Goal: Task Accomplishment & Management: Complete application form

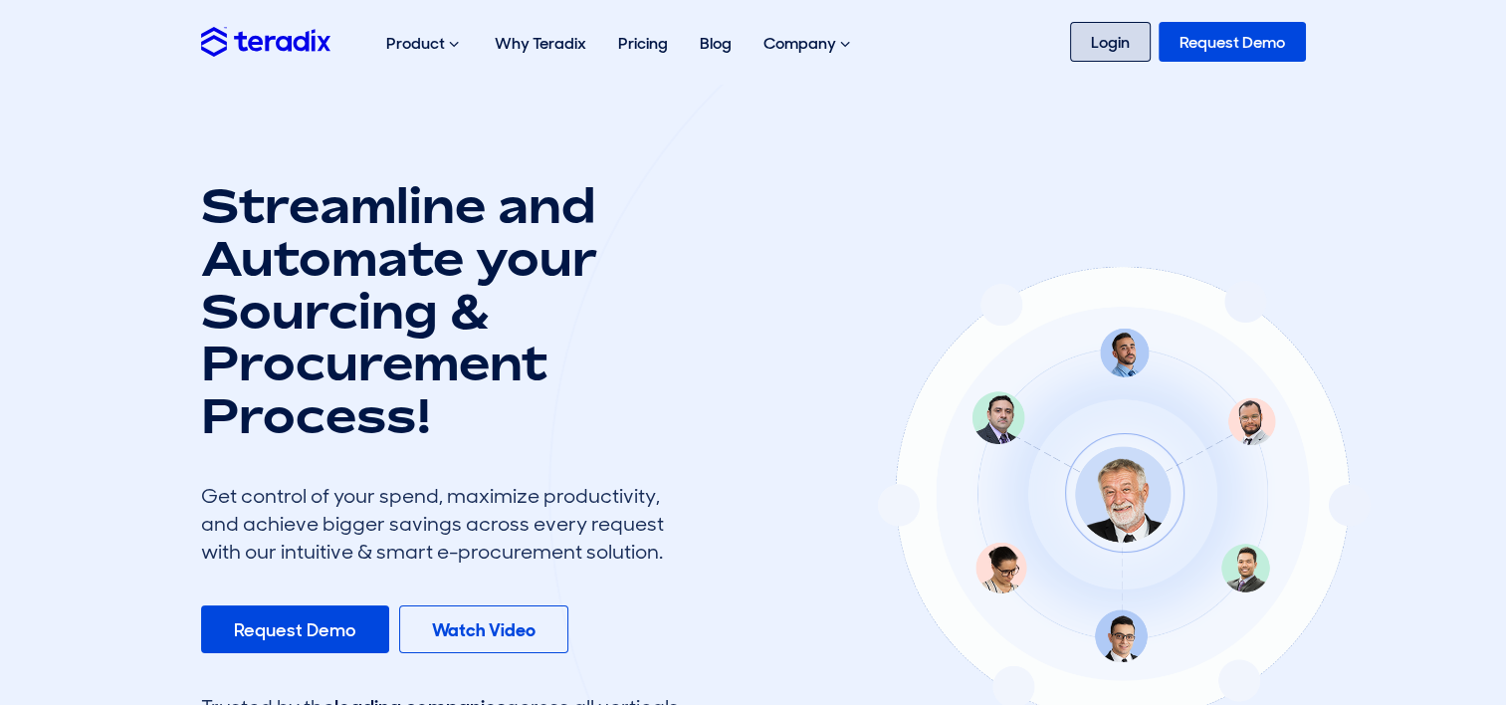
click at [1084, 44] on link "Login" at bounding box center [1110, 42] width 81 height 40
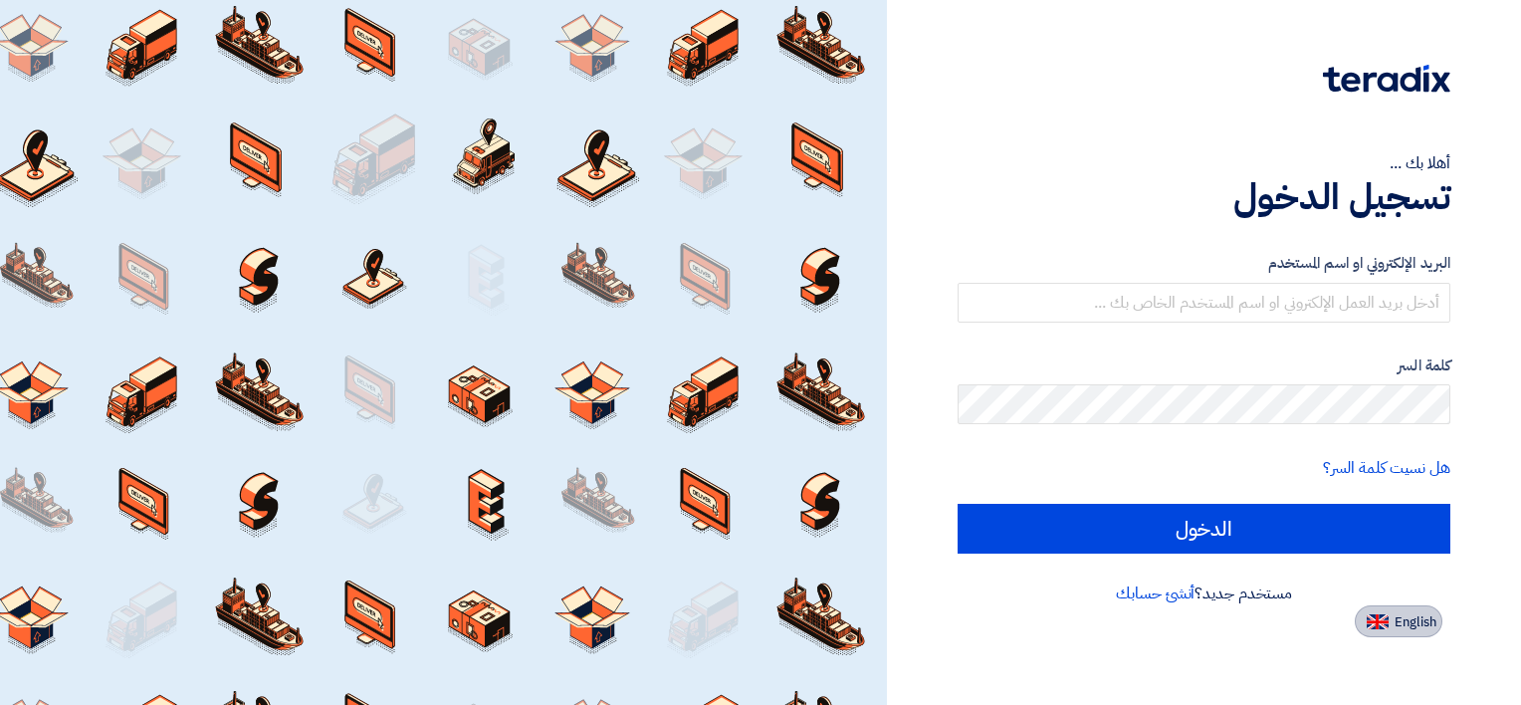
click at [1427, 626] on span "English" at bounding box center [1416, 622] width 42 height 14
type input "Sign in"
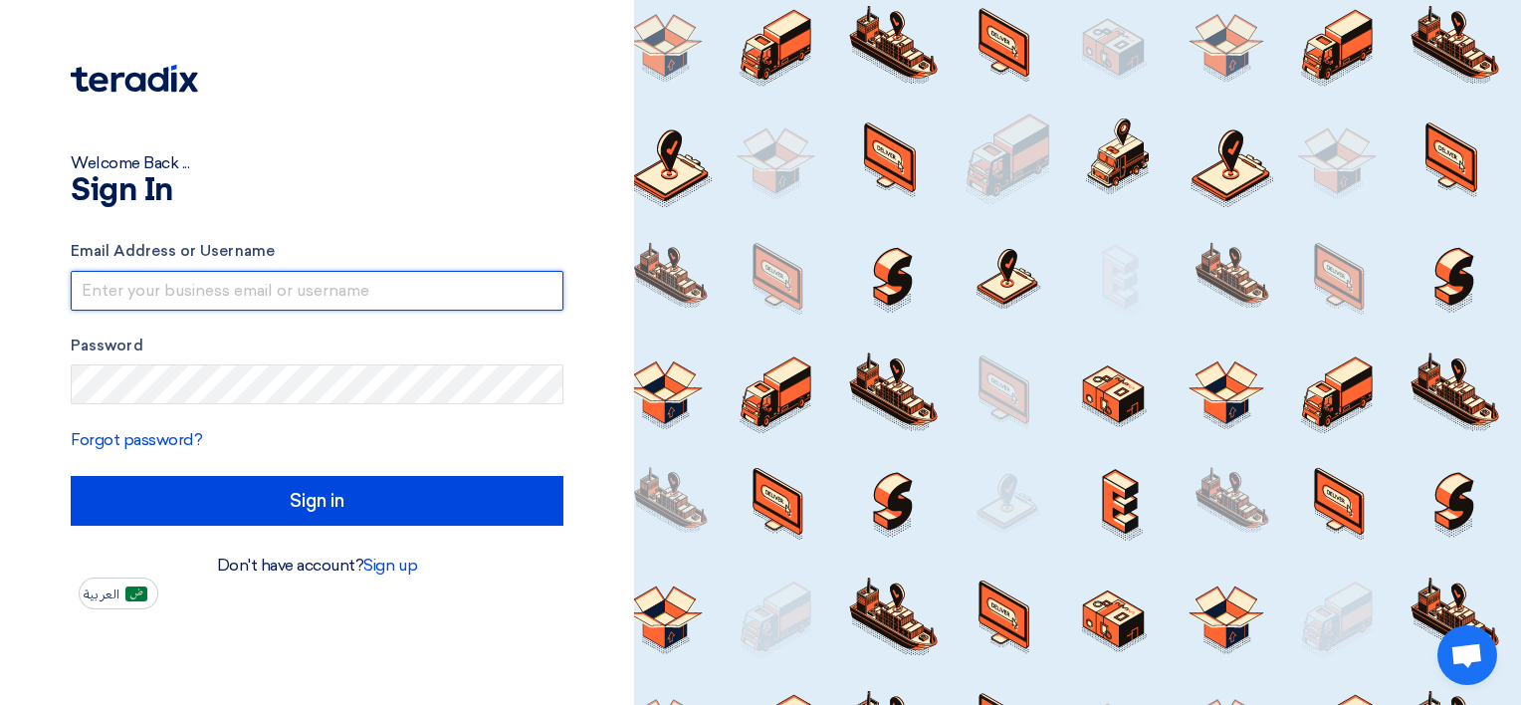
click at [273, 274] on input "text" at bounding box center [317, 291] width 493 height 40
paste input "internal.sales@specialitygulf.com"
type input "internal.sales@specialitygulf.com"
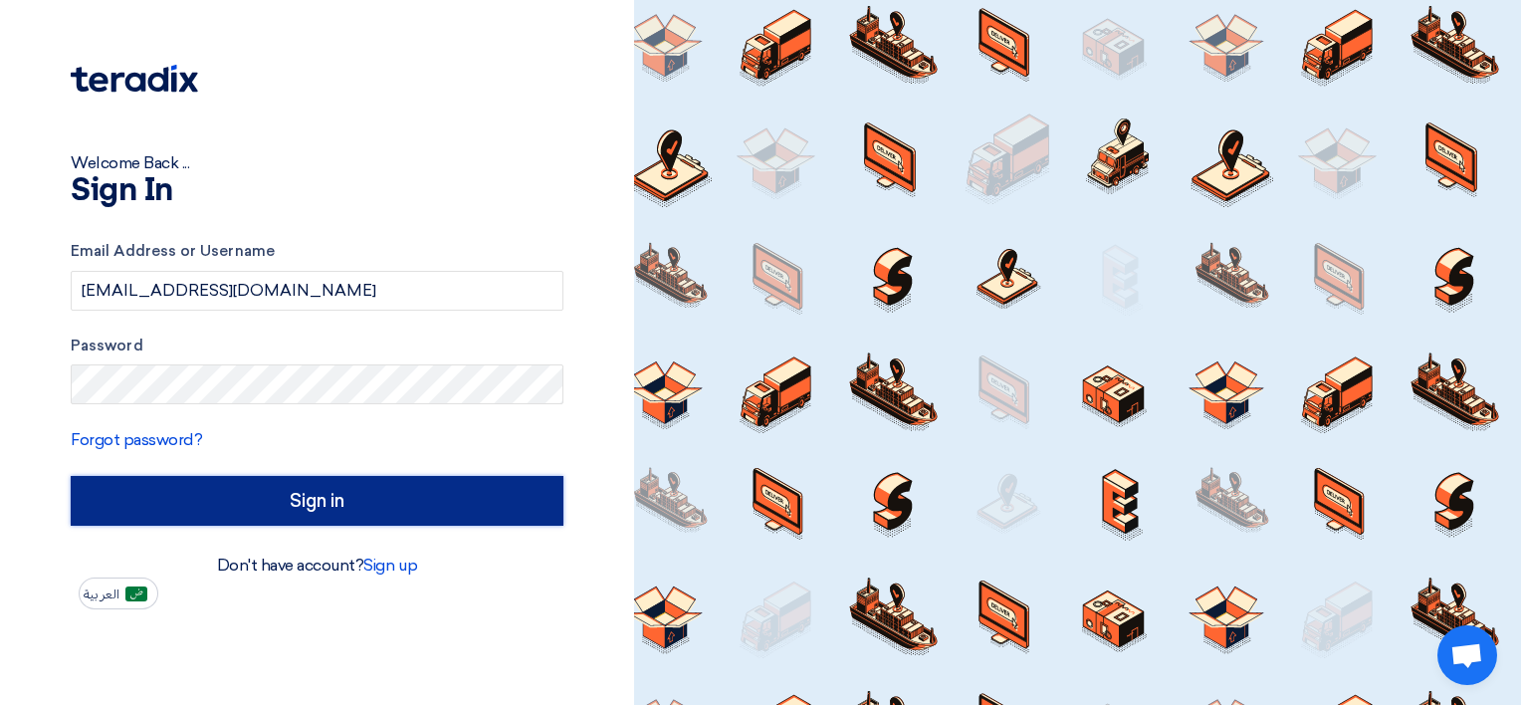
click at [245, 501] on input "Sign in" at bounding box center [317, 501] width 493 height 50
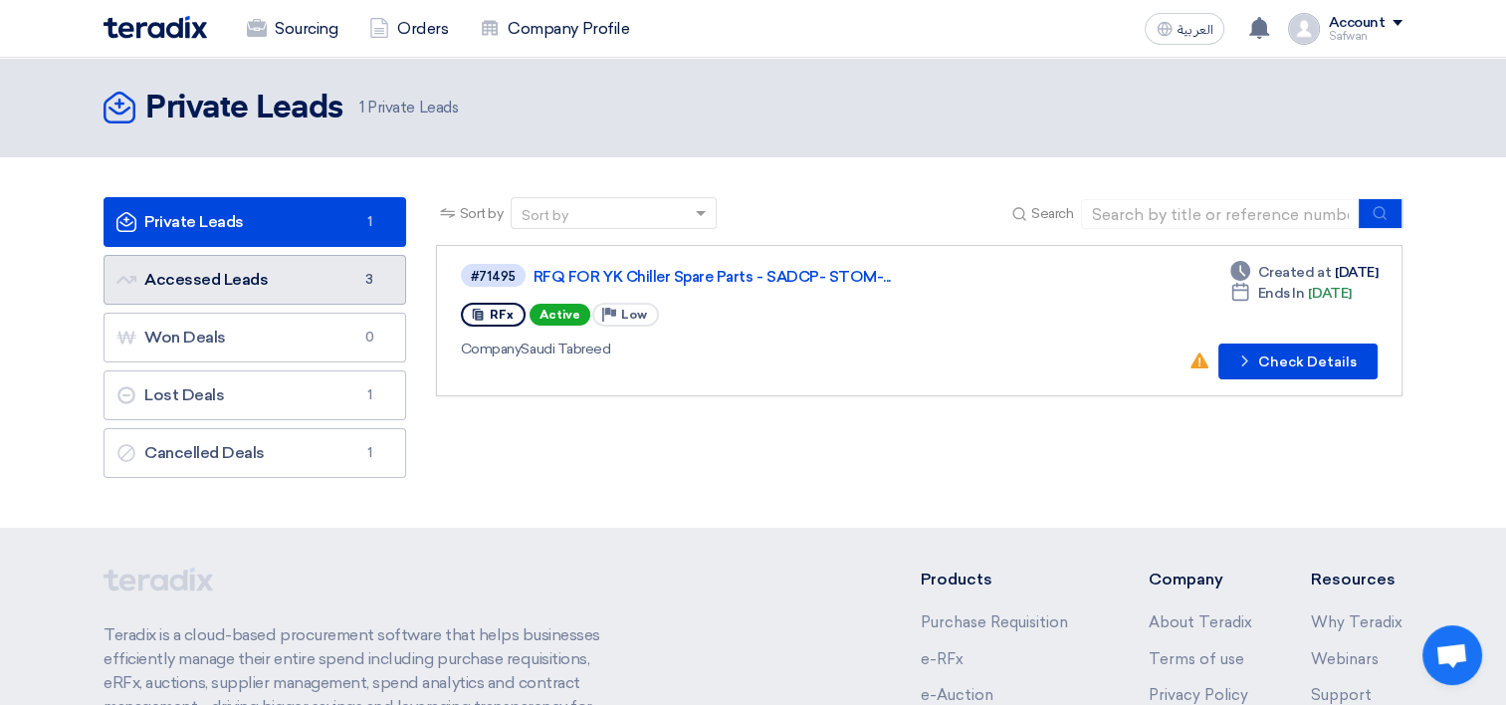
click at [280, 276] on link "Accessed Leads Accessed Leads 3" at bounding box center [255, 280] width 303 height 50
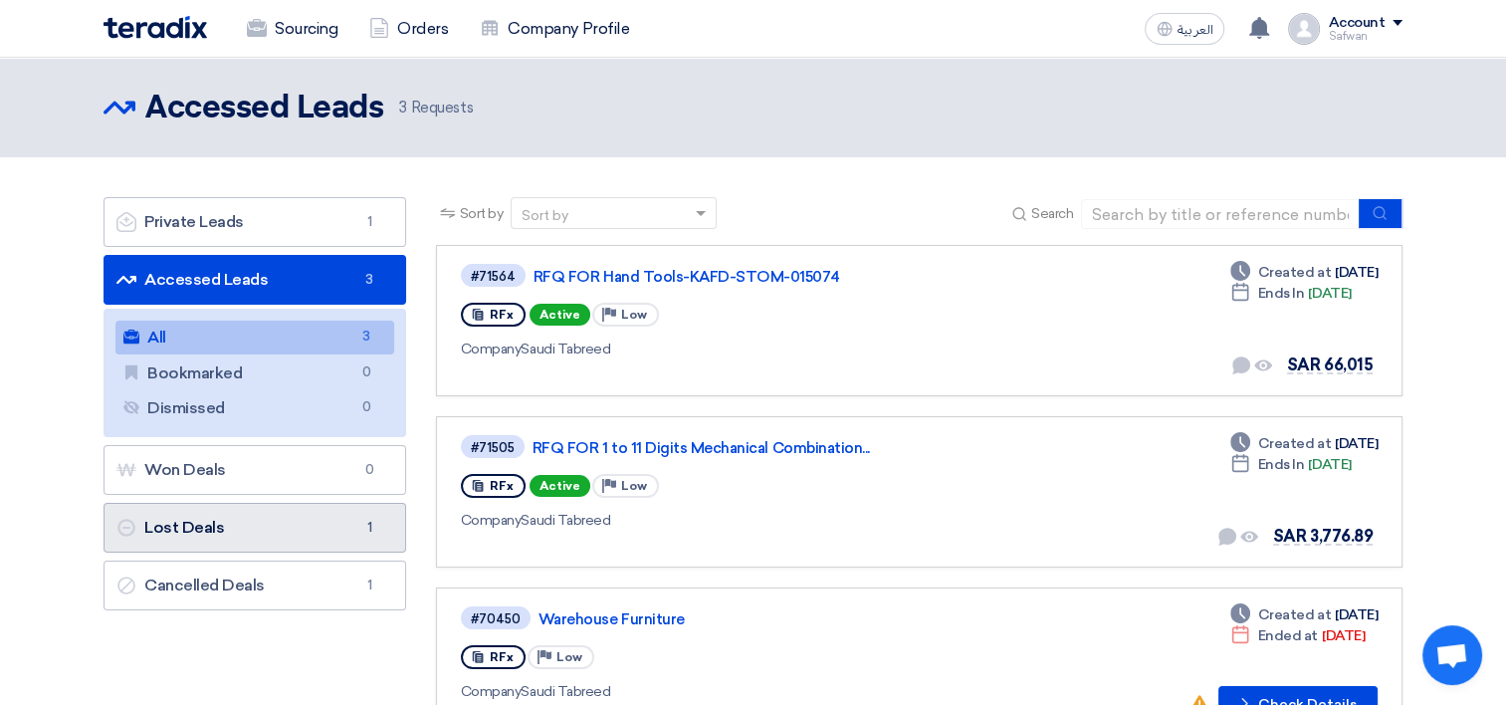
click at [310, 526] on link "Lost Deals Lost Deals 1" at bounding box center [255, 528] width 303 height 50
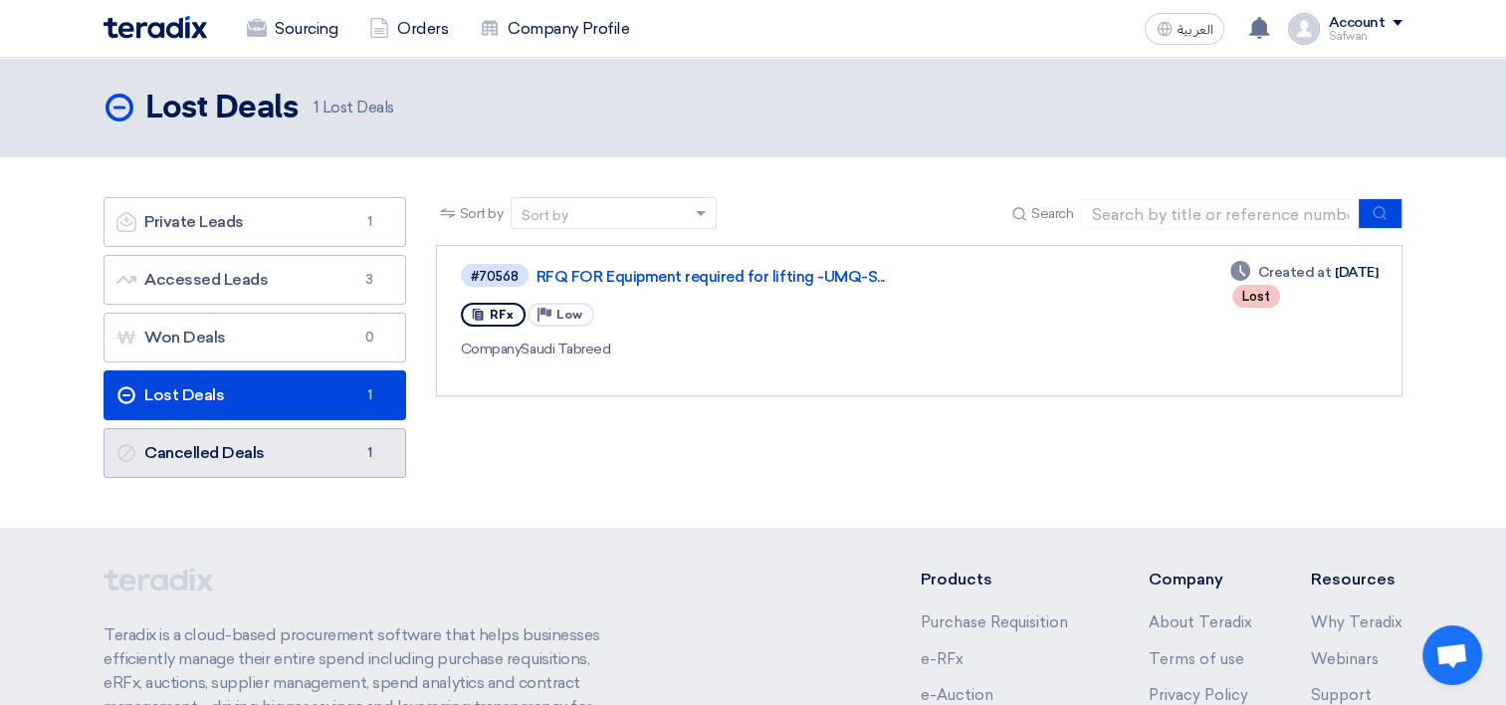
click at [289, 430] on link "Cancelled Deals Cancelled Deals 1" at bounding box center [255, 453] width 303 height 50
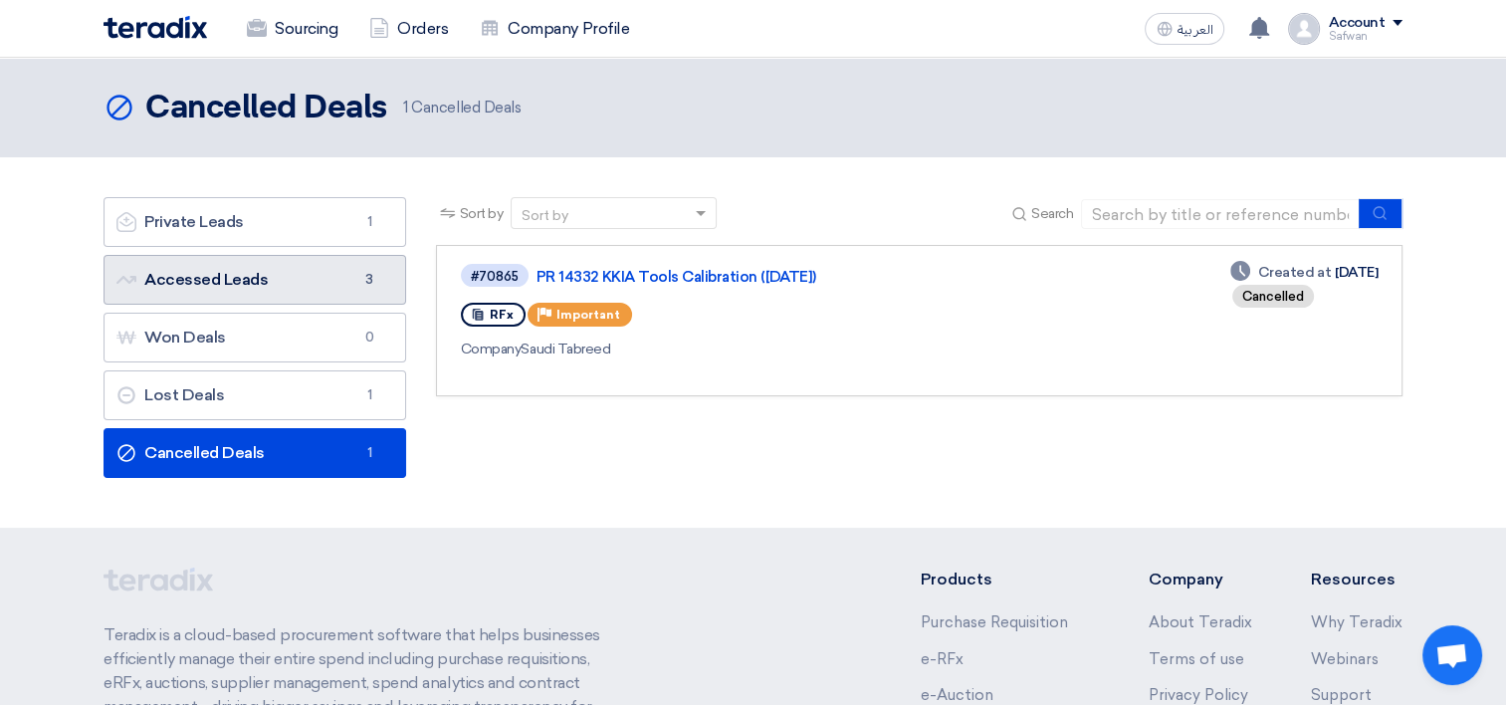
click at [243, 263] on link "Accessed Leads Accessed Leads 3" at bounding box center [255, 280] width 303 height 50
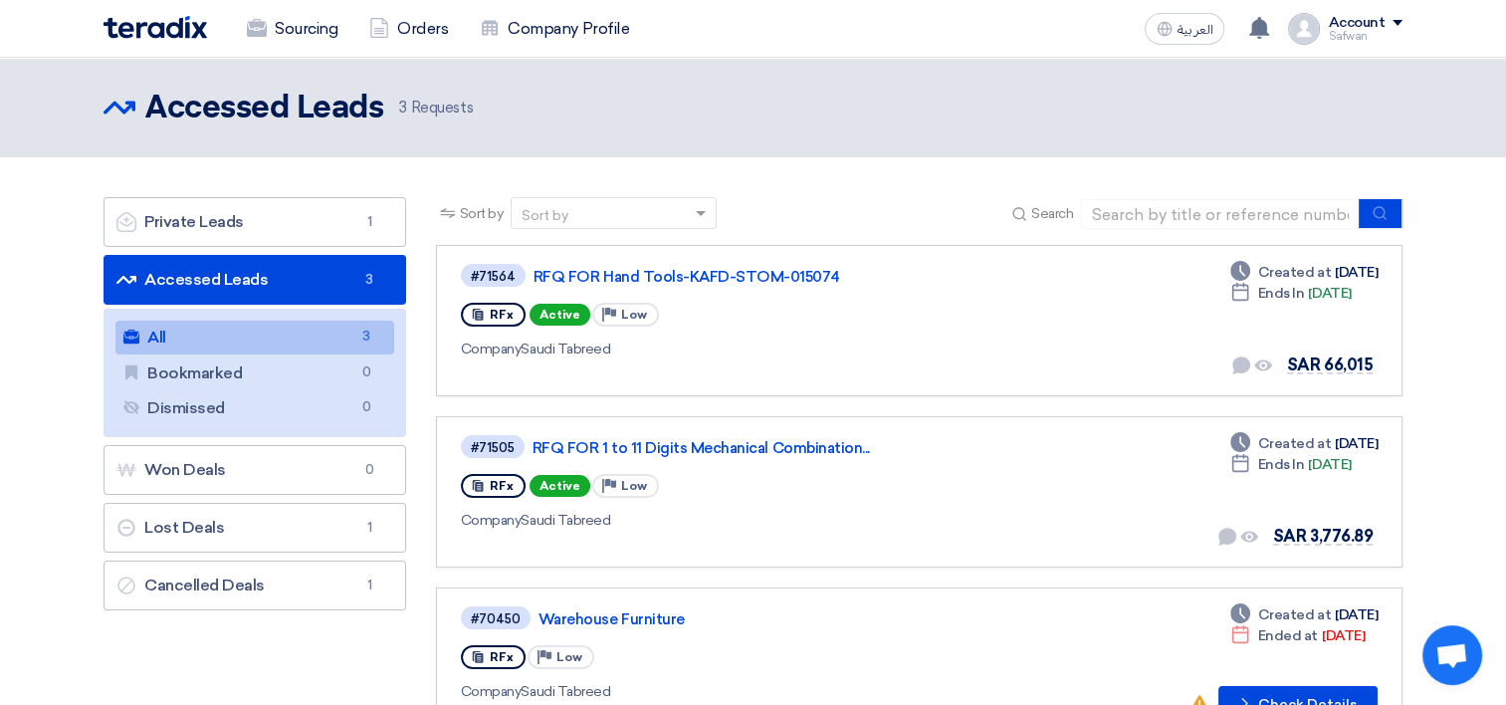
click at [257, 277] on link "Accessed Leads Accessed Leads 3" at bounding box center [255, 280] width 303 height 50
click at [1354, 22] on div "Account" at bounding box center [1356, 23] width 57 height 17
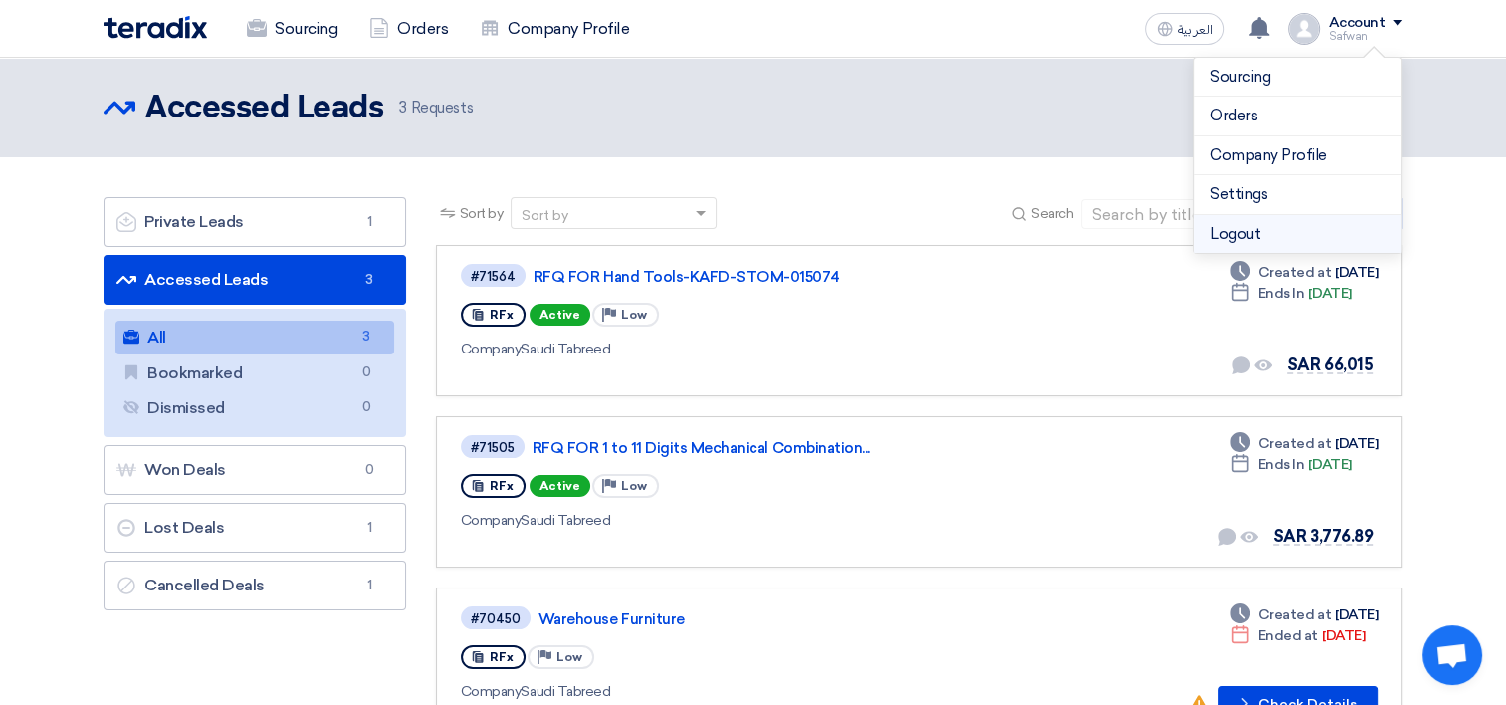
click at [1263, 234] on li "Logout" at bounding box center [1298, 234] width 207 height 39
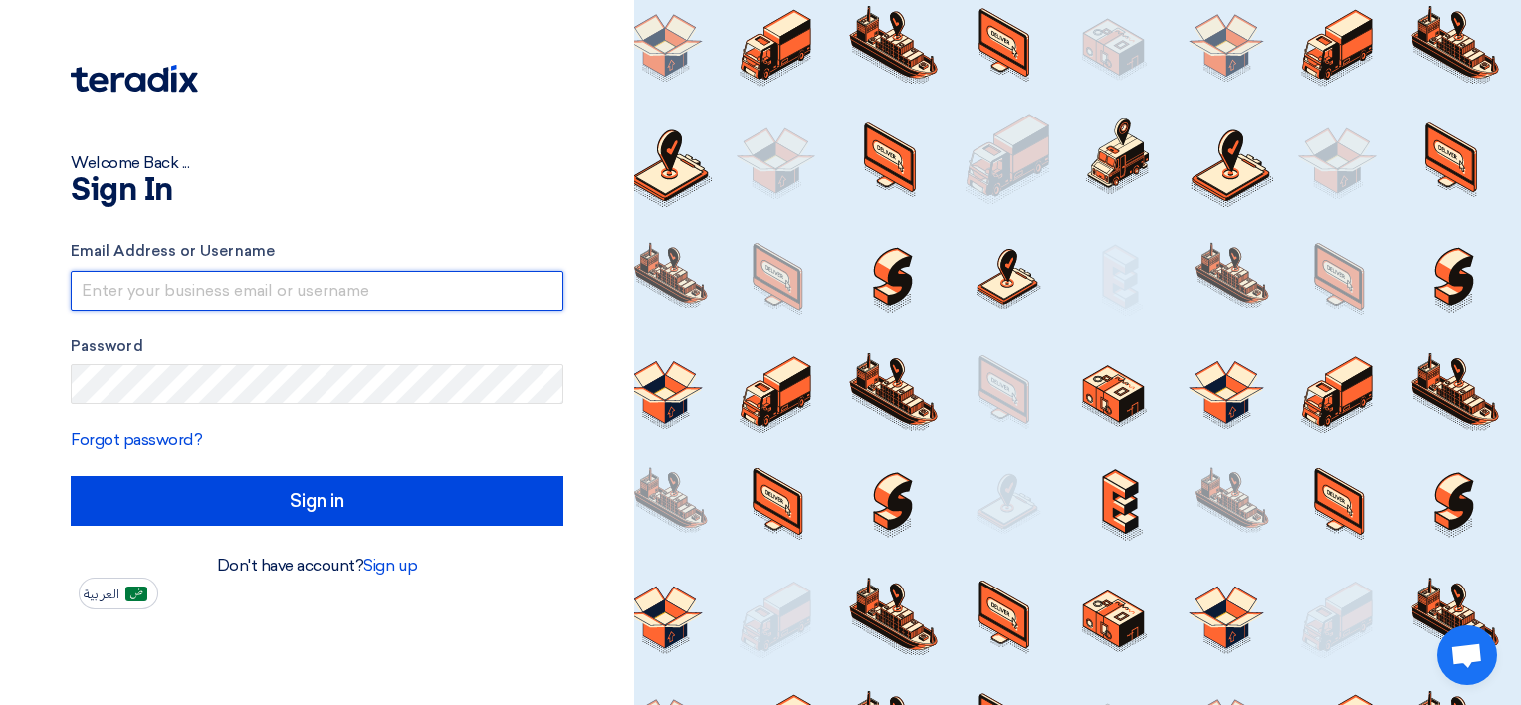
click at [258, 299] on input "text" at bounding box center [317, 291] width 493 height 40
paste input "junaid@specialitygulf.com"
type input "junaid@specialitygulf.com"
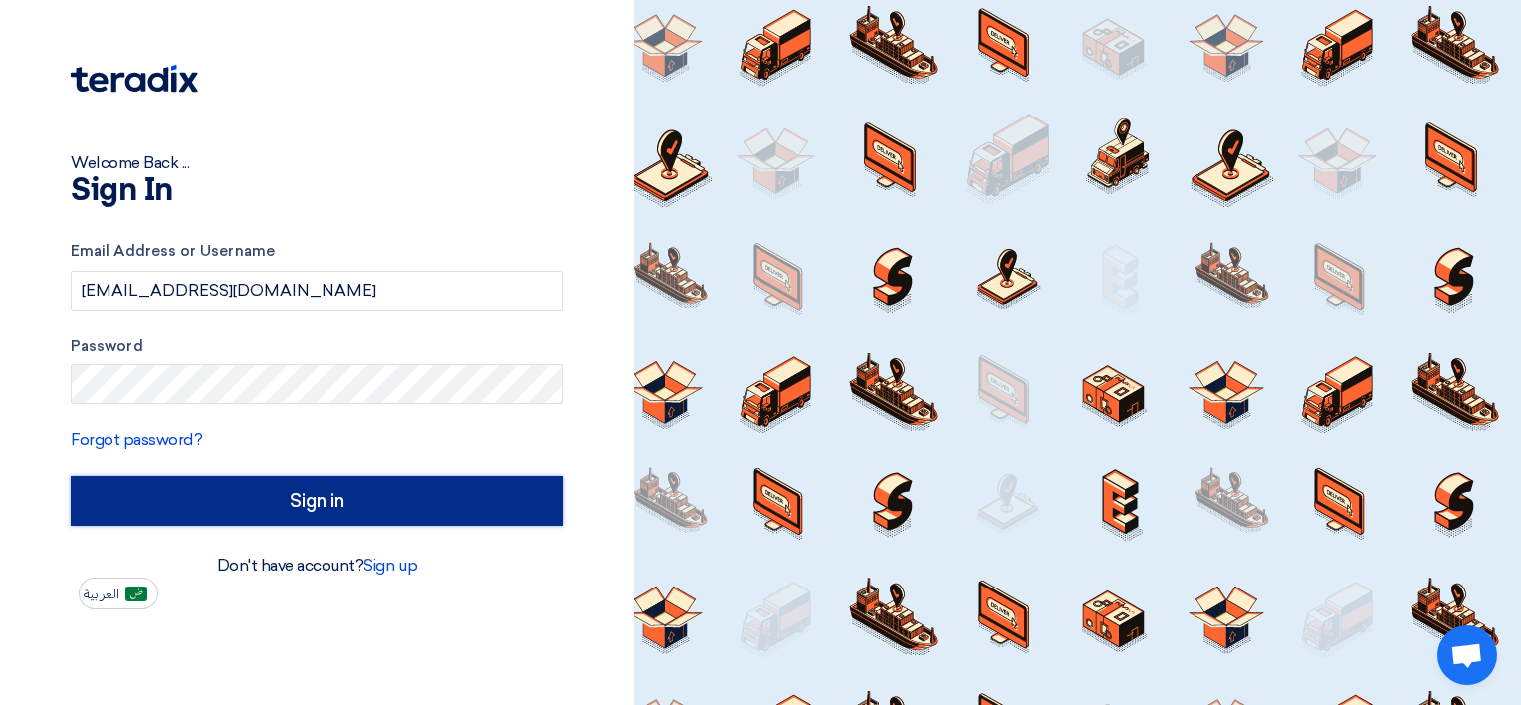
click at [313, 500] on input "Sign in" at bounding box center [317, 501] width 493 height 50
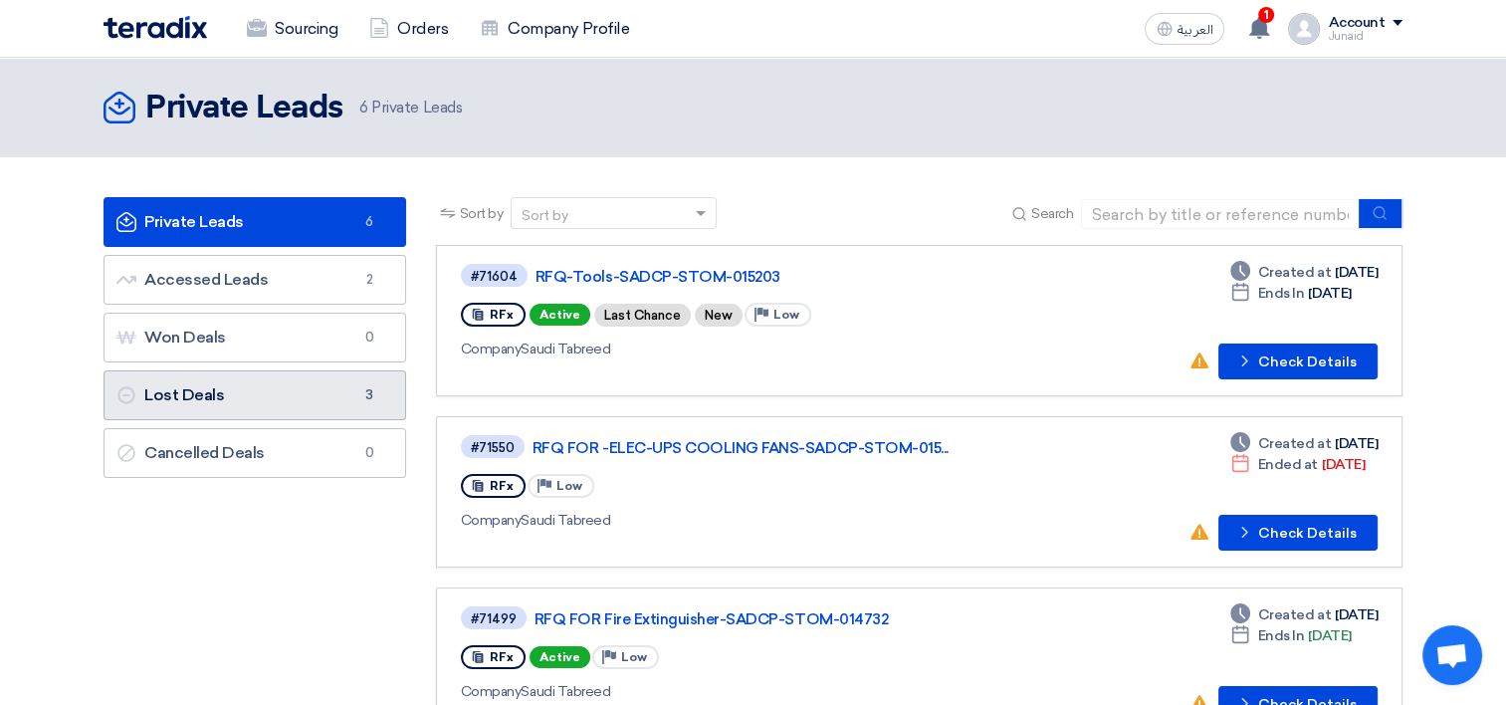
click at [307, 390] on link "Lost Deals Lost Deals 3" at bounding box center [255, 395] width 303 height 50
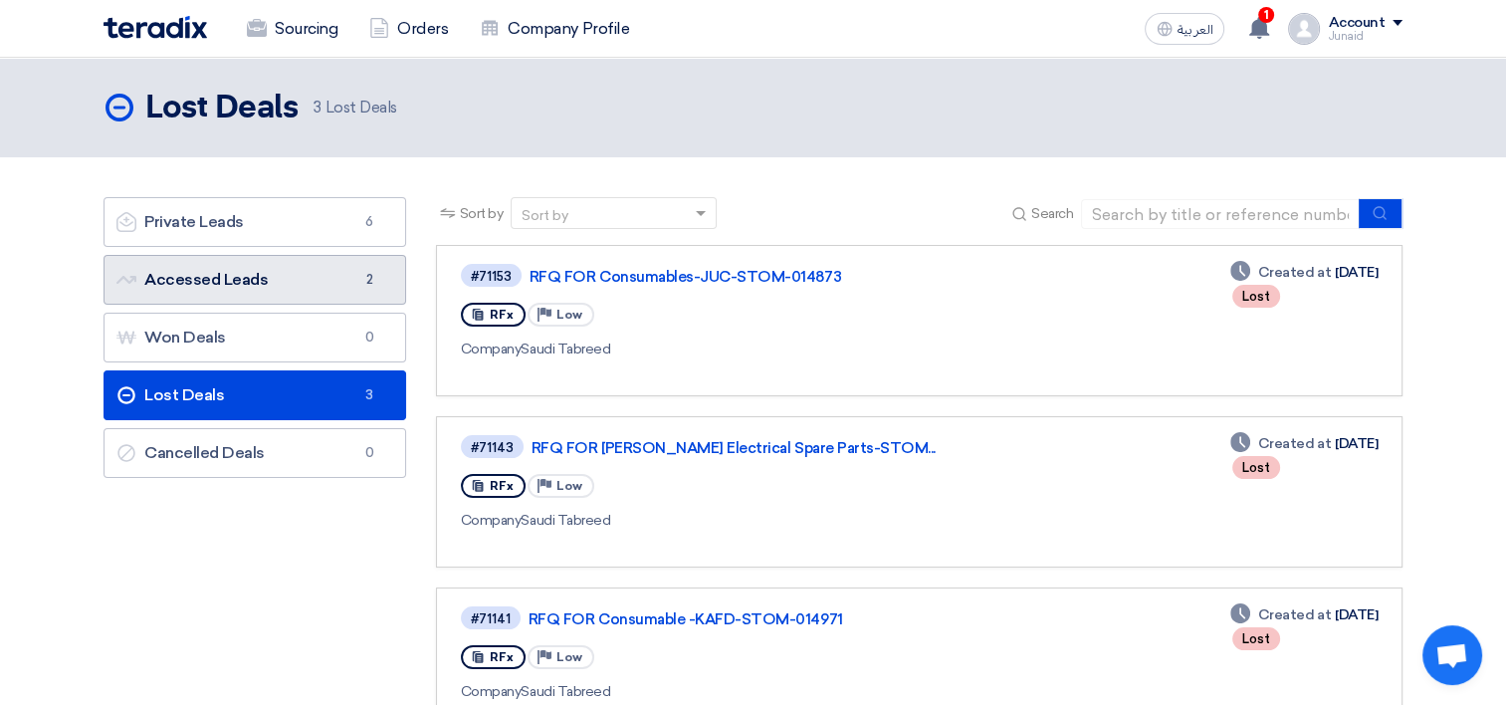
click at [322, 277] on link "Accessed Leads Accessed Leads 2" at bounding box center [255, 280] width 303 height 50
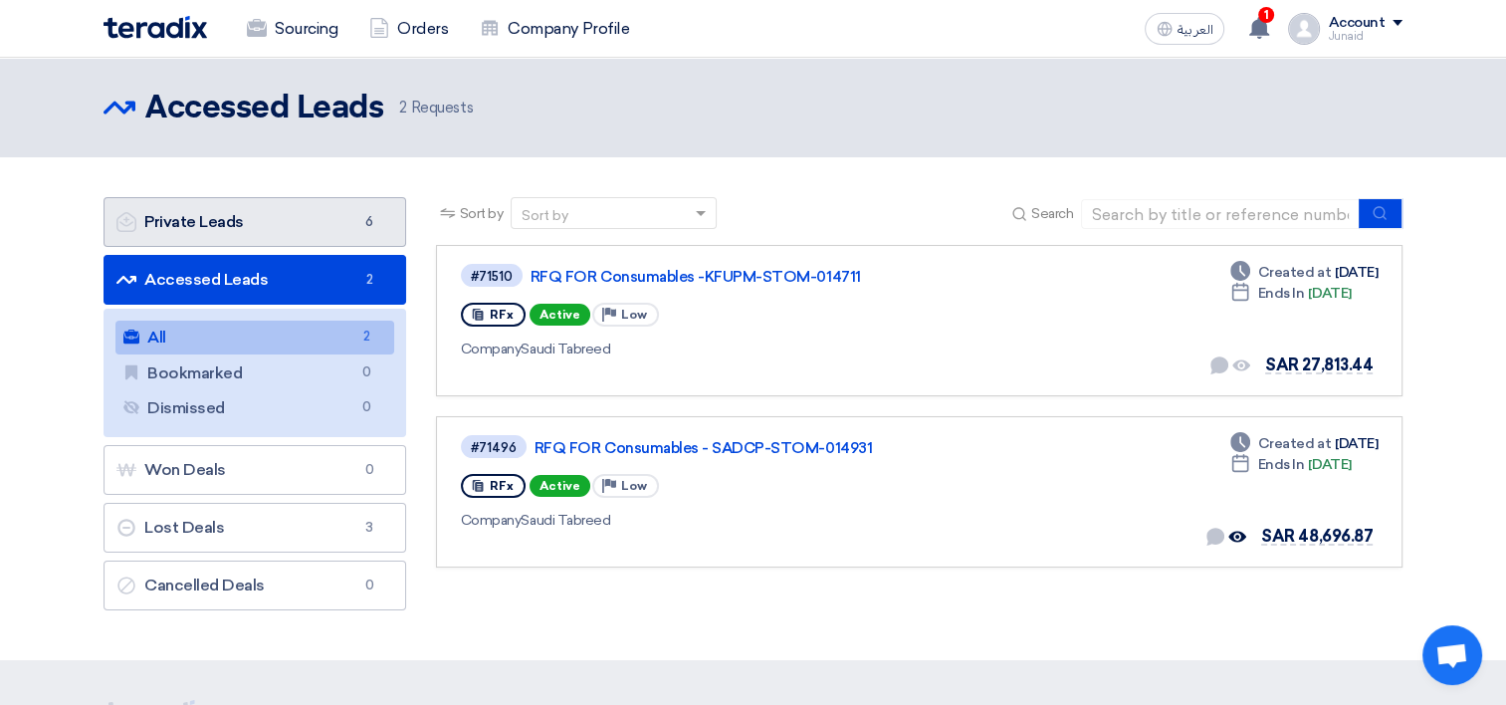
click at [264, 210] on link "Private Leads Private Leads 6" at bounding box center [255, 222] width 303 height 50
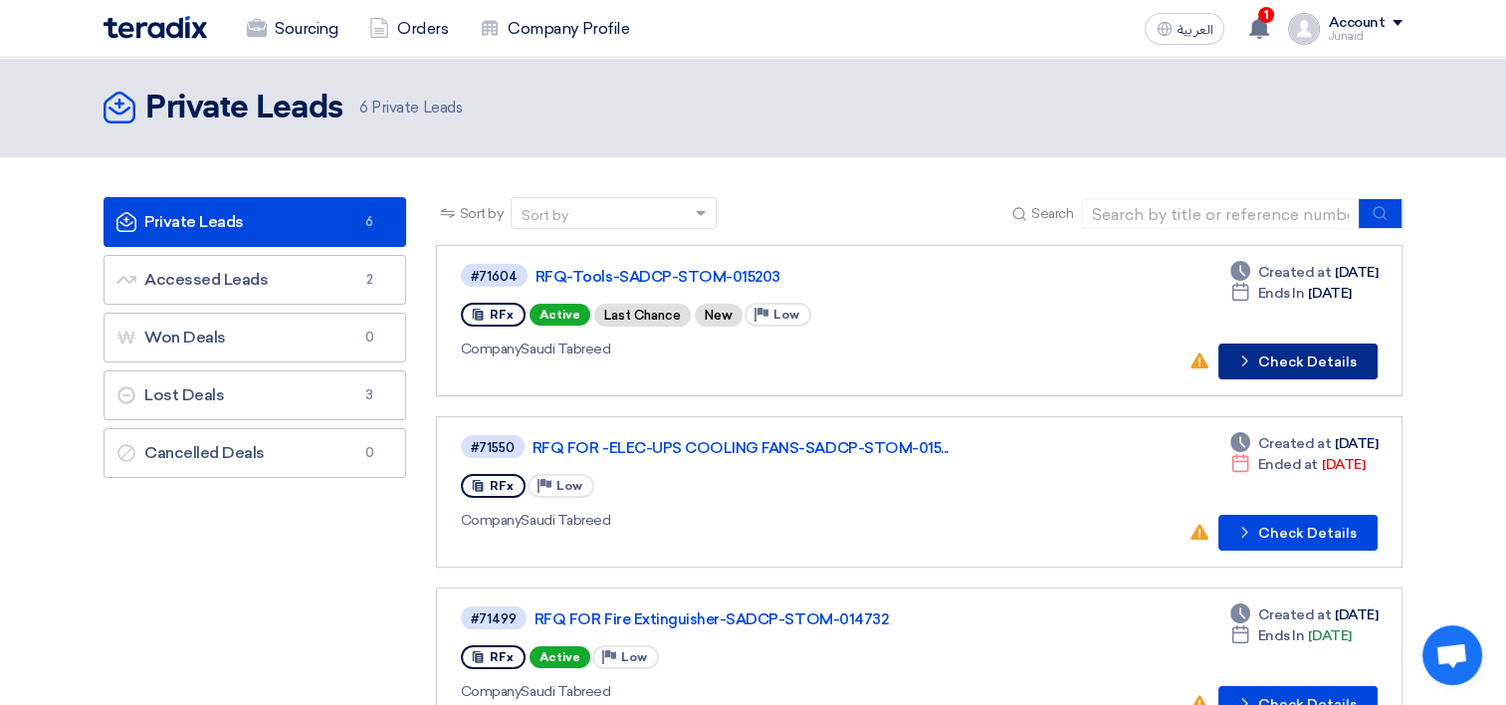
click at [1298, 358] on button "Check details Check Details" at bounding box center [1298, 362] width 159 height 36
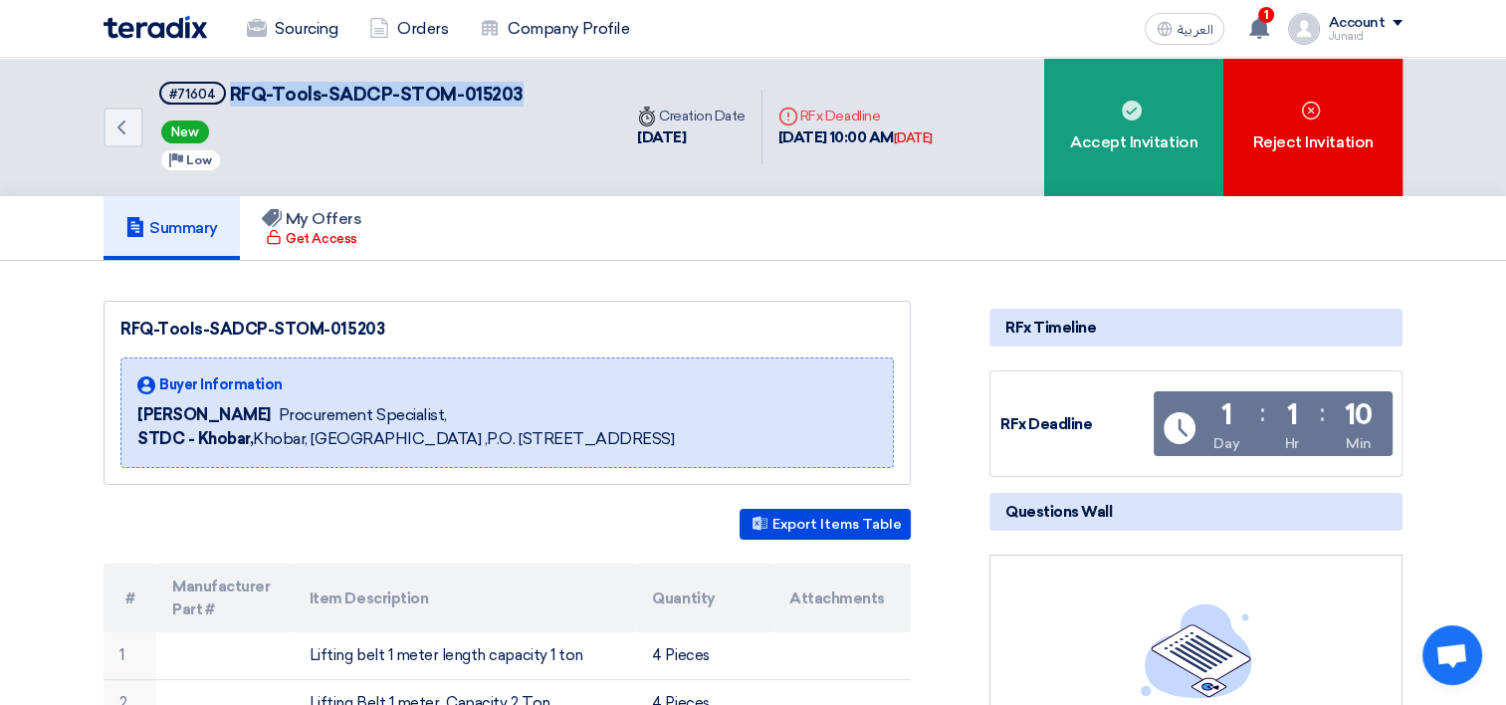
drag, startPoint x: 230, startPoint y: 91, endPoint x: 520, endPoint y: 100, distance: 289.9
click at [520, 100] on div "Back #71604 RFQ-Tools-SADCP-STOM-015203 New Priority Low" at bounding box center [363, 127] width 518 height 138
copy span "RFQ-Tools-SADCP-STOM-015203"
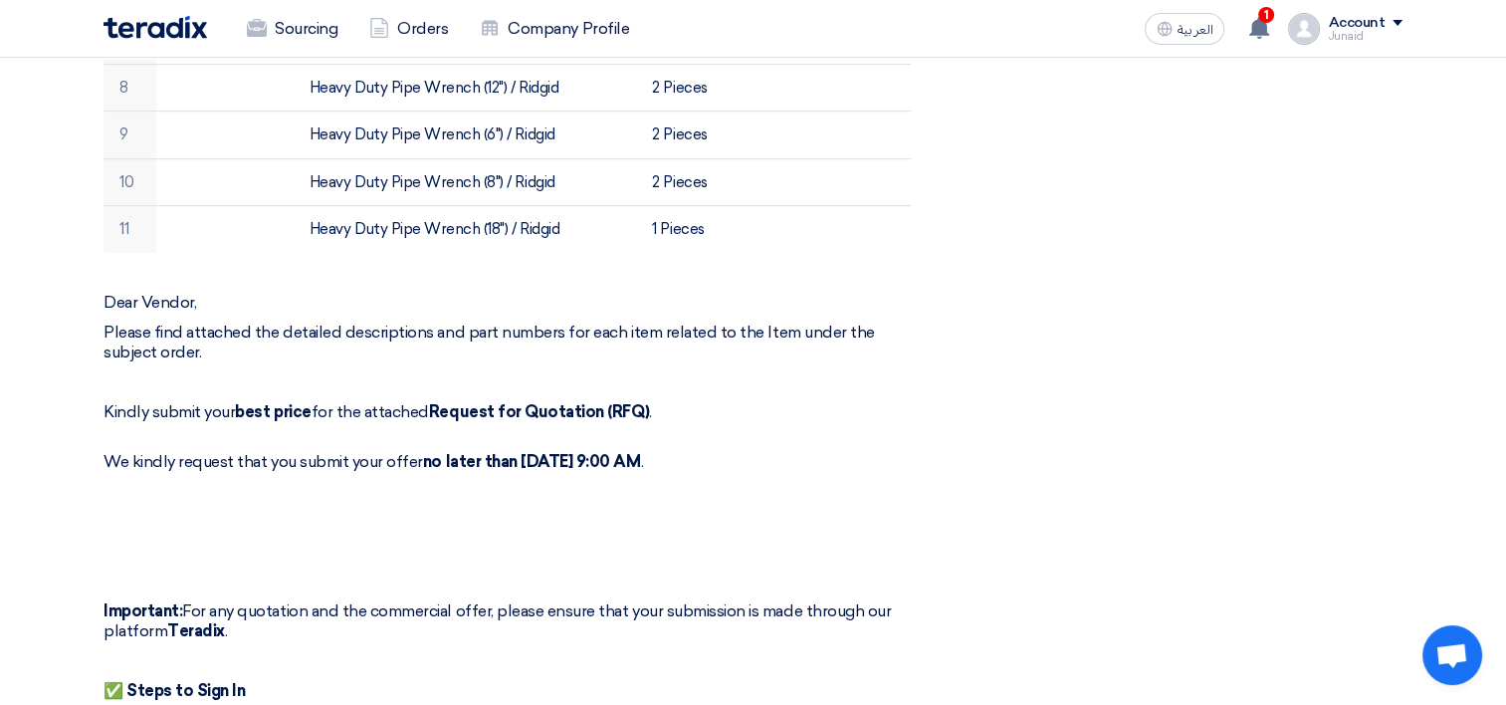
scroll to position [1294, 0]
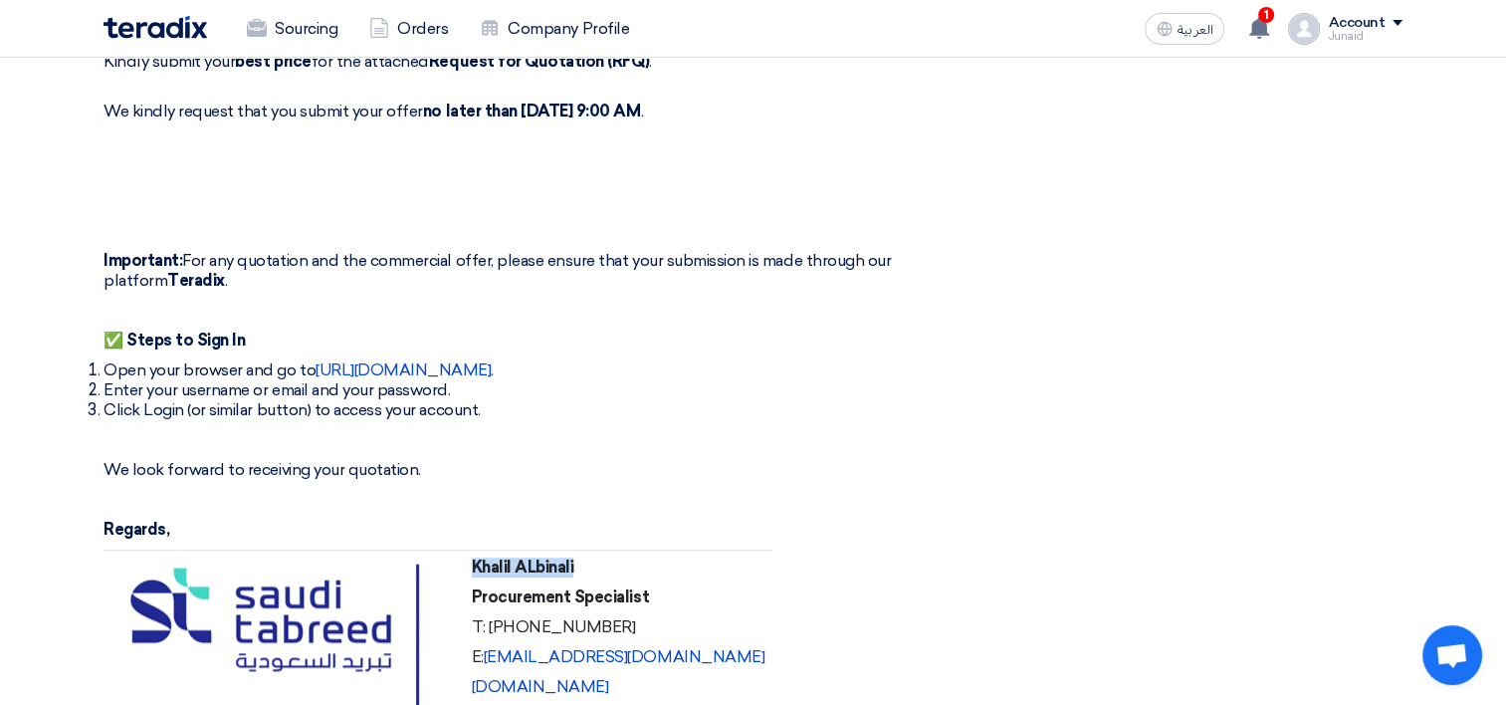
drag, startPoint x: 472, startPoint y: 562, endPoint x: 585, endPoint y: 562, distance: 113.5
click at [585, 562] on p "Khalil ALbinali" at bounding box center [619, 568] width 294 height 20
copy strong "Khalil ALbinali"
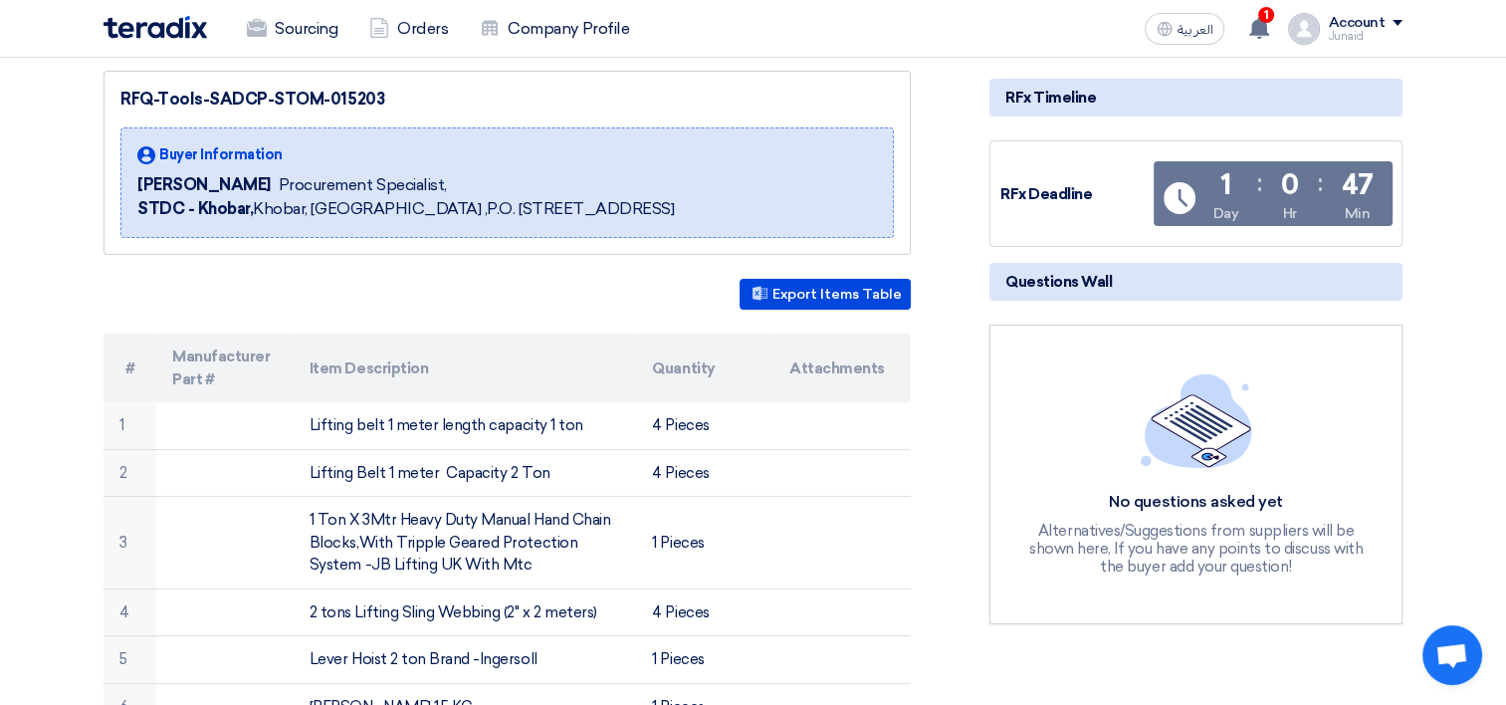
scroll to position [0, 0]
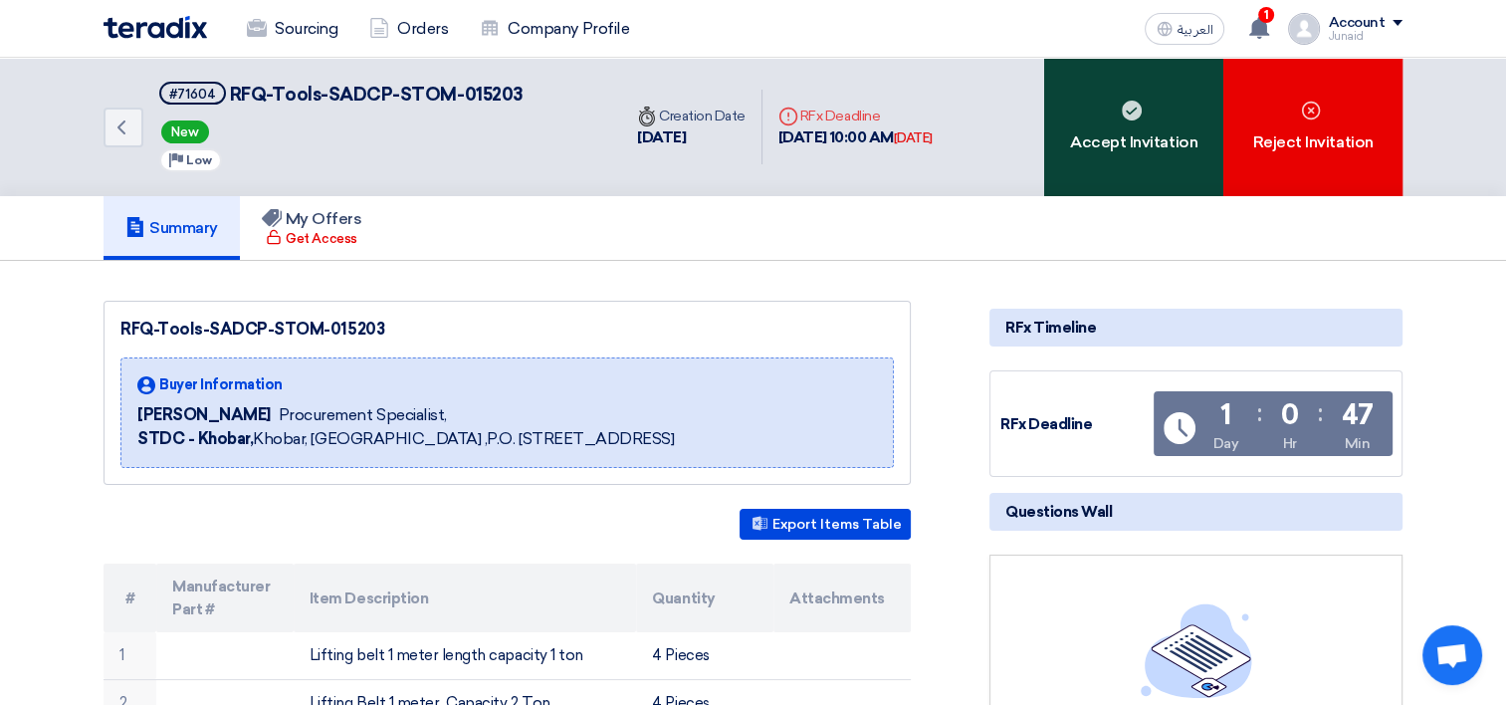
click at [1139, 127] on div "Accept Invitation" at bounding box center [1133, 127] width 179 height 138
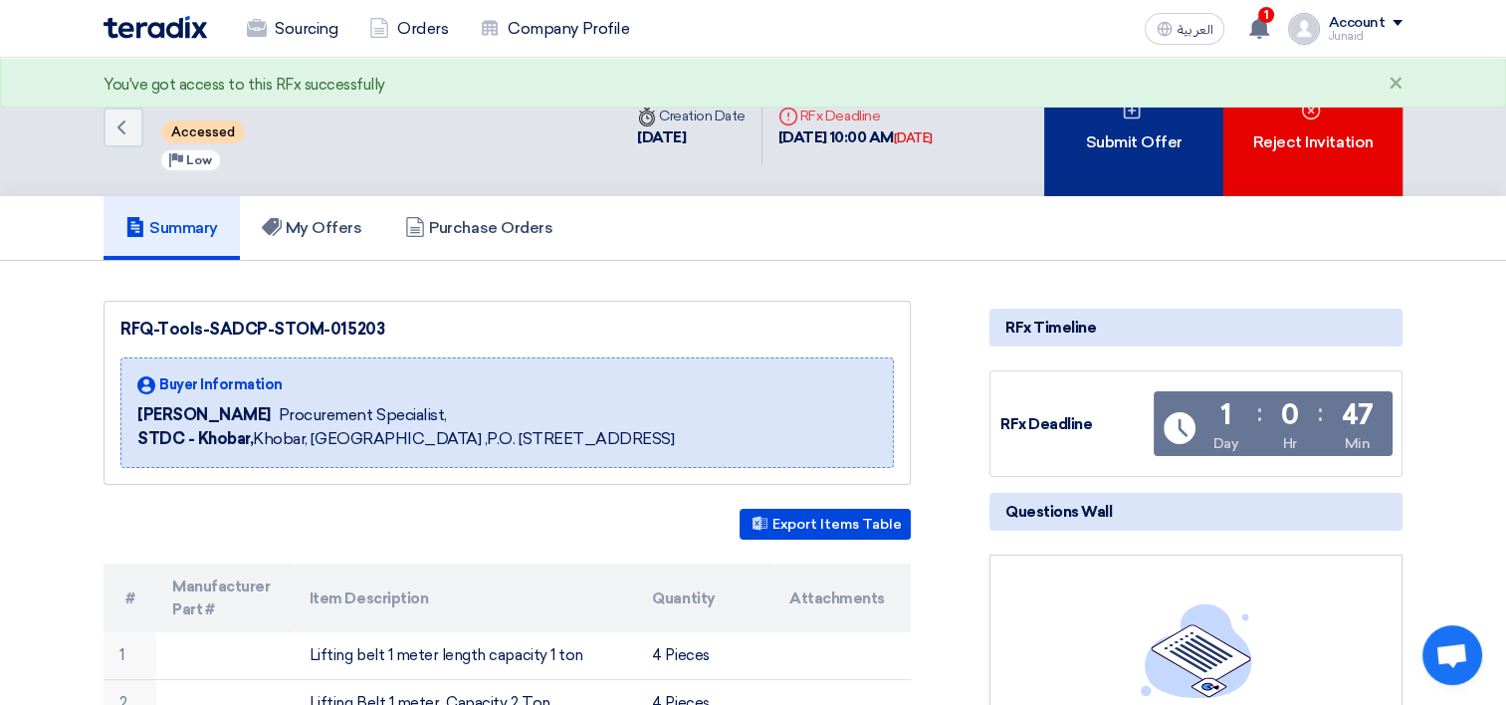
click at [1120, 146] on div "Submit Offer" at bounding box center [1133, 127] width 179 height 138
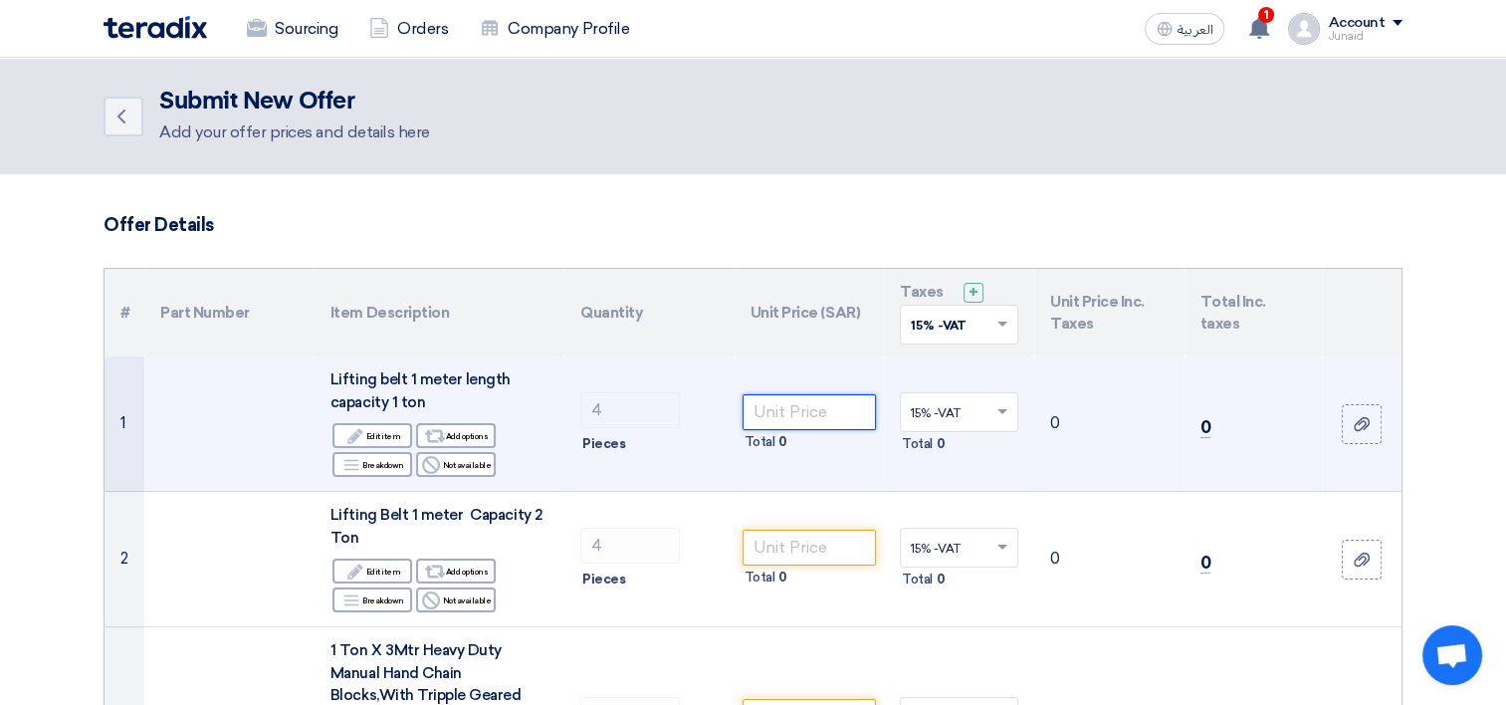
click at [793, 415] on input "number" at bounding box center [810, 412] width 134 height 36
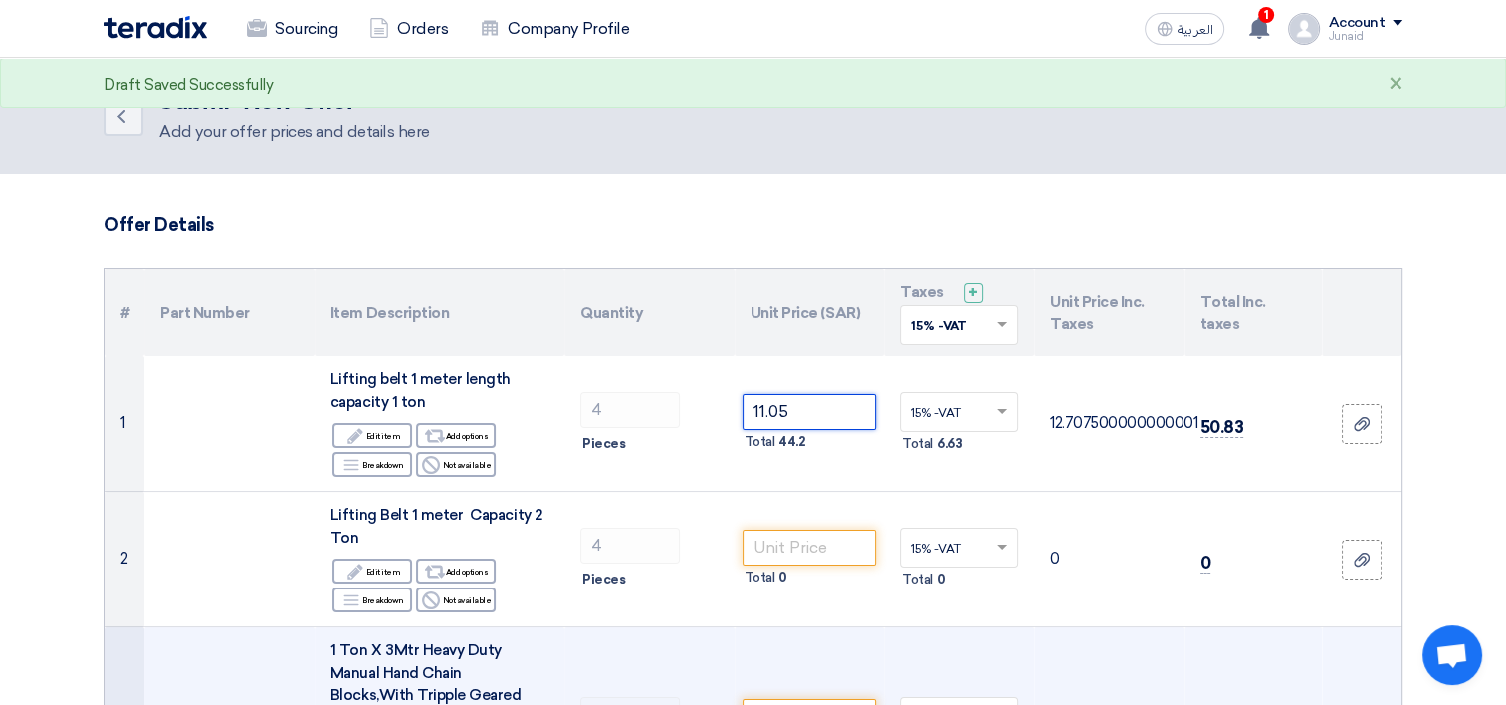
type input "11.05"
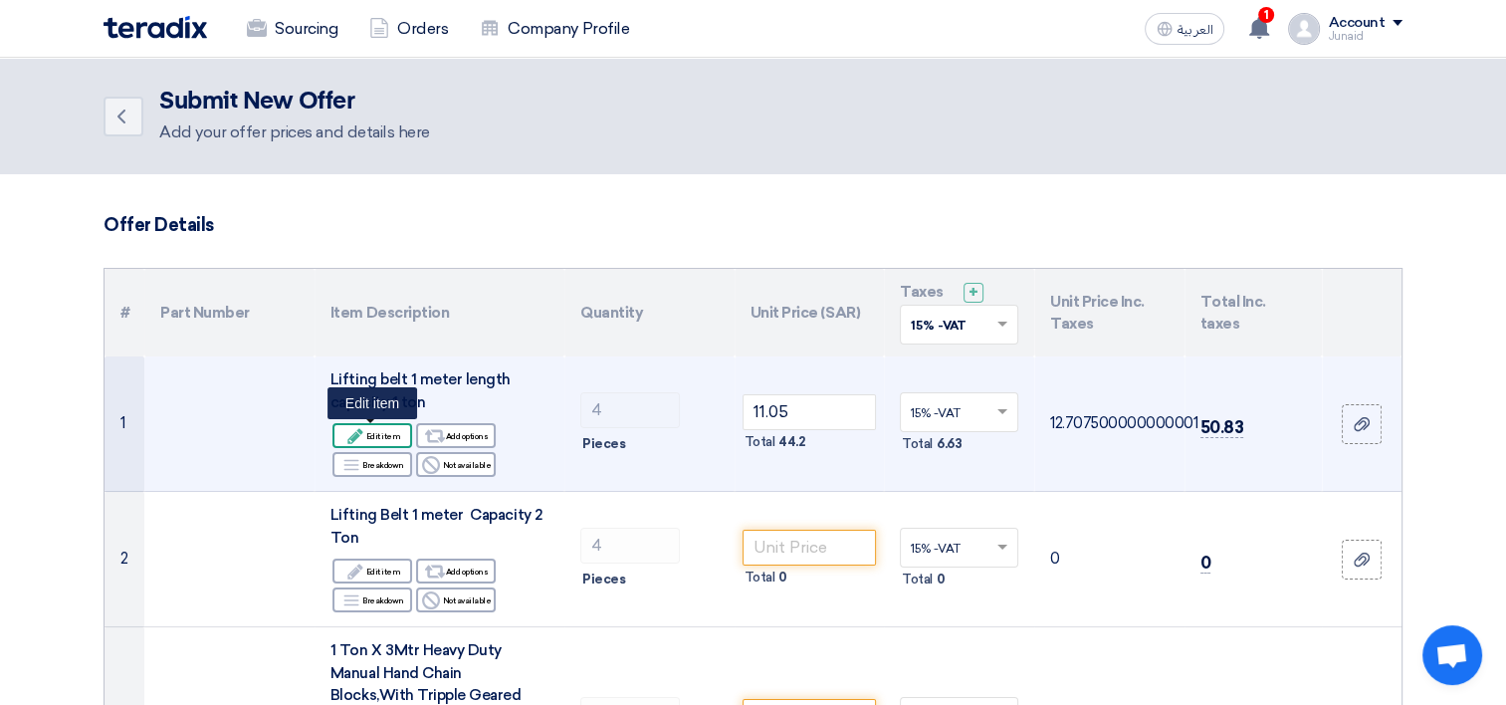
click at [388, 438] on div "Edit Edit item" at bounding box center [373, 435] width 80 height 25
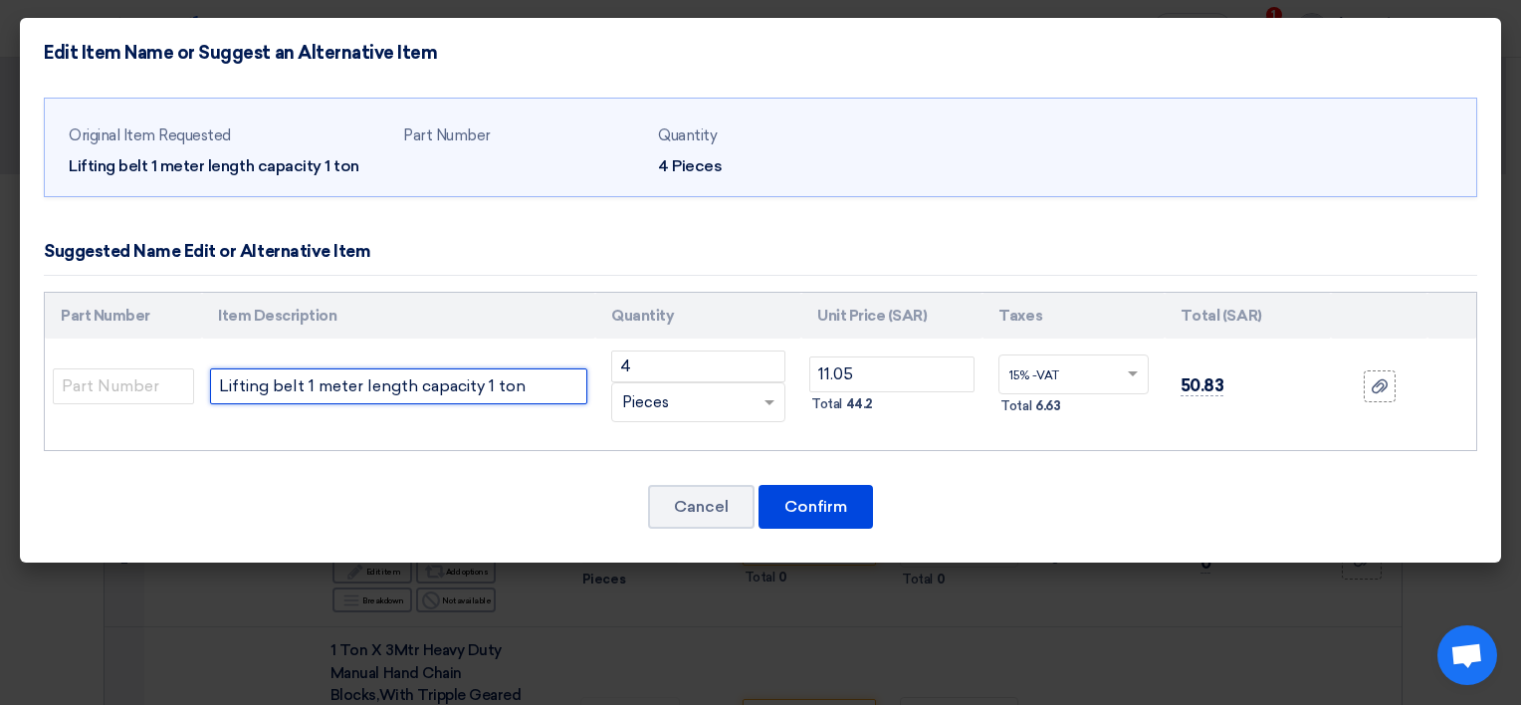
click at [547, 386] on input "Lifting belt 1 meter length capacity 1 ton" at bounding box center [398, 386] width 377 height 36
paste input "Offering: 1" X 1 MTR IND POLYESTER WEB SLING FLAT EYES 2 Ply X SWL: 1T WithTnag…"
type input "Lifting belt 1 meter length capacity 1 ton Offering: 1" X 1 MTR IND POLYESTER W…"
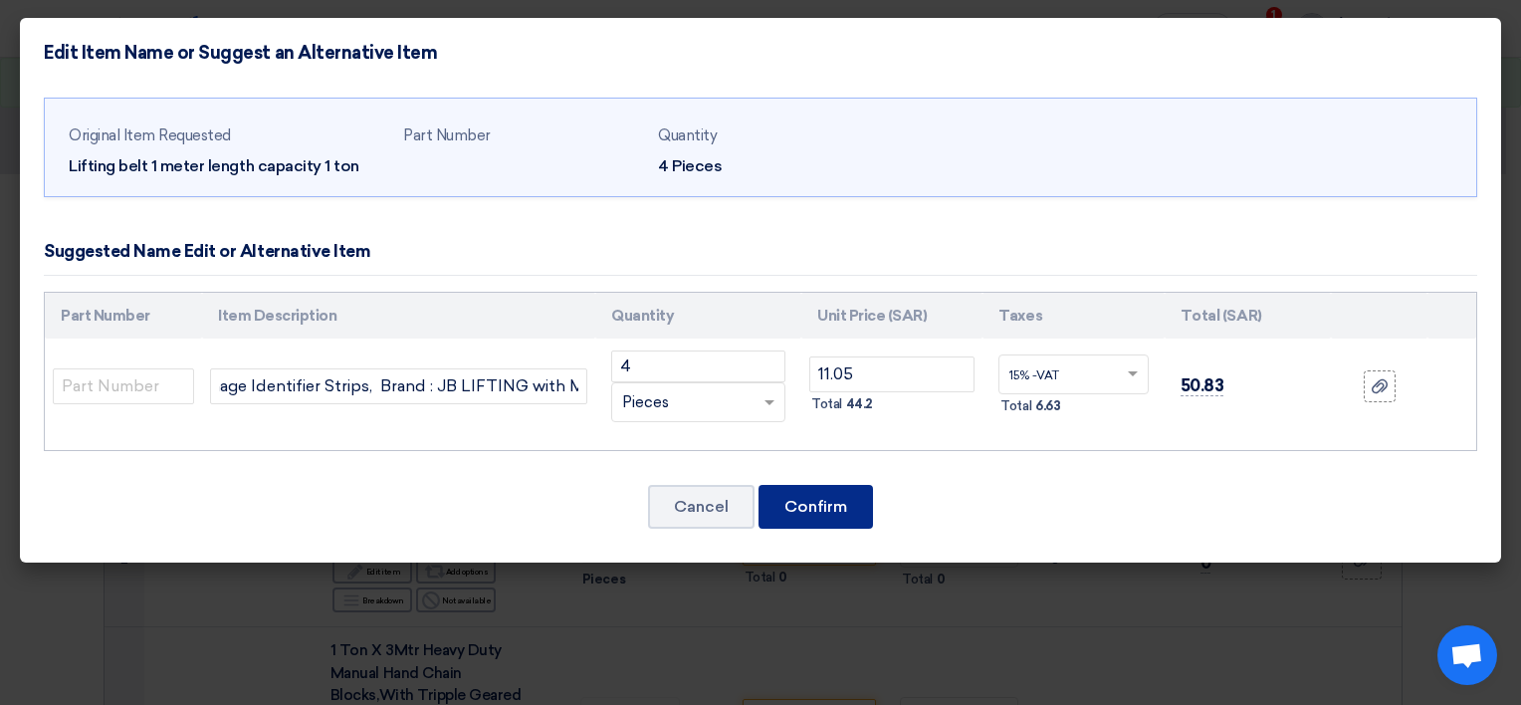
click at [817, 507] on button "Confirm" at bounding box center [816, 507] width 115 height 44
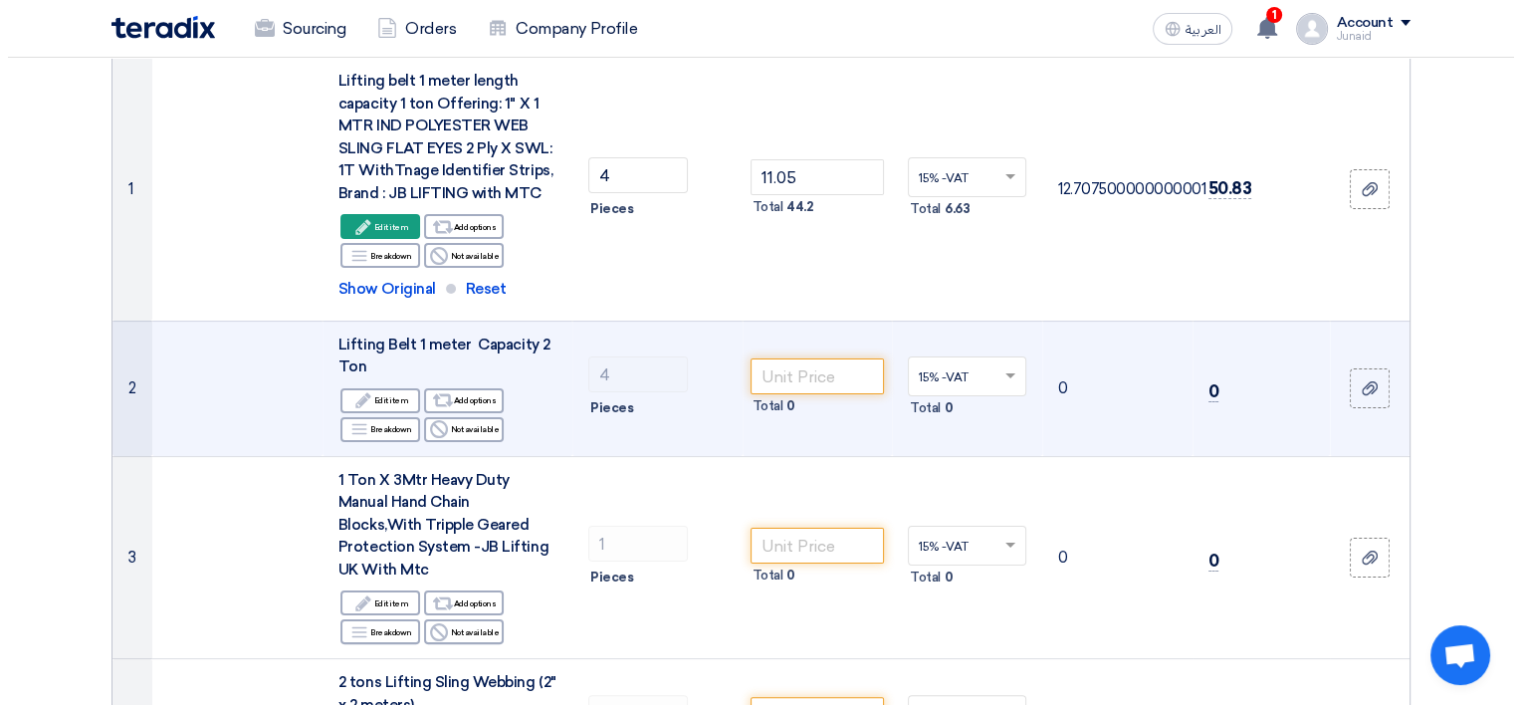
scroll to position [398, 0]
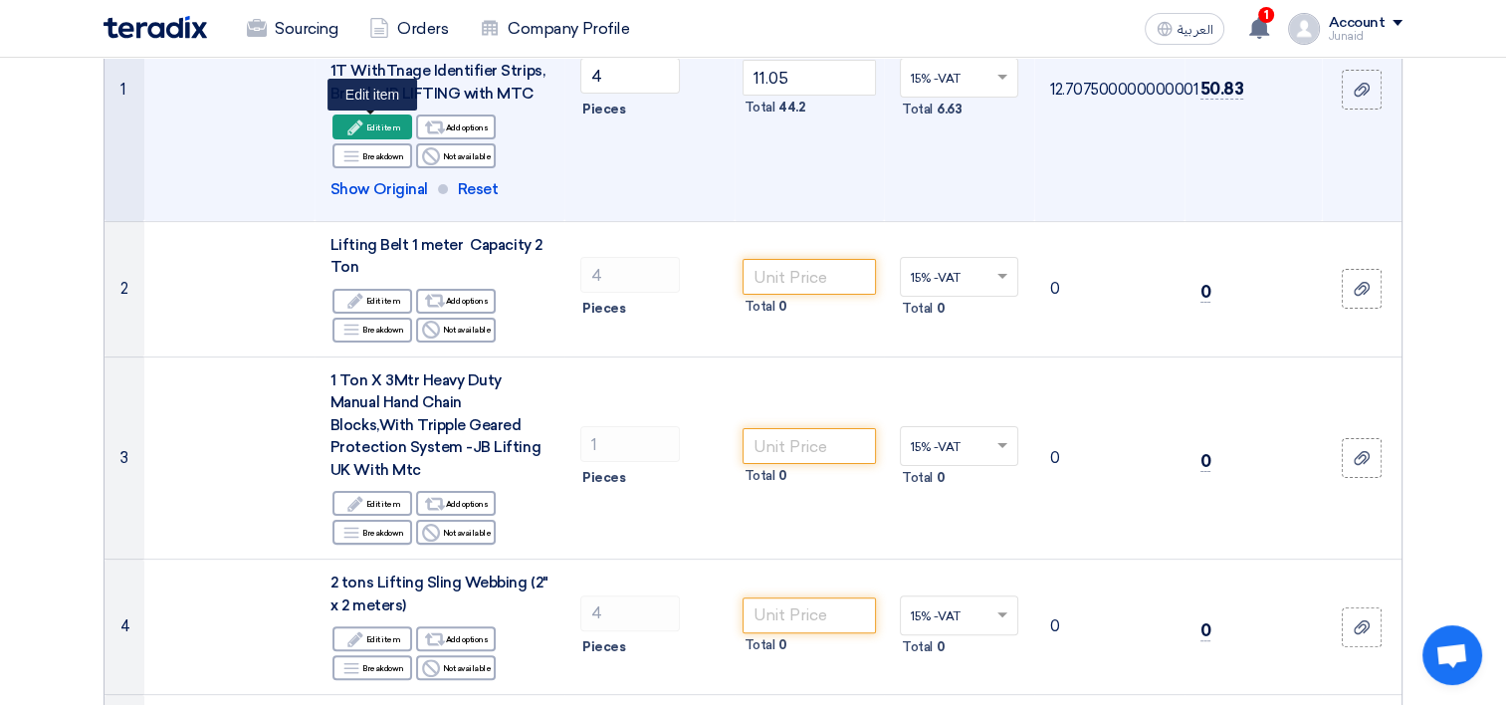
click at [382, 126] on div "Edit Edit item" at bounding box center [373, 127] width 80 height 25
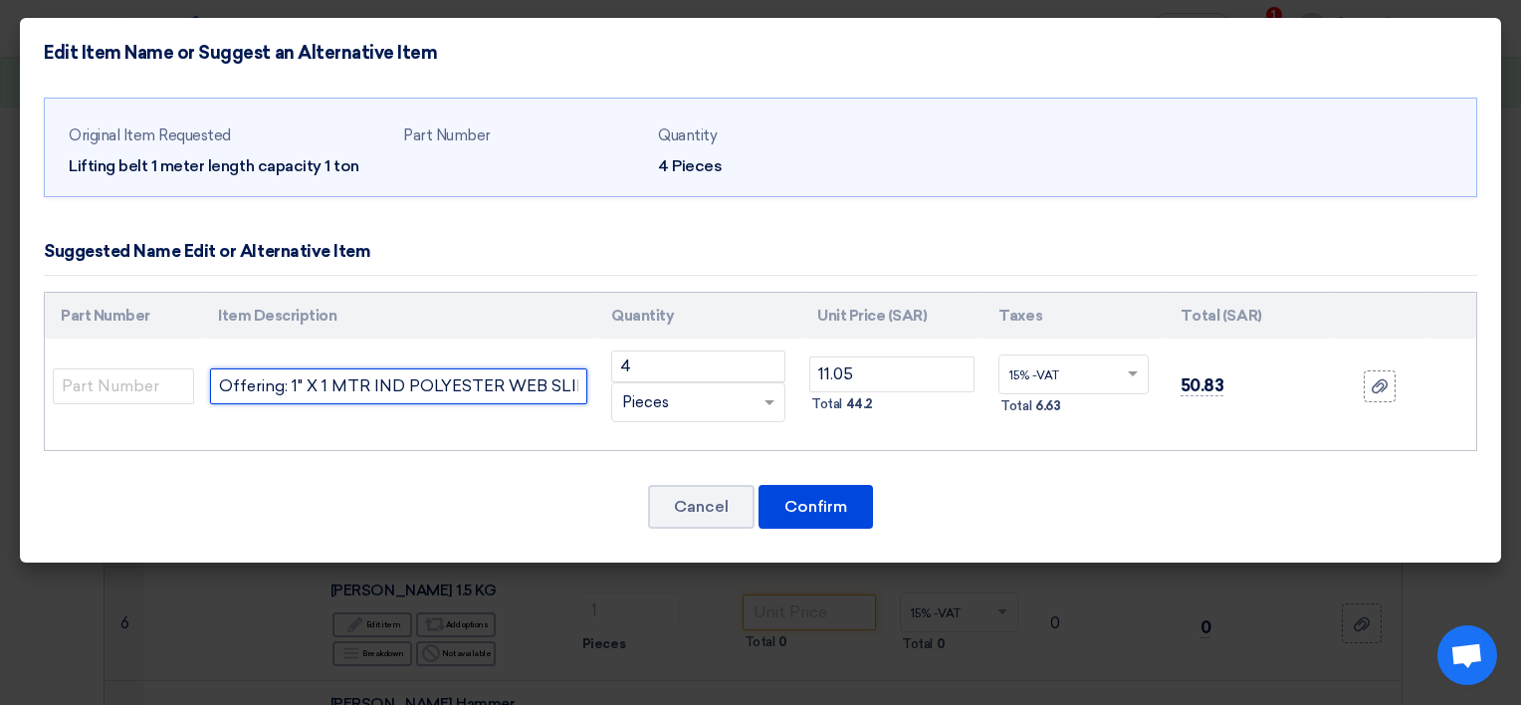
scroll to position [0, 968]
drag, startPoint x: 219, startPoint y: 385, endPoint x: 717, endPoint y: 385, distance: 497.8
click at [717, 385] on tr "Lifting belt 1 meter length capacity 1 ton Offering: 1" X 1 MTR IND POLYESTER W…" at bounding box center [761, 387] width 1432 height 96
paste input "text"
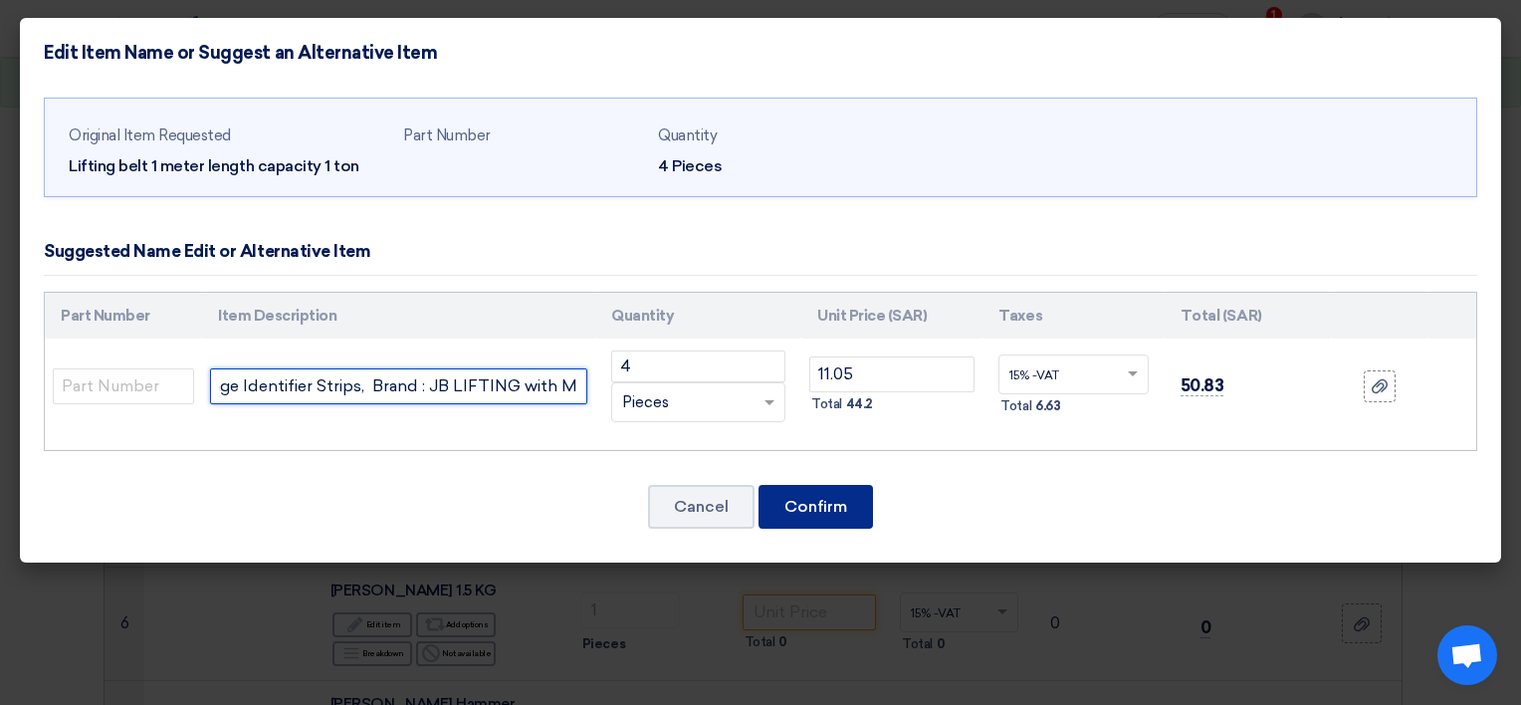
type input "1" X 1 MTR IND POLYESTER WEB SLING FLAT EYES 2 Ply X SWL: 1T WithTnage Identifi…"
click at [833, 502] on button "Confirm" at bounding box center [816, 507] width 115 height 44
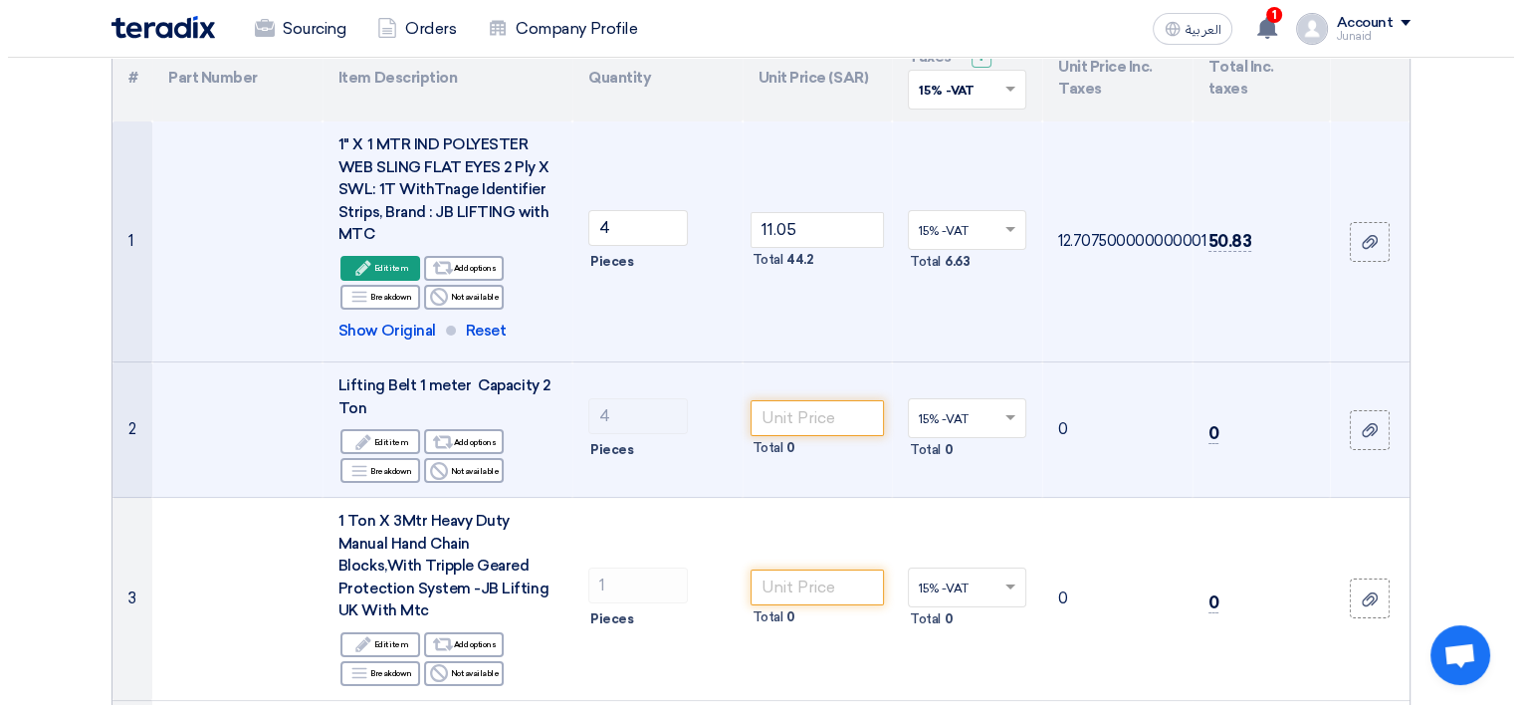
scroll to position [240, 0]
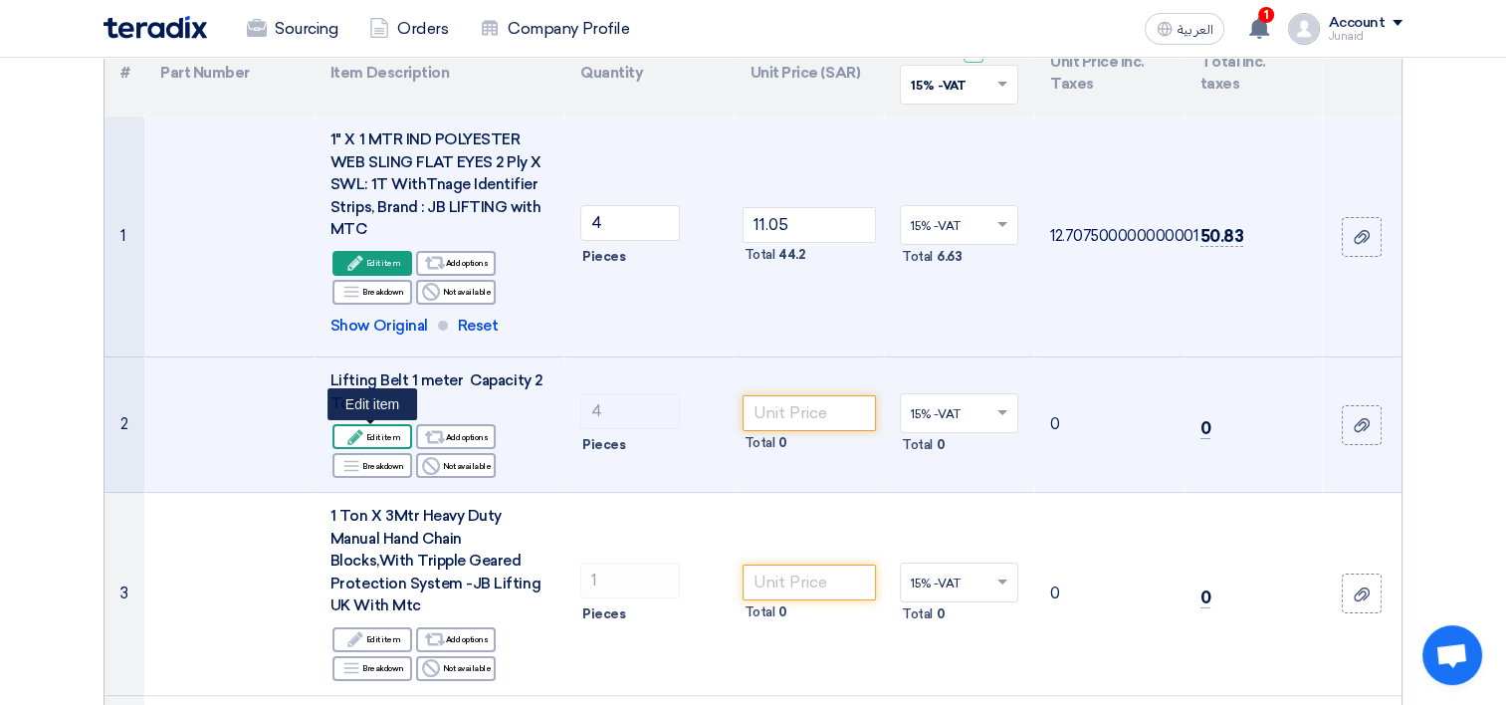
click at [366, 431] on div "Edit Edit item" at bounding box center [373, 436] width 80 height 25
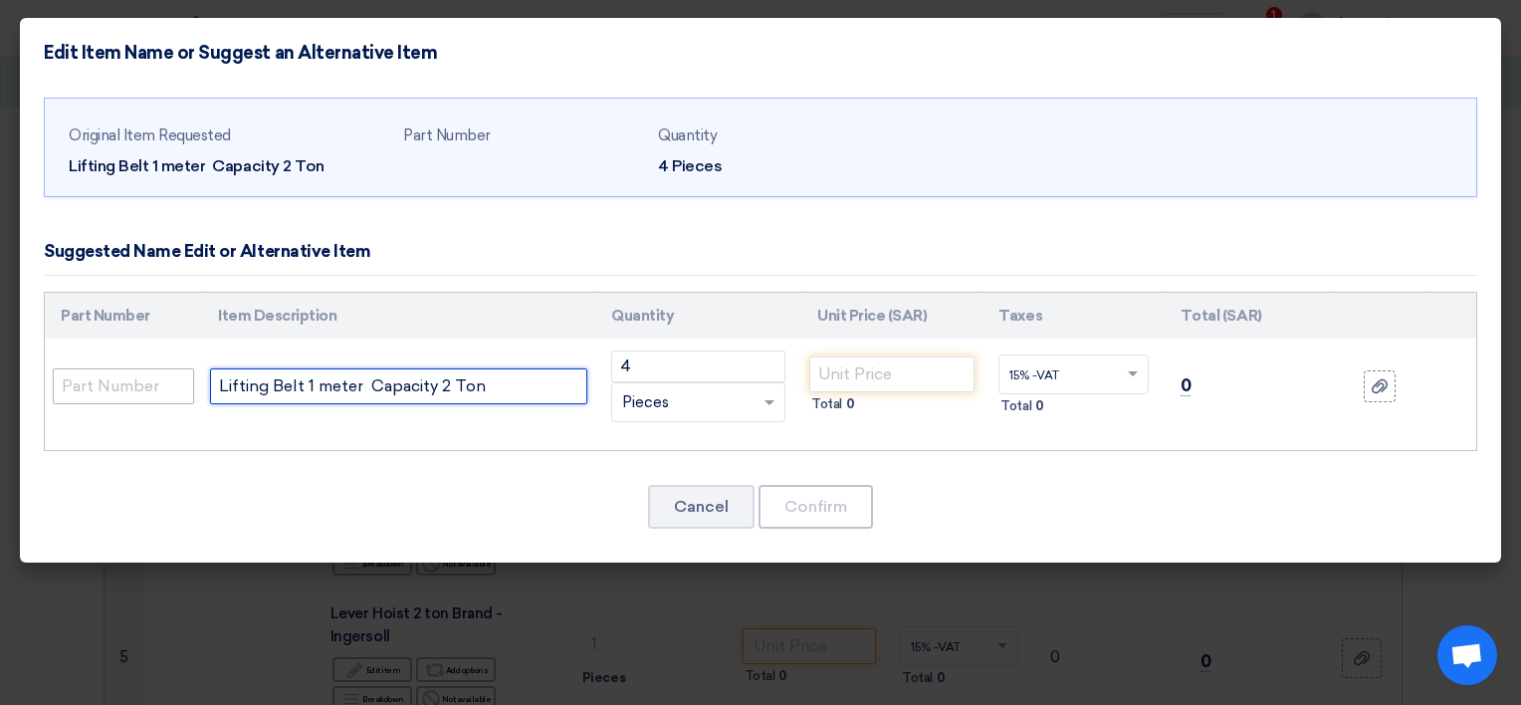
drag, startPoint x: 501, startPoint y: 396, endPoint x: 78, endPoint y: 382, distance: 423.4
click at [78, 382] on tr "Lifting Belt 1 meter Capacity 2 Ton 4 RFQ_STEP1.ITEMS.2.TYPE_PLACEHOLDER ×" at bounding box center [761, 387] width 1432 height 96
paste input "2" X 1 MTR IND POLYESTER WEB SLING FLAT EYES 2 Ply X SWL: 2T WithTnage Identifi…"
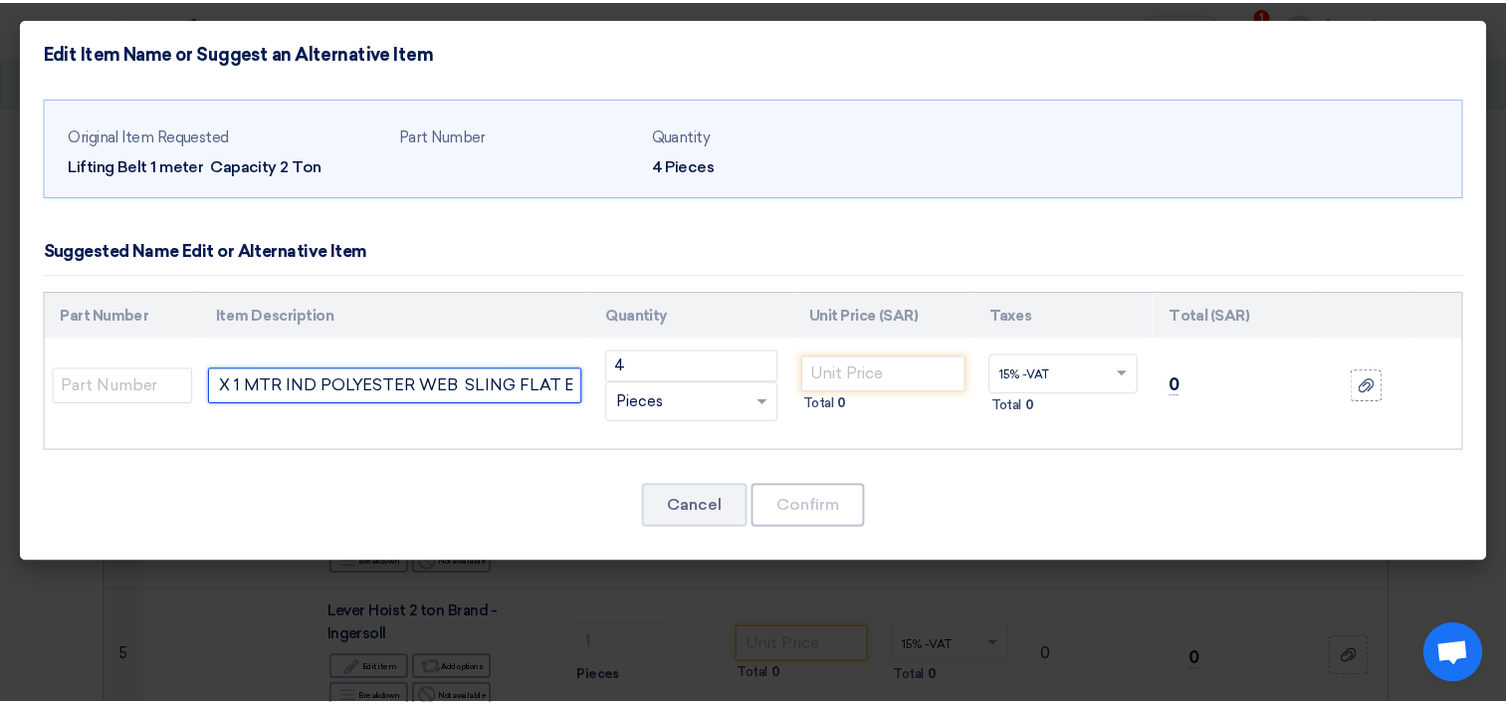
scroll to position [0, 0]
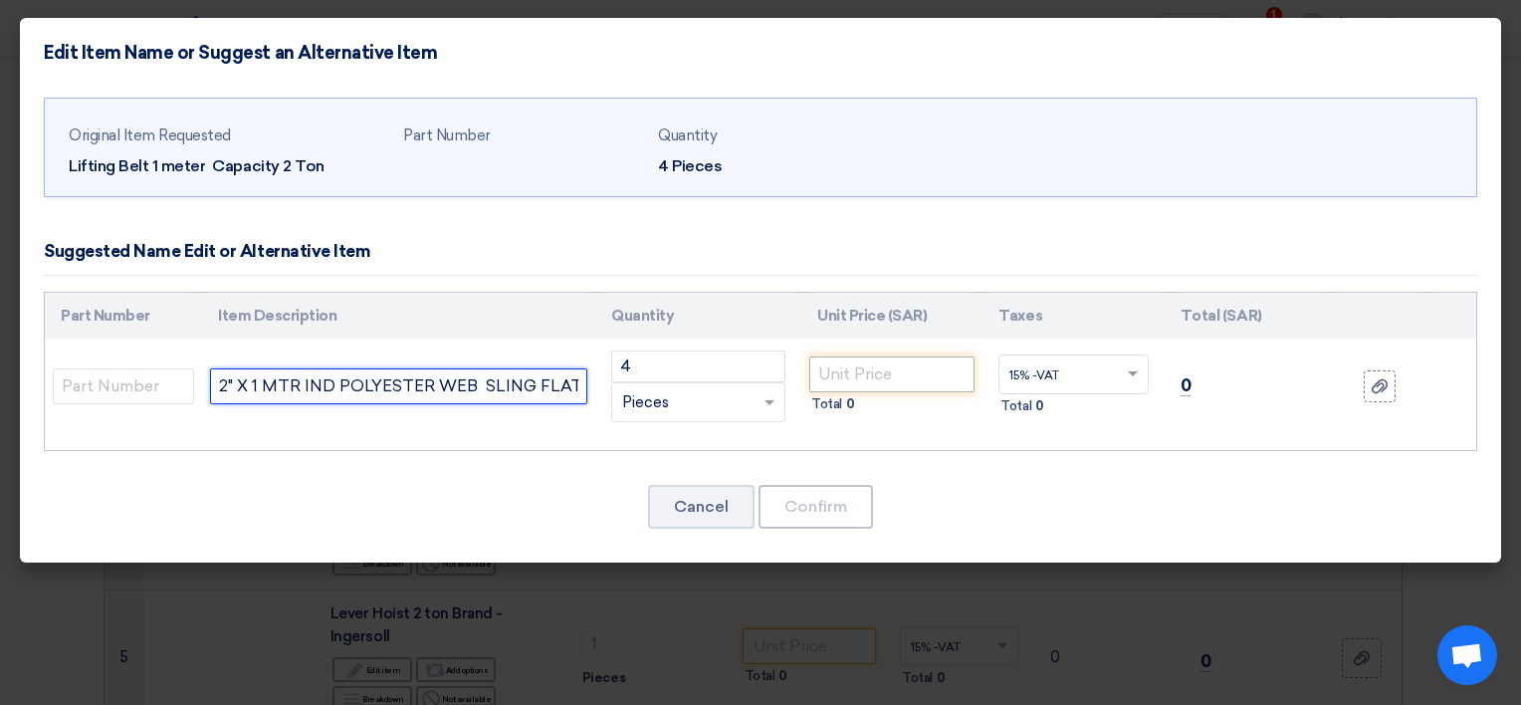
type input "2" X 1 MTR IND POLYESTER WEB SLING FLAT EYES 2 Ply X SWL: 2T WithTnage Identifi…"
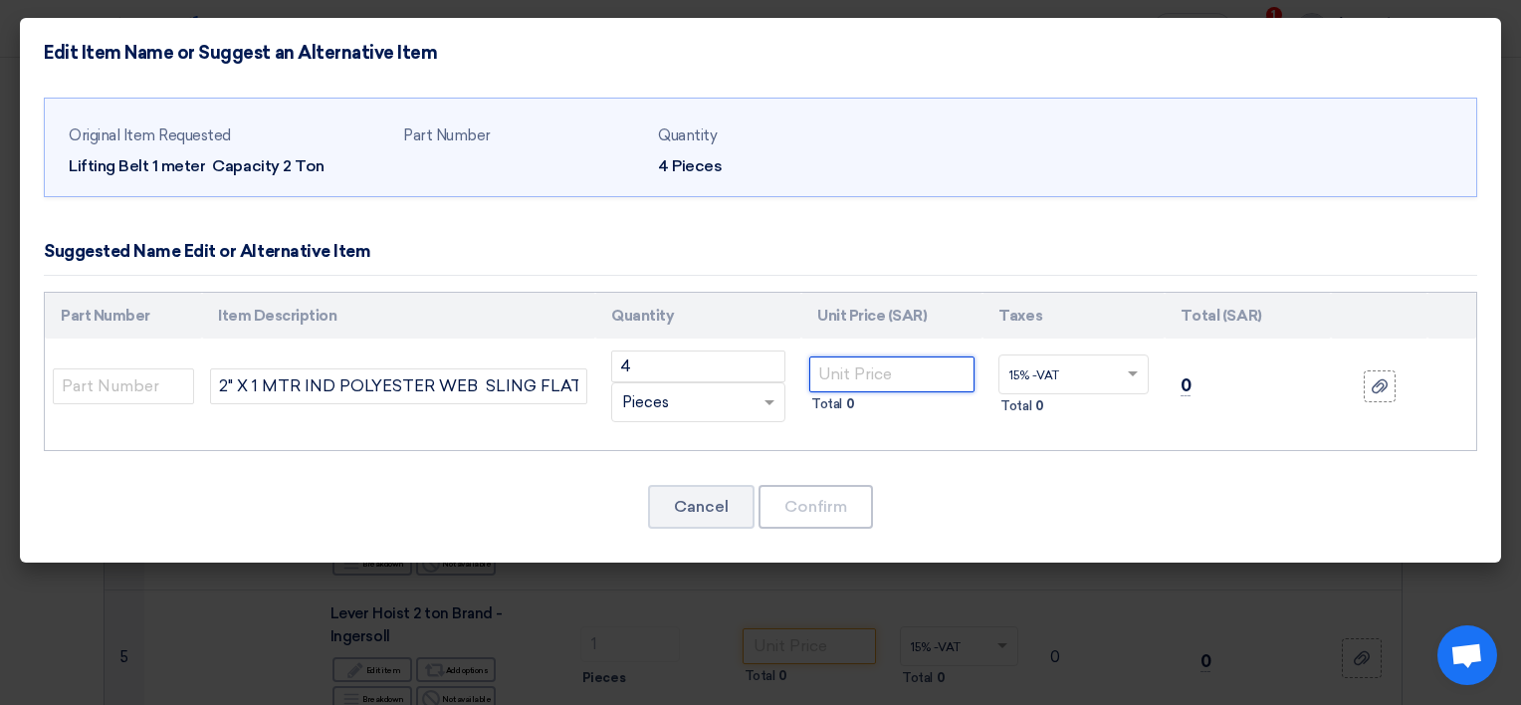
click at [832, 385] on input "number" at bounding box center [891, 374] width 165 height 36
type input "15.48"
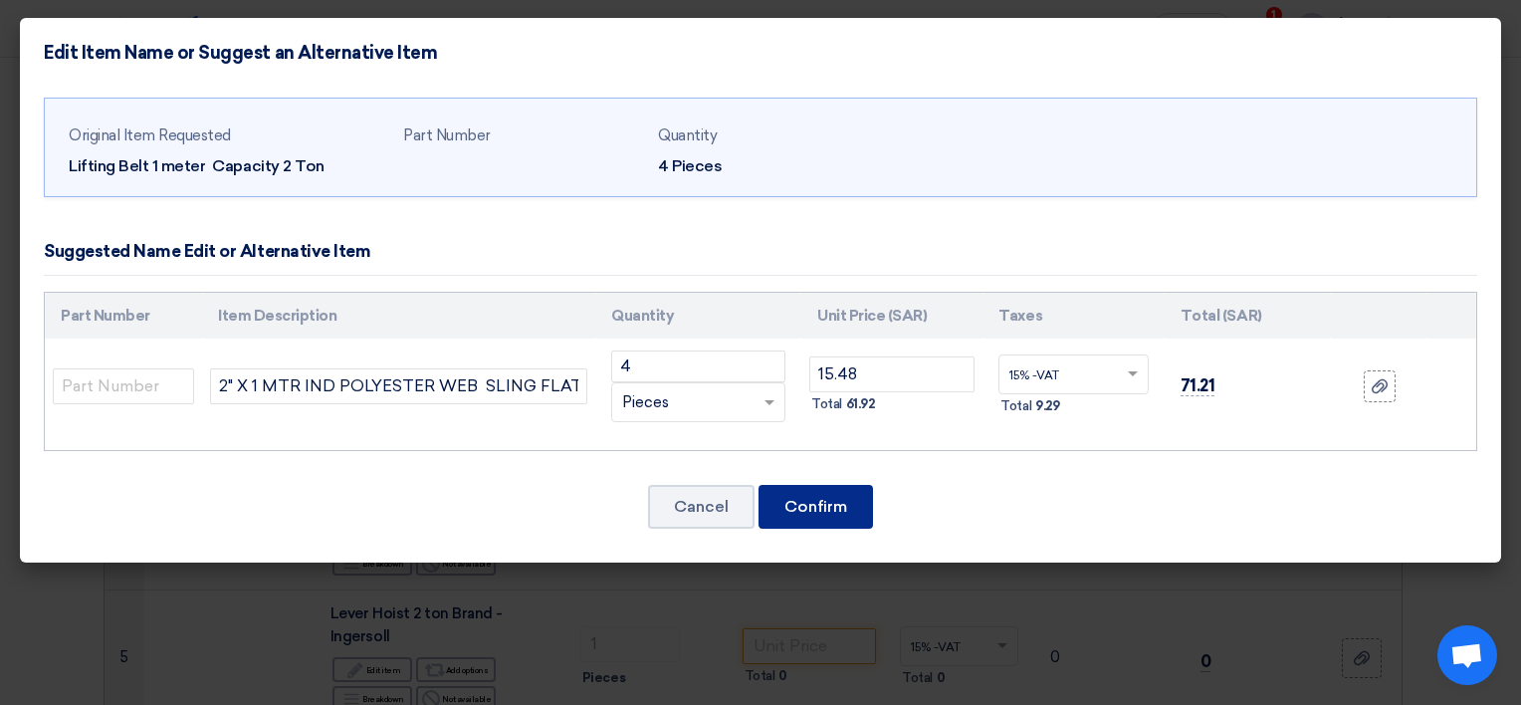
click at [813, 522] on button "Confirm" at bounding box center [816, 507] width 115 height 44
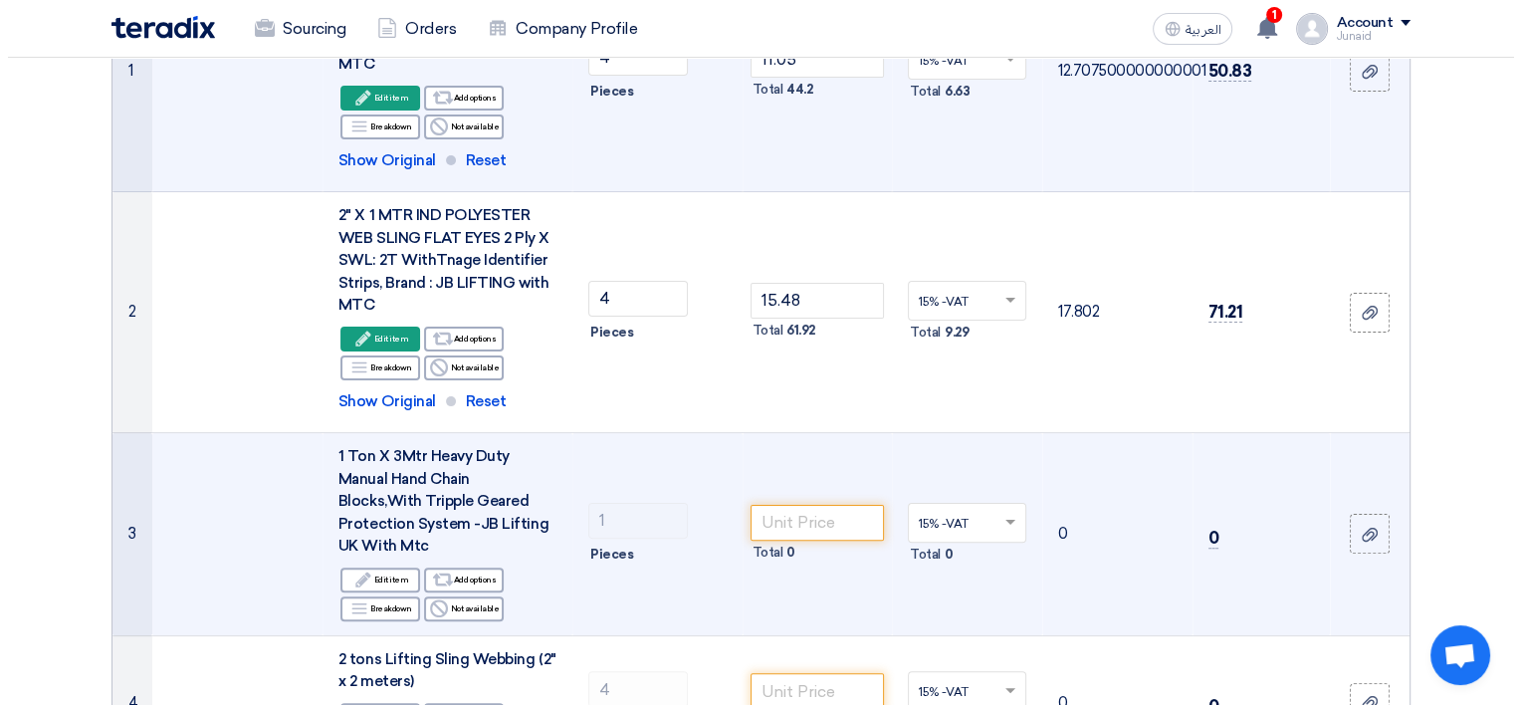
scroll to position [439, 0]
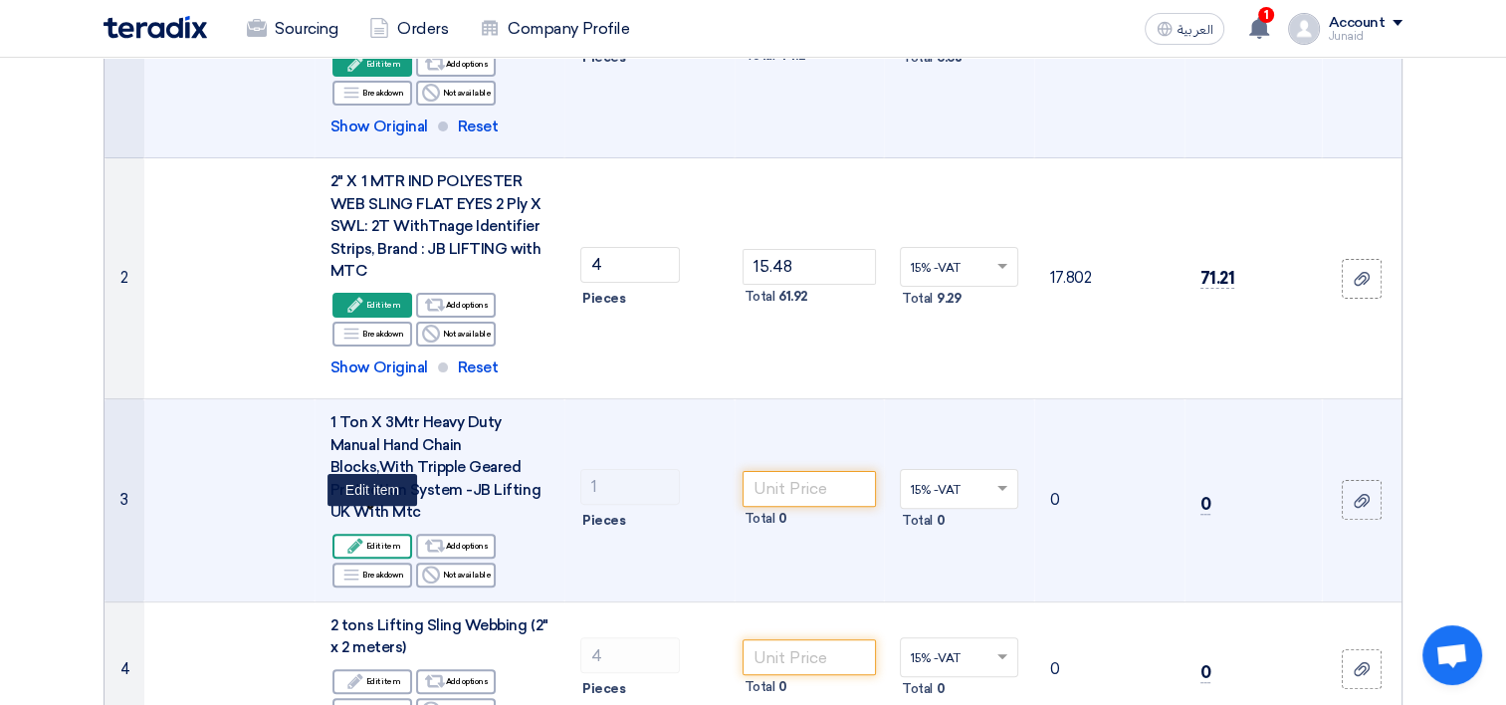
click at [388, 534] on div "Edit Edit item" at bounding box center [373, 546] width 80 height 25
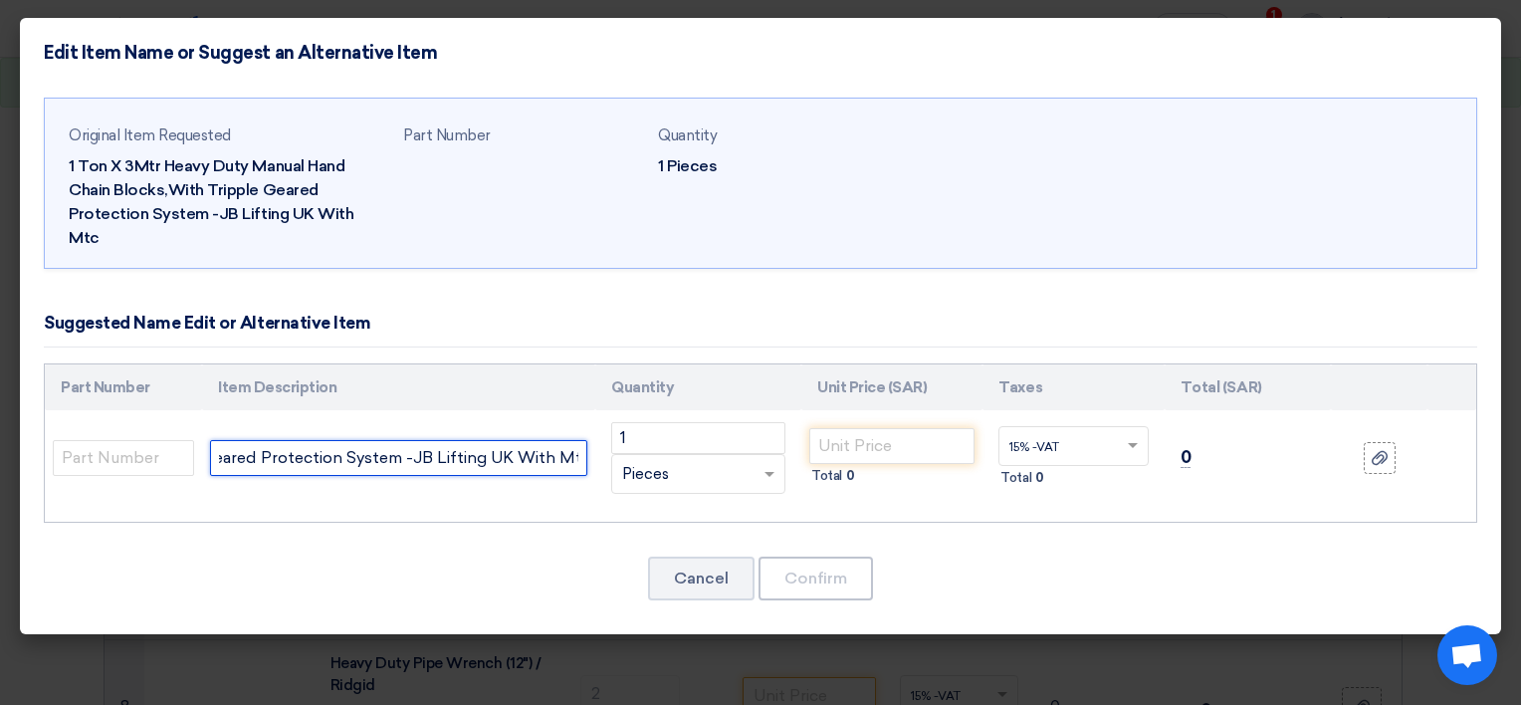
drag, startPoint x: 219, startPoint y: 438, endPoint x: 736, endPoint y: 435, distance: 516.8
click at [736, 435] on tr "1 Ton X 3Mtr Heavy Duty Manual Hand Chain Blocks,With Tripple Geared Protection…" at bounding box center [761, 458] width 1432 height 96
paste input "x 3 Meter - HEAVY DUTY MANUAL HAND CHAIN BLOCKS Tripple Geared protection syste…"
type input "1 T x 3 Meter - HEAVY DUTY MANUAL HAND CHAIN BLOCKS Tripple Geared protection s…"
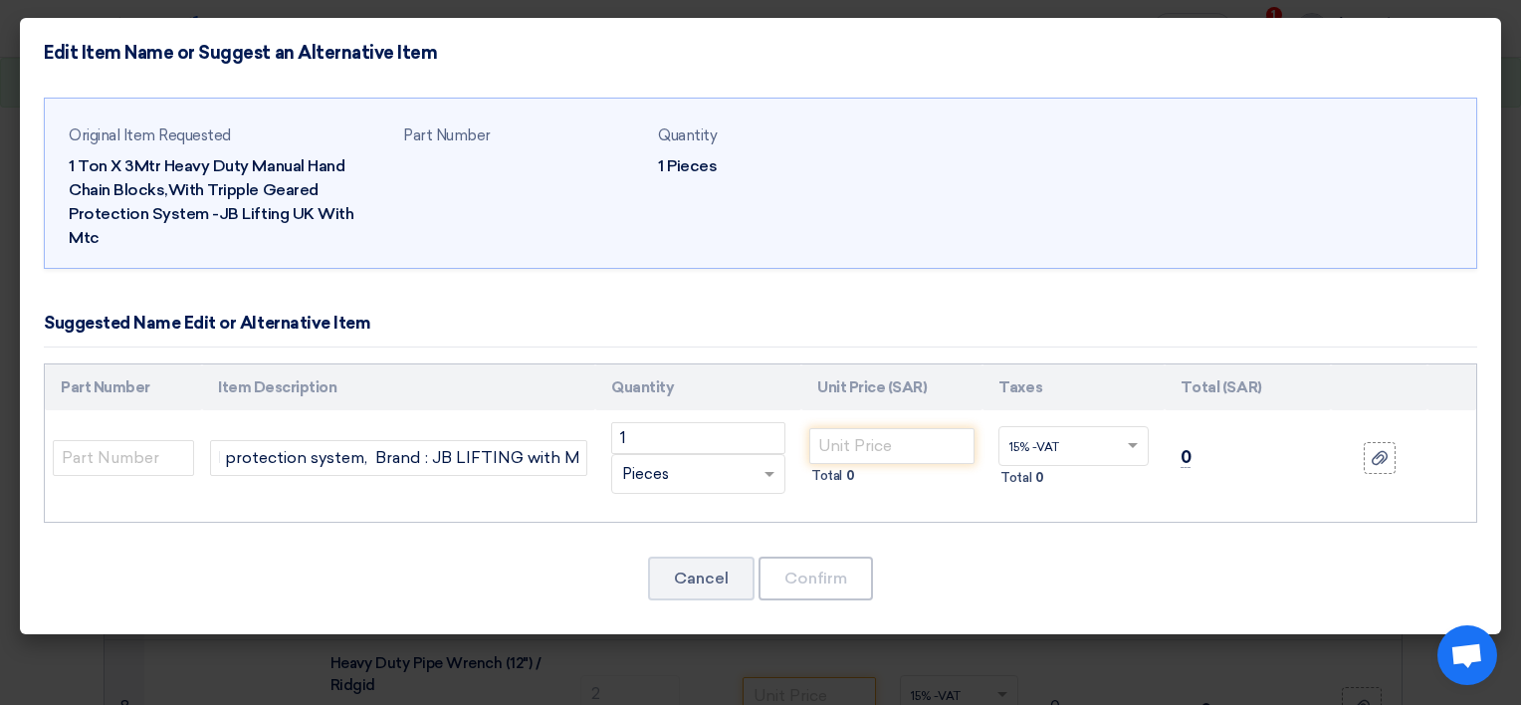
scroll to position [0, 0]
click at [852, 428] on input "number" at bounding box center [891, 446] width 165 height 36
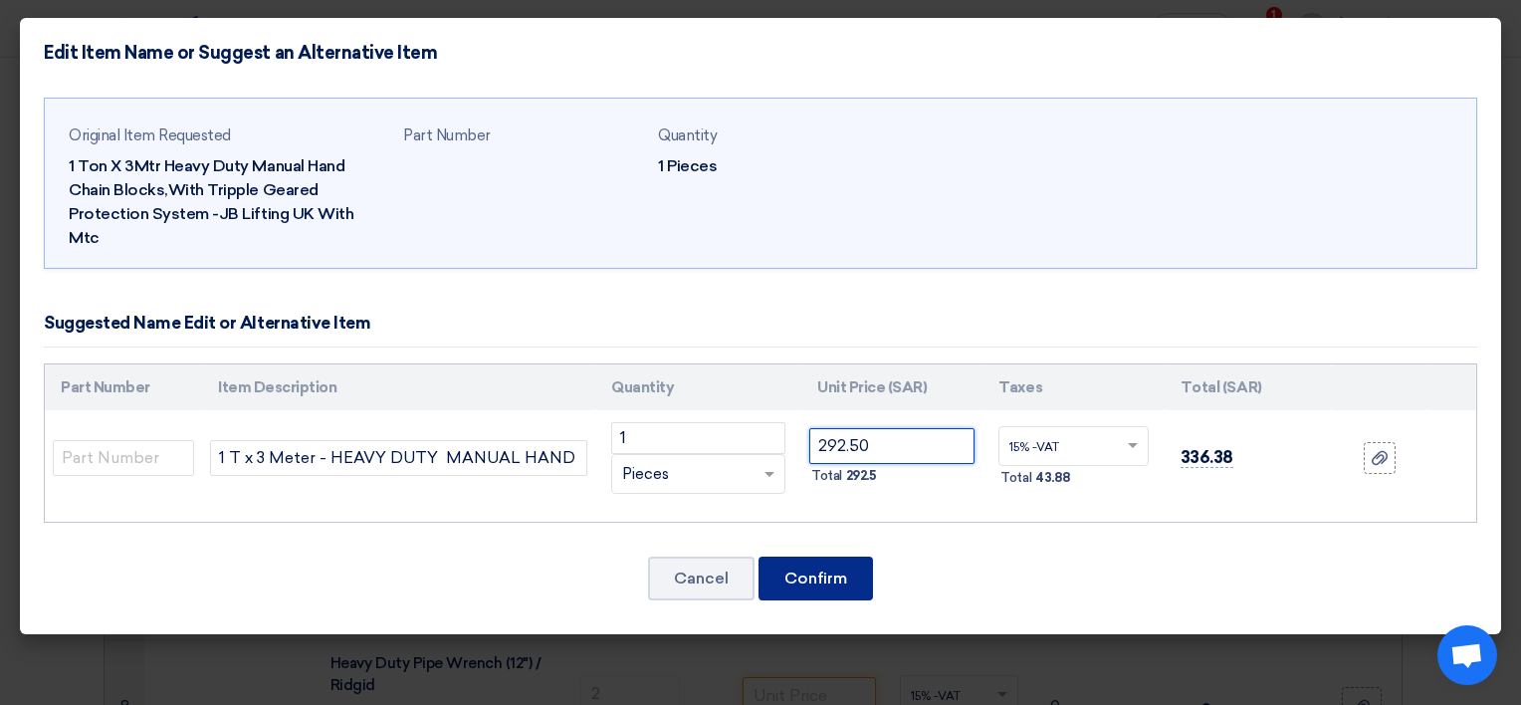
type input "292.50"
click at [838, 557] on button "Confirm" at bounding box center [816, 579] width 115 height 44
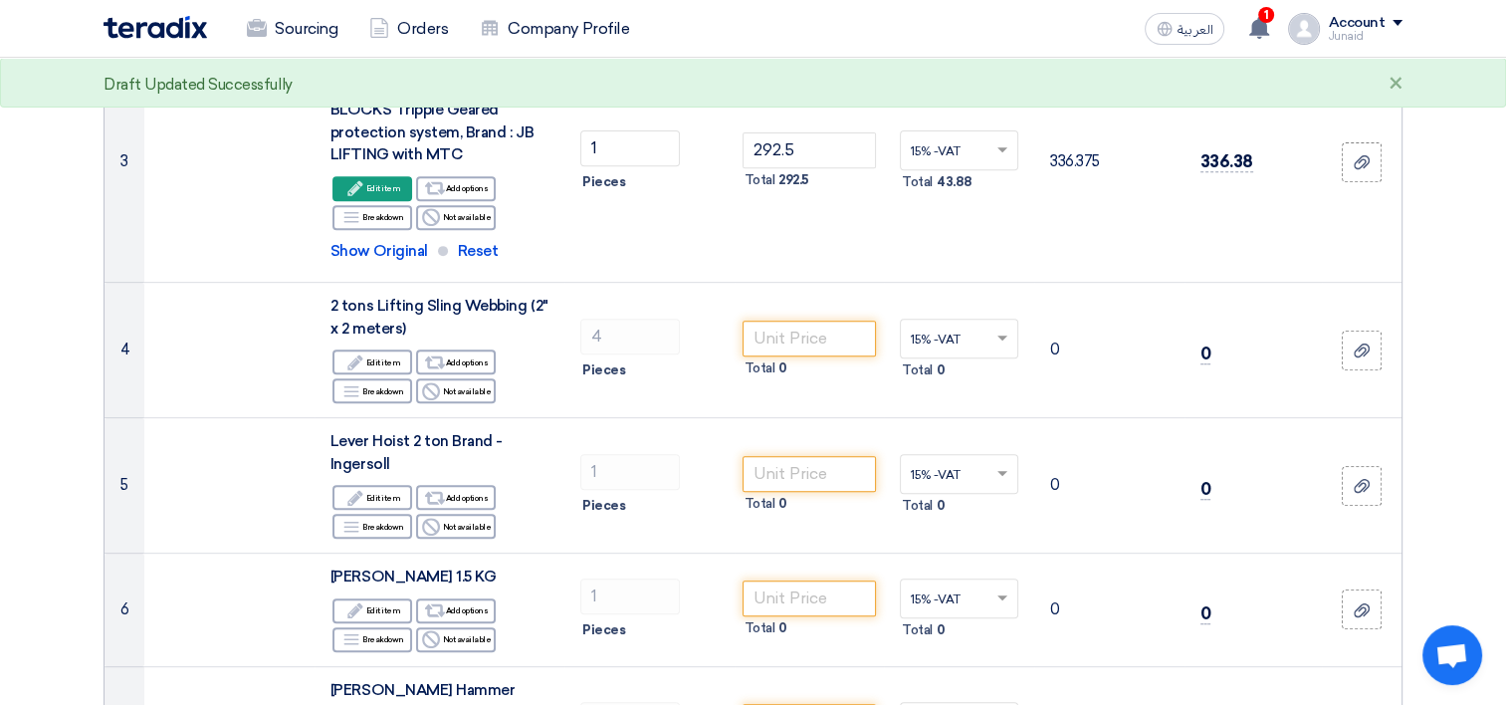
scroll to position [896, 0]
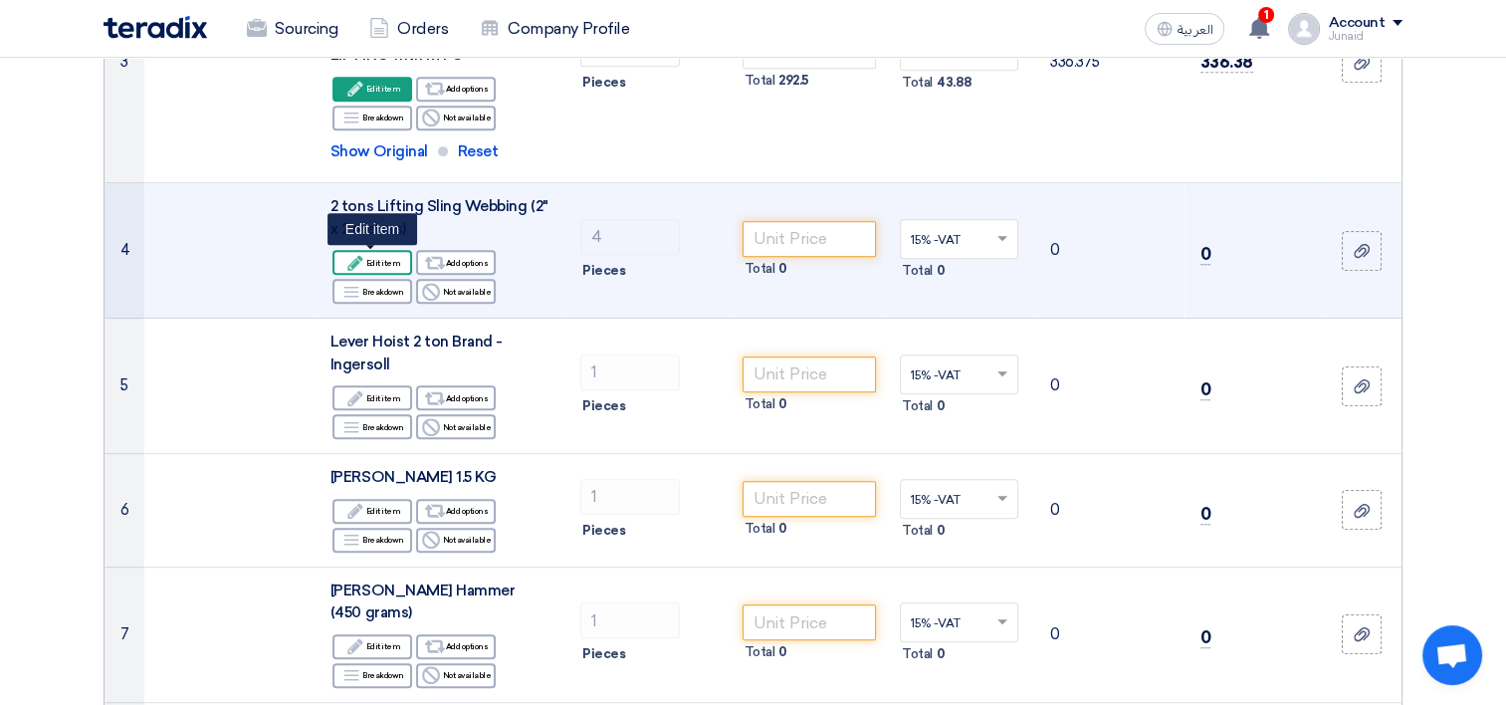
click at [355, 259] on use at bounding box center [354, 262] width 15 height 15
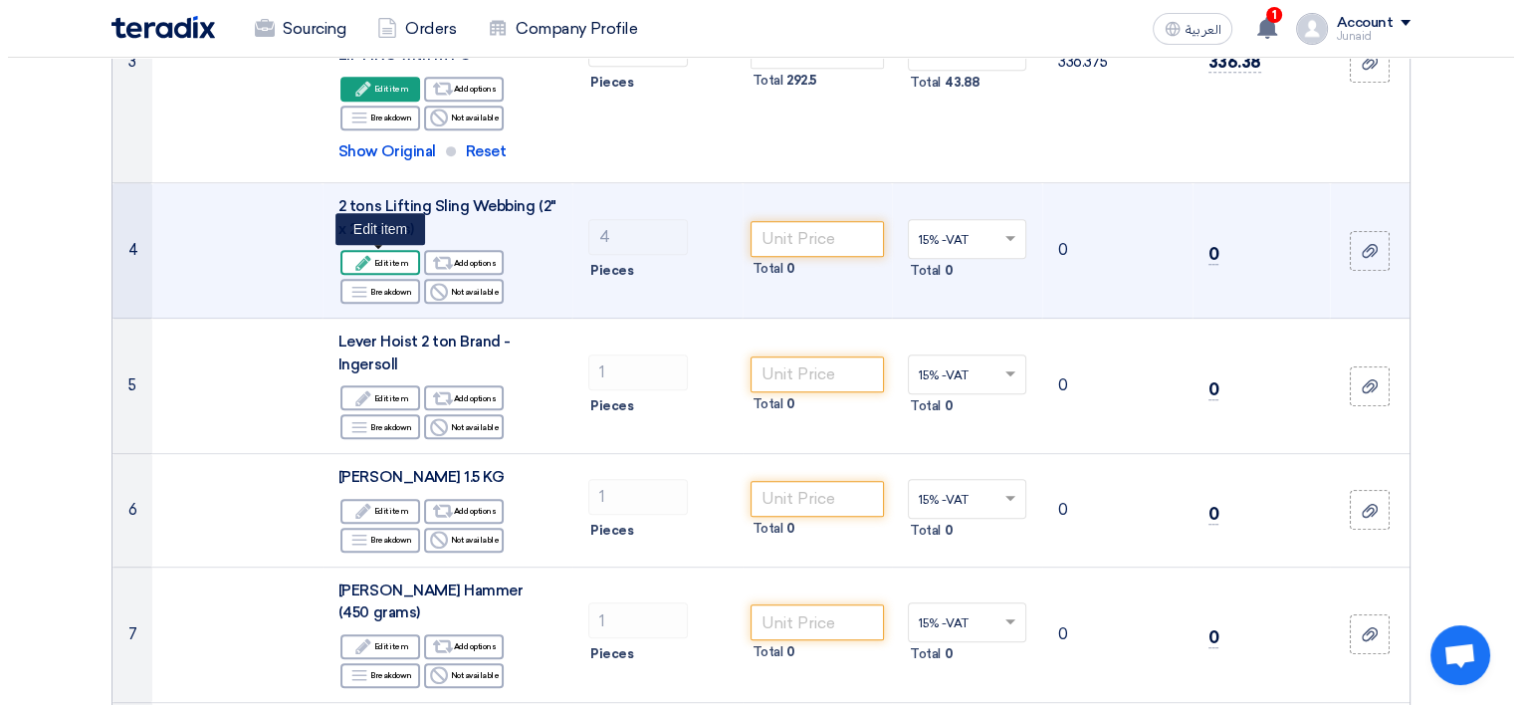
scroll to position [414, 0]
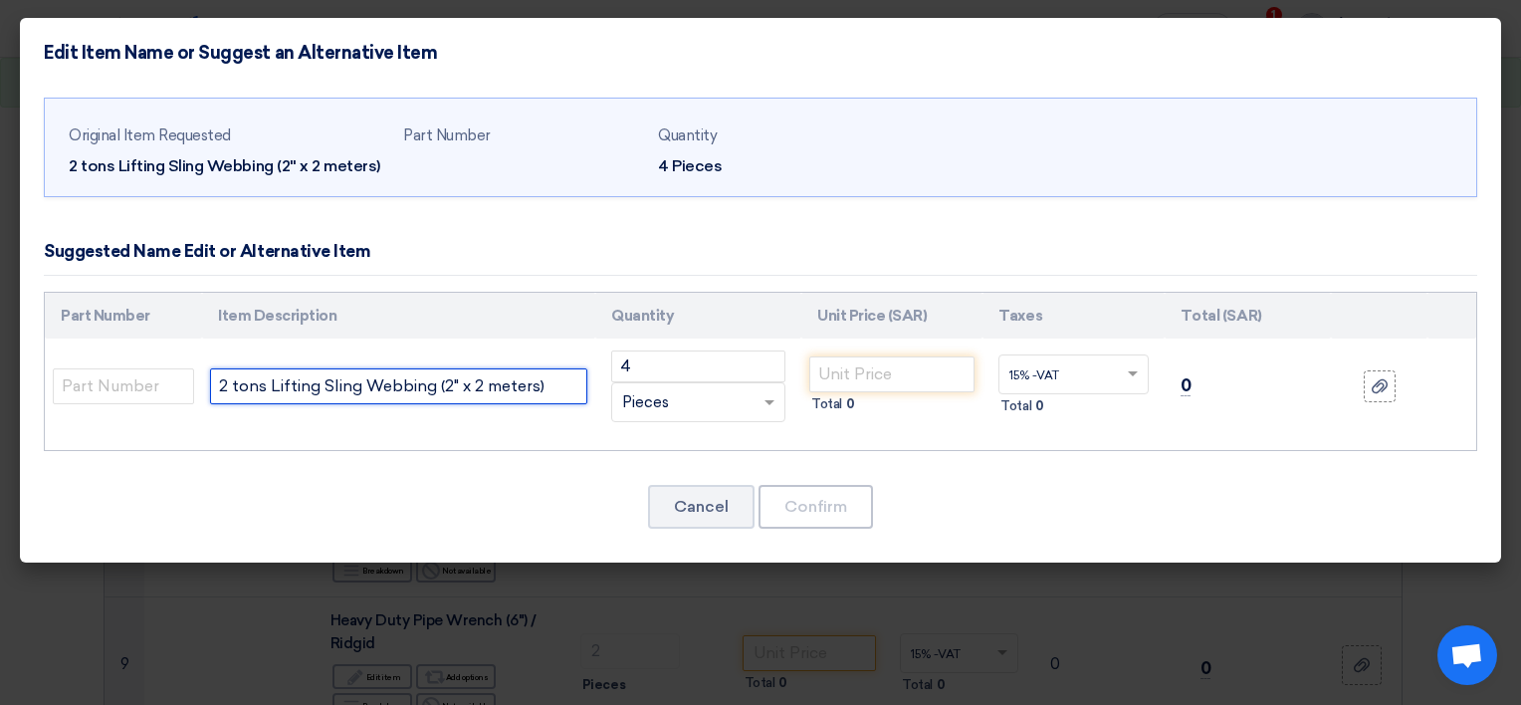
drag, startPoint x: 222, startPoint y: 383, endPoint x: 546, endPoint y: 386, distance: 323.6
click at [546, 386] on input "2 tons Lifting Sling Webbing (2" x 2 meters)" at bounding box center [398, 386] width 377 height 36
paste input "2" X 2 MTR IND POLYESTER WEB SLING FLAT EYES 2 Ply X SWL: 2T WithTnage Identifi…"
type input "2" X 2 MTR IND POLYESTER WEB SLING FLAT EYES 2 Ply X SWL: 2T WithTnage Identifi…"
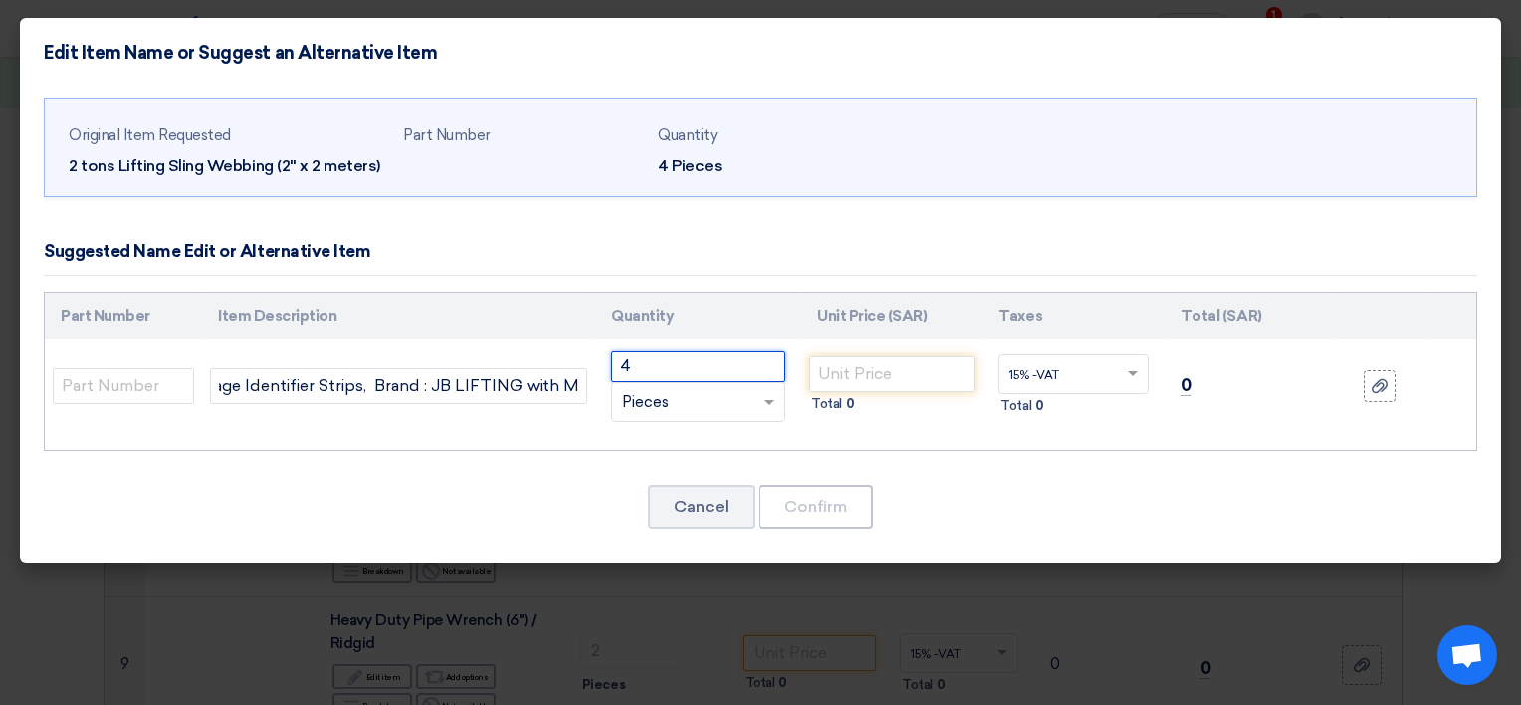
scroll to position [0, 0]
click at [697, 371] on input "4" at bounding box center [698, 366] width 174 height 32
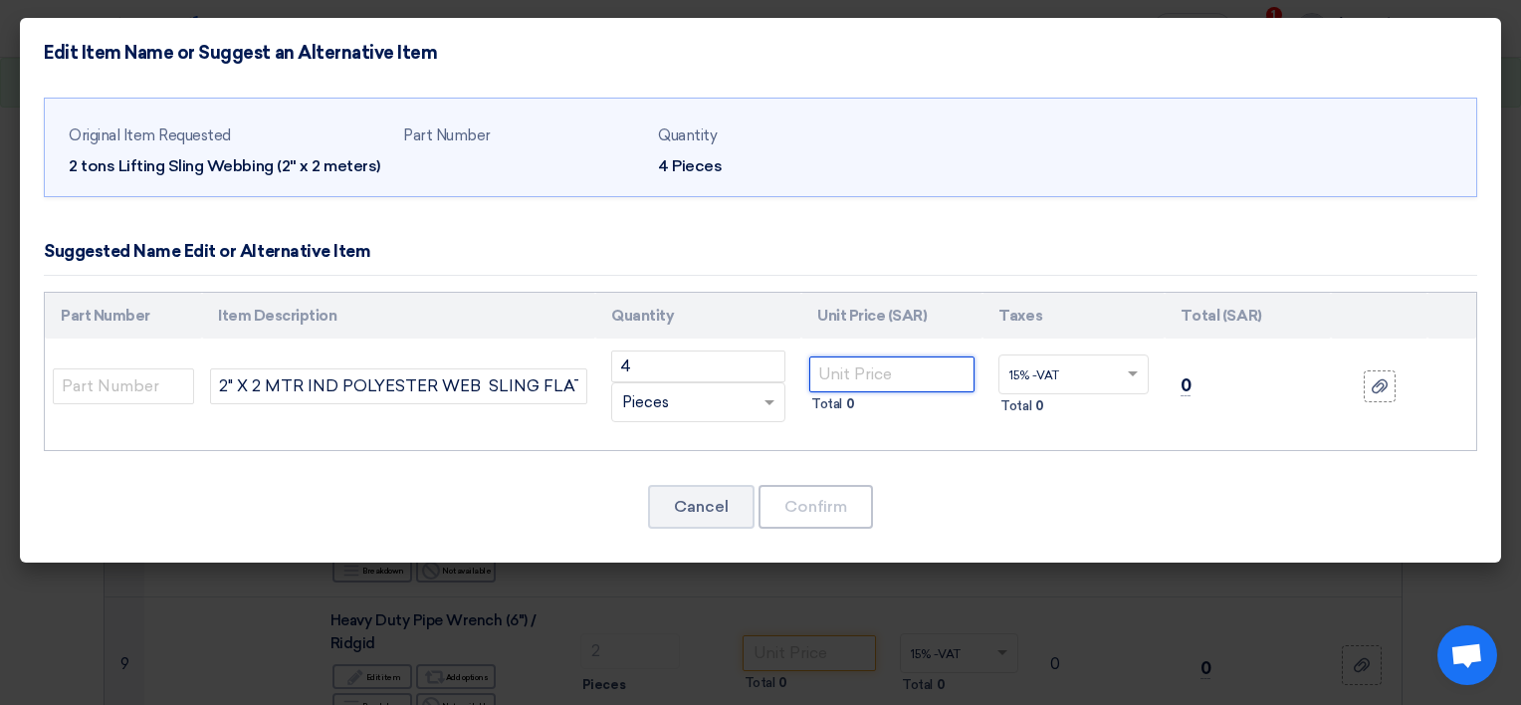
click at [866, 370] on input "number" at bounding box center [891, 374] width 165 height 36
type input "22.25"
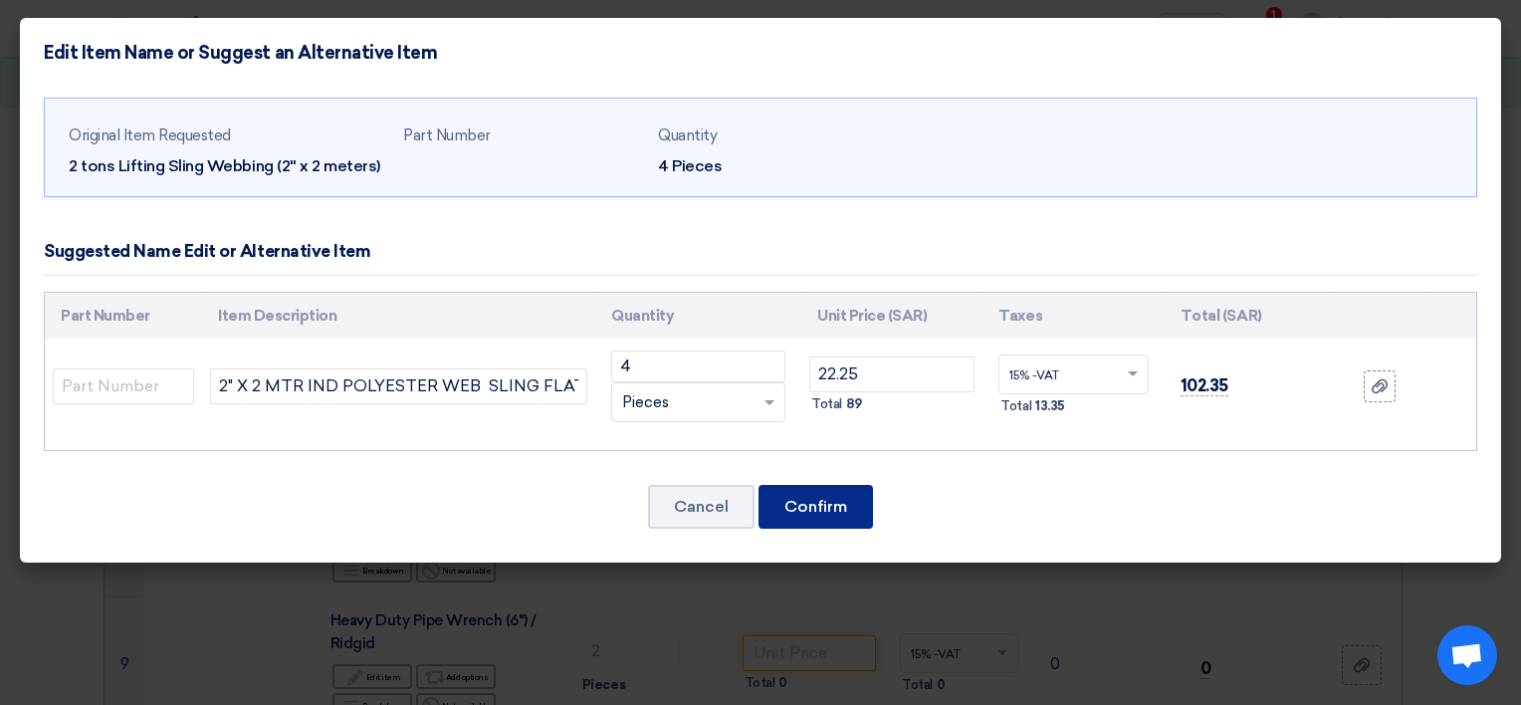
click at [823, 494] on button "Confirm" at bounding box center [816, 507] width 115 height 44
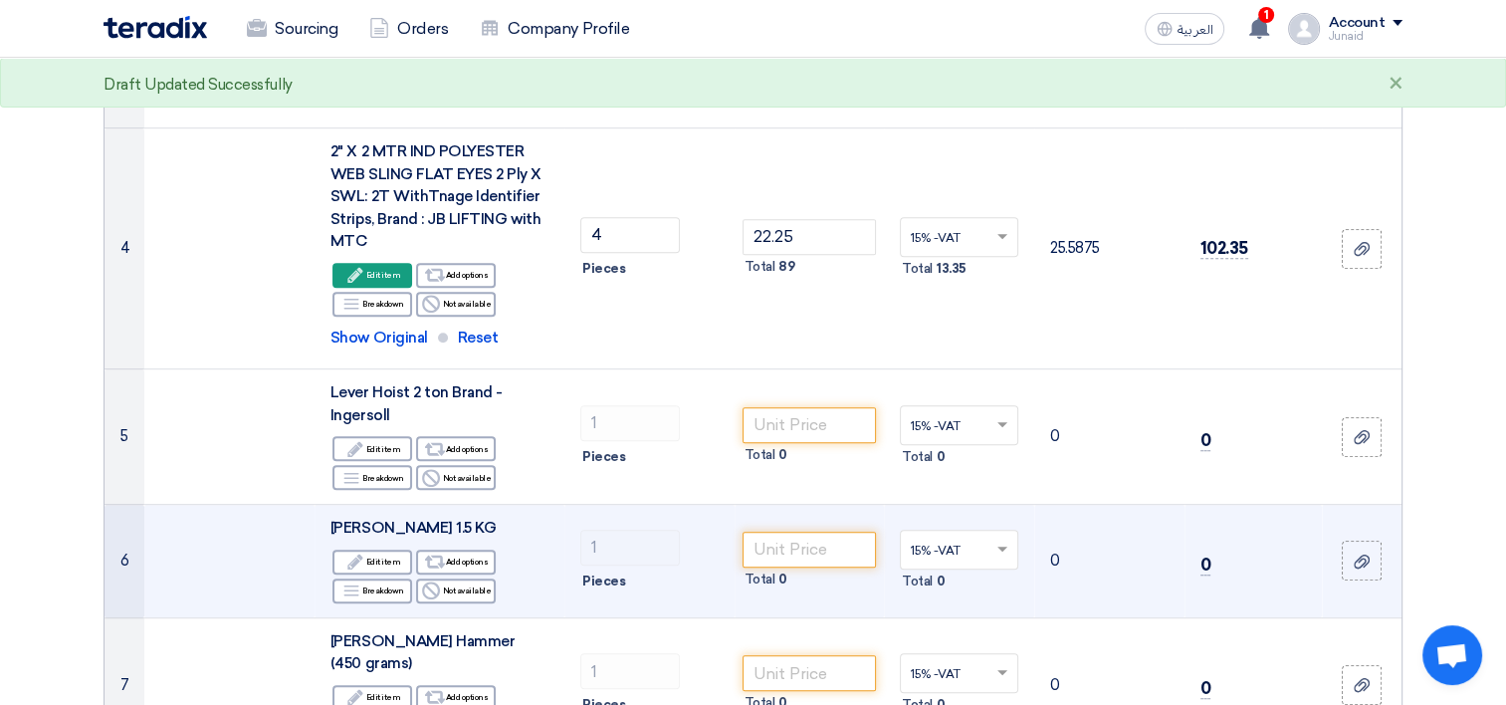
scroll to position [938, 0]
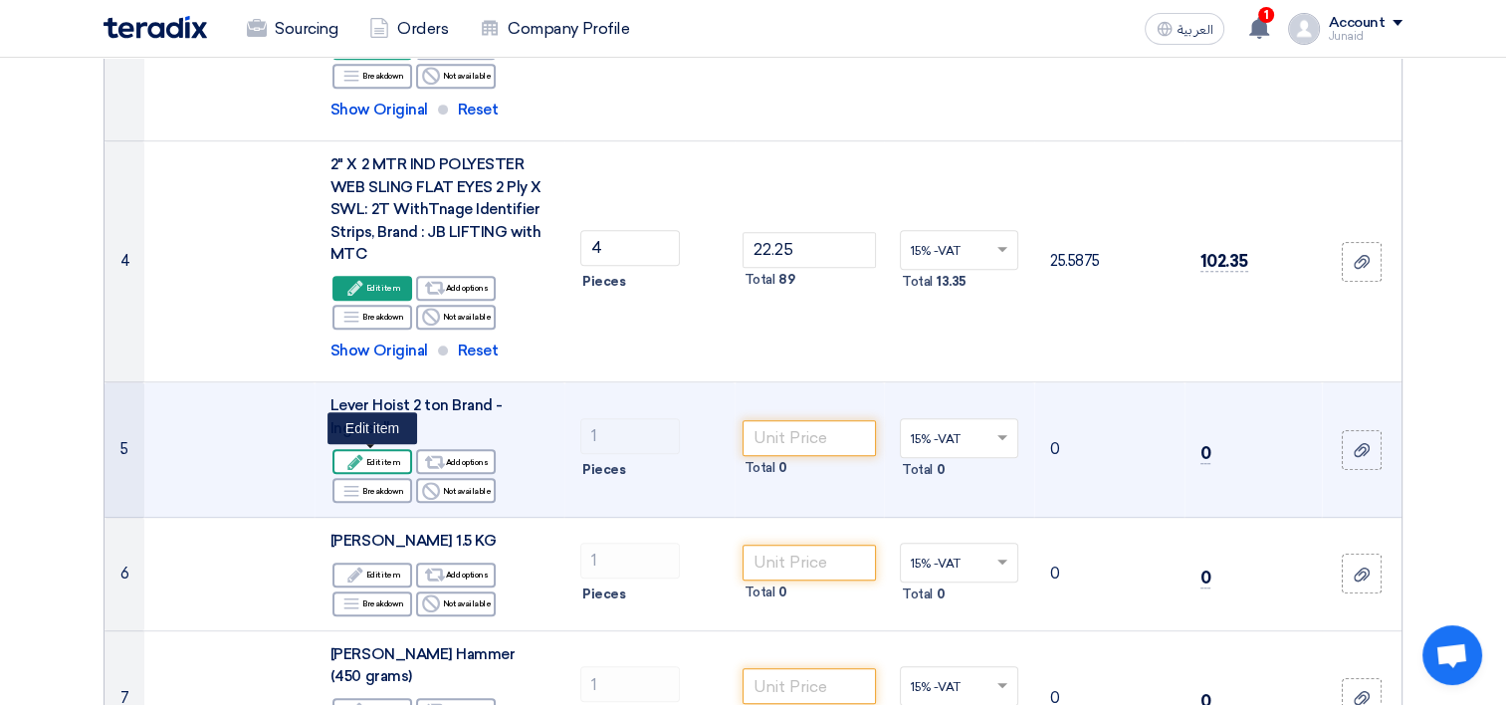
click at [381, 463] on div "Edit Edit item" at bounding box center [373, 461] width 80 height 25
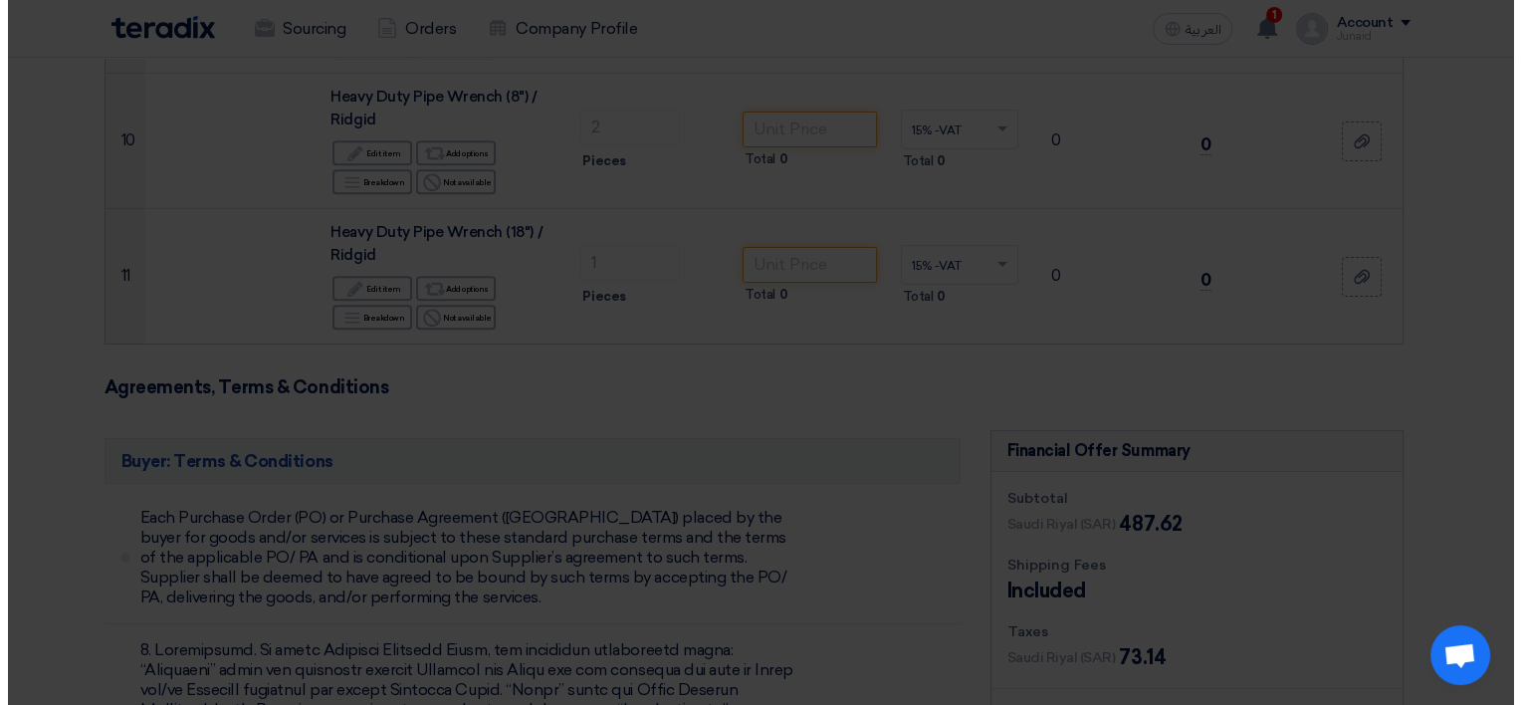
scroll to position [457, 0]
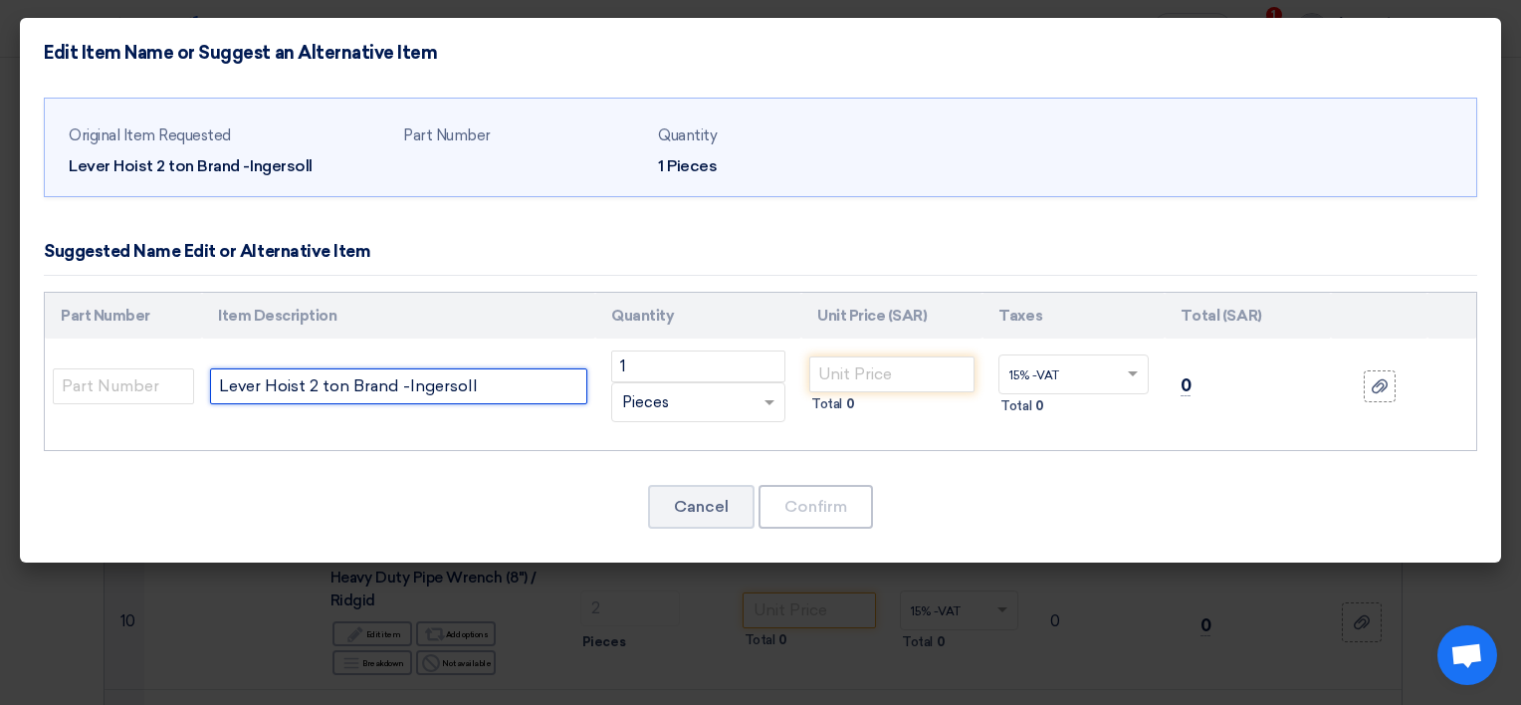
drag, startPoint x: 486, startPoint y: 390, endPoint x: 4, endPoint y: 395, distance: 481.9
click at [4, 395] on modal-container "Edit Item Name or Suggest an Alternative Item Original Item Requested Lever Hoi…" at bounding box center [760, 352] width 1521 height 705
paste input "1.5 TON LEVER HOIST 1.5 MTR, BRAND: JB LIFTING with MTC"
type input "1.5 TON LEVER HOIST 1.5 MTR, BRAND: JB LIFTING with MTC"
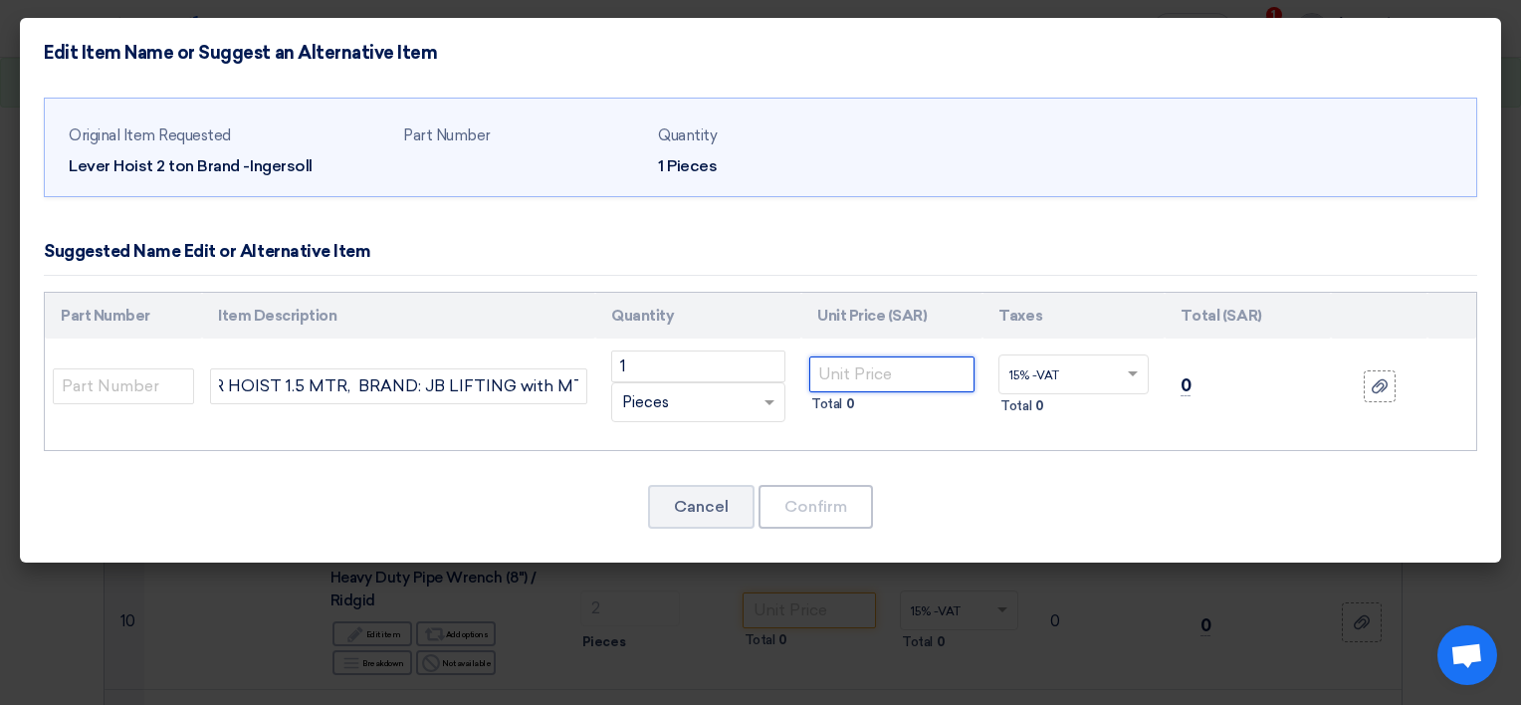
scroll to position [0, 0]
click at [864, 373] on input "number" at bounding box center [891, 374] width 165 height 36
type input "365.30"
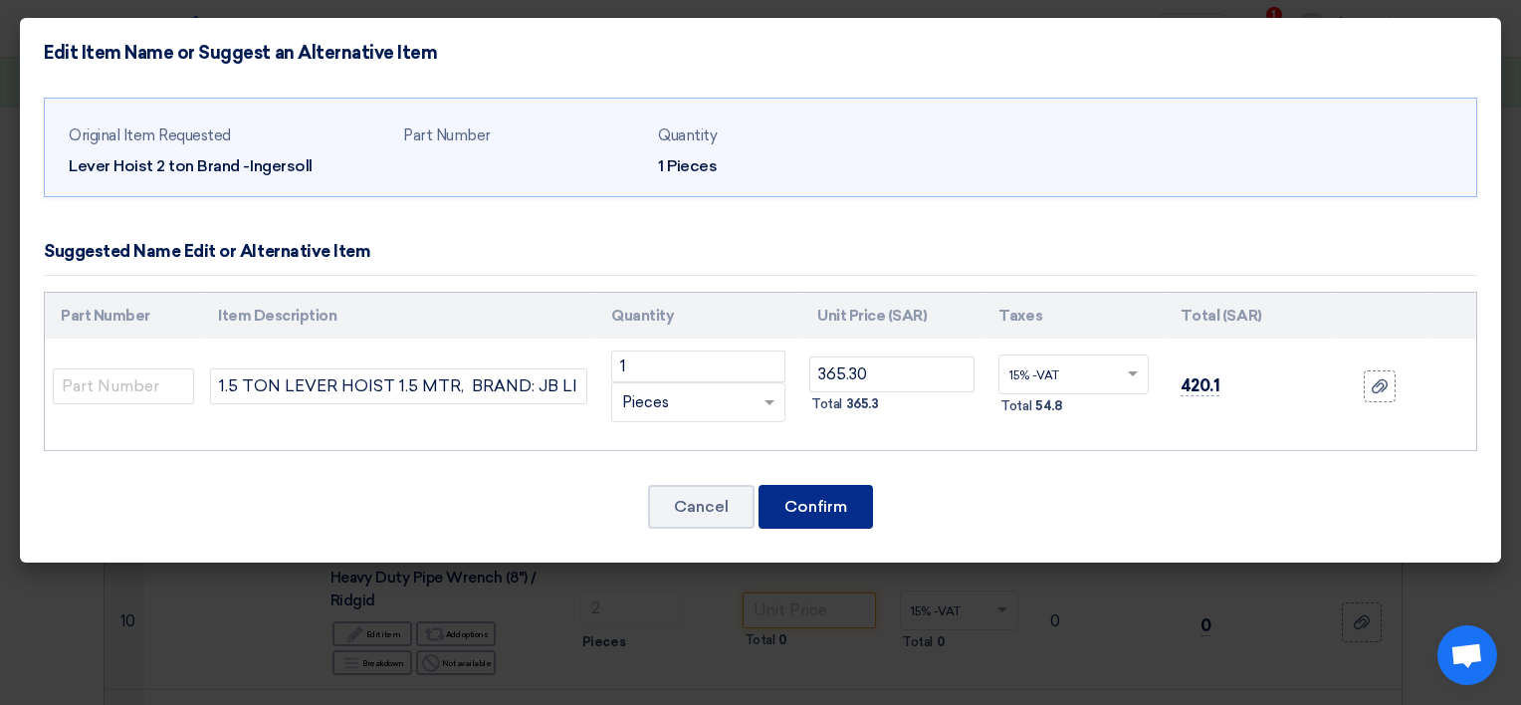
click at [820, 511] on button "Confirm" at bounding box center [816, 507] width 115 height 44
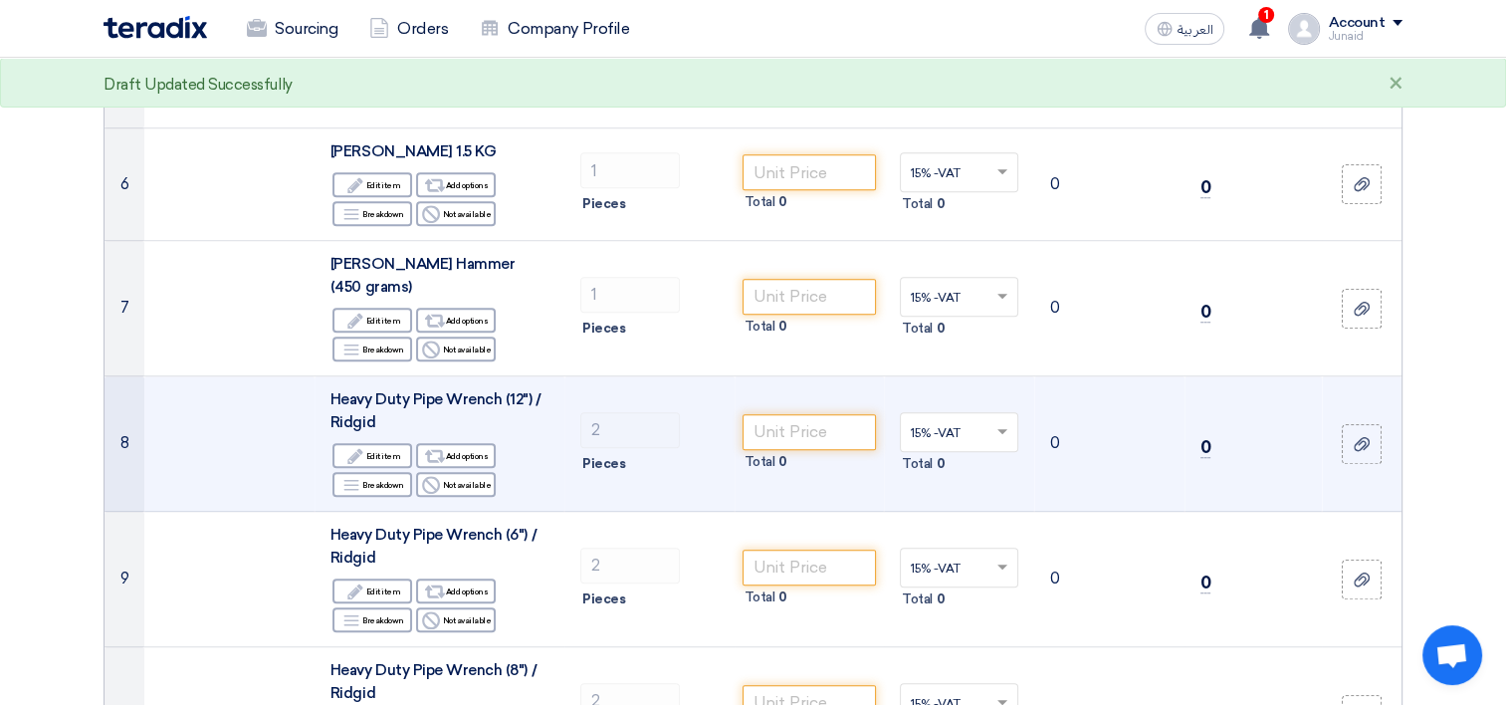
scroll to position [1221, 0]
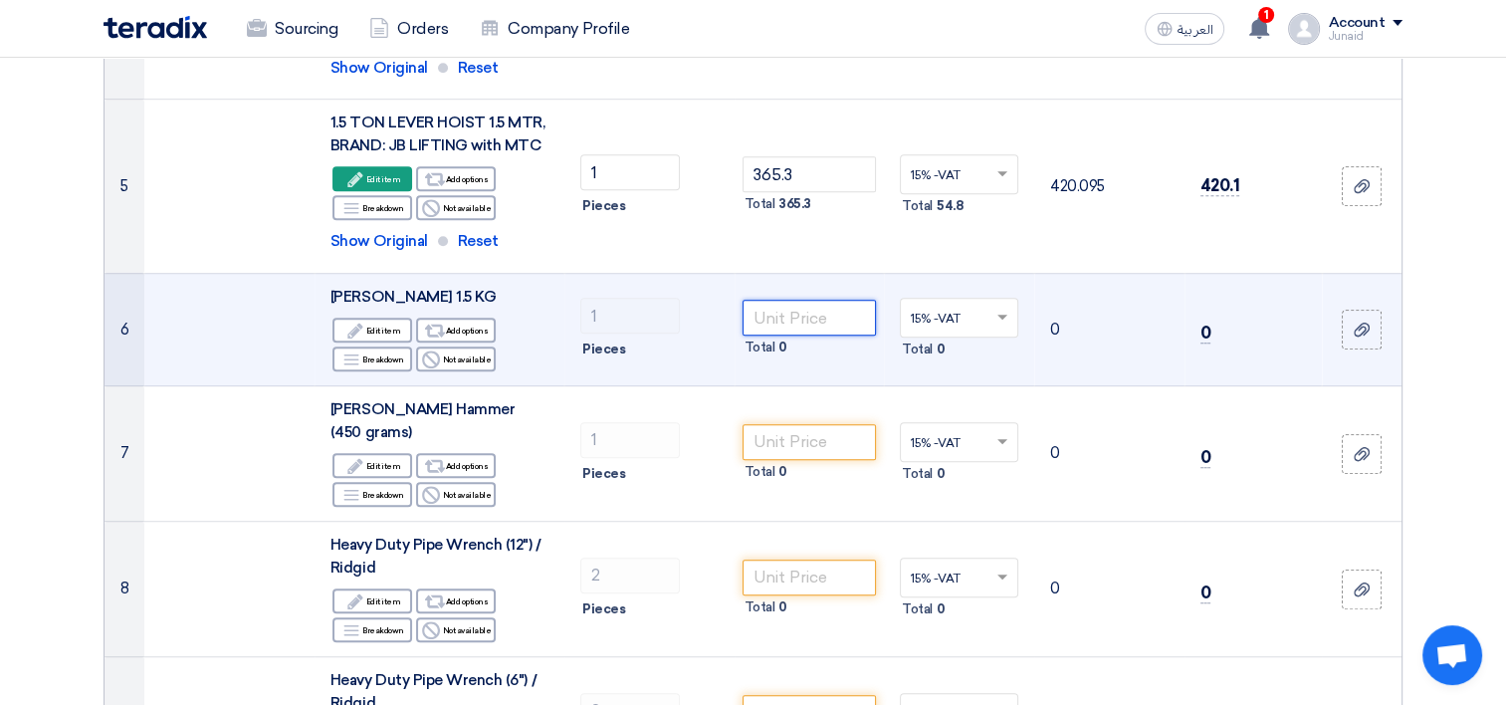
click at [785, 317] on input "number" at bounding box center [810, 318] width 134 height 36
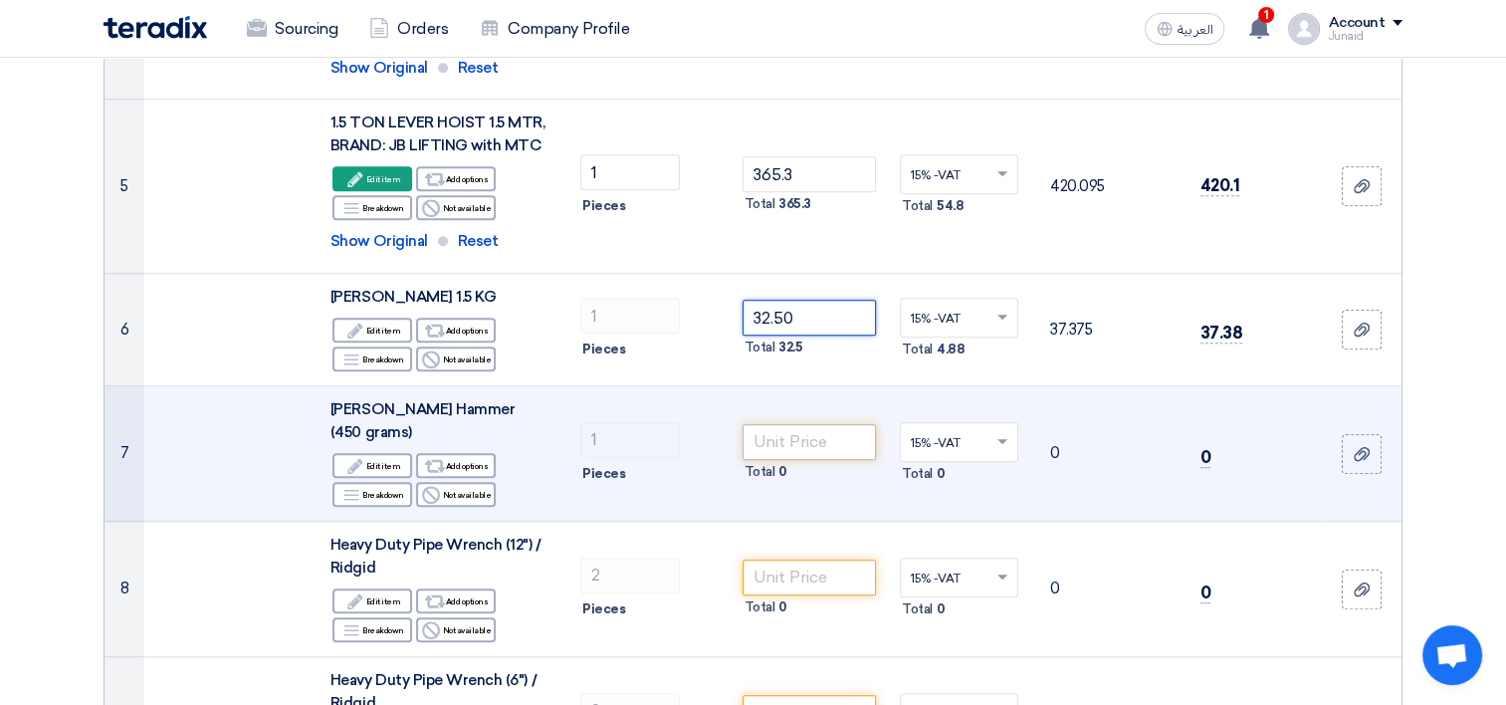
type input "32.50"
click at [808, 424] on input "number" at bounding box center [810, 442] width 134 height 36
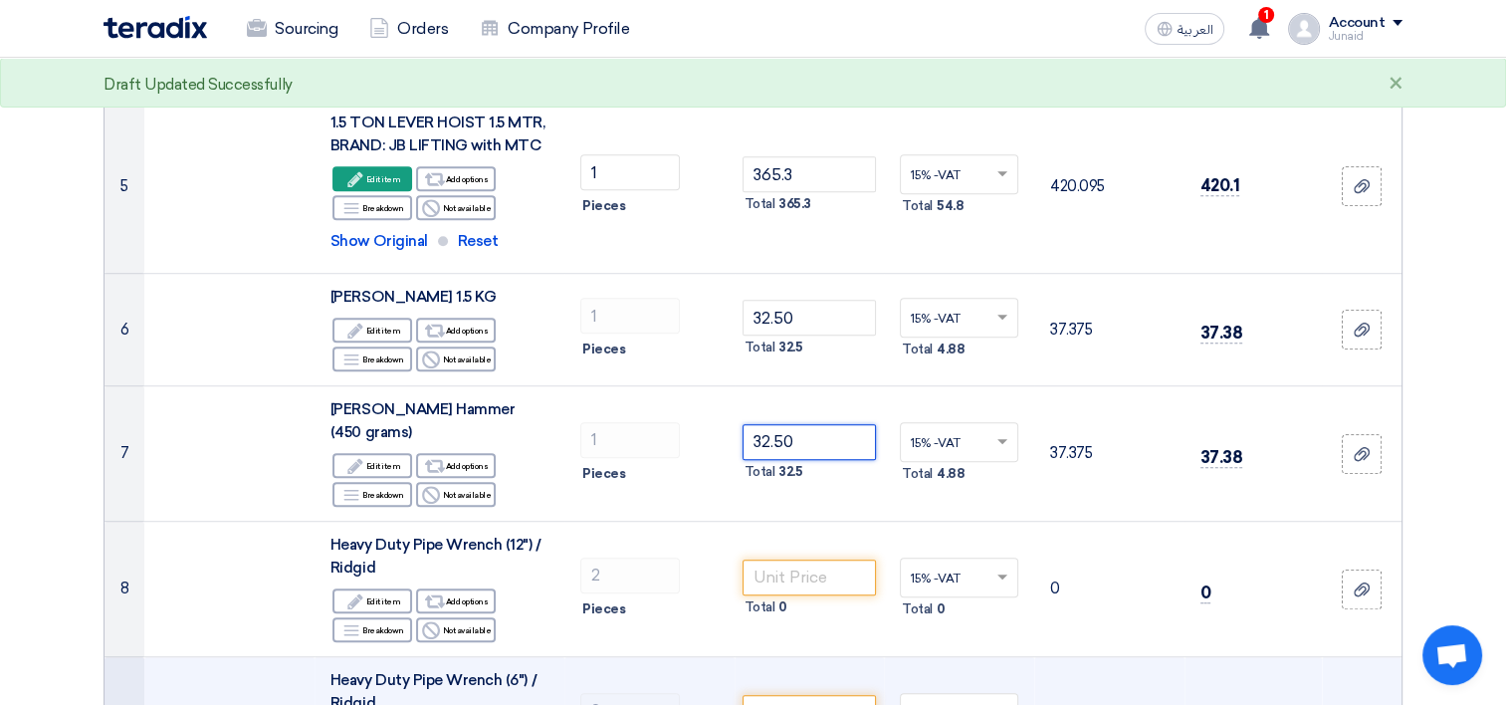
type input "32.50"
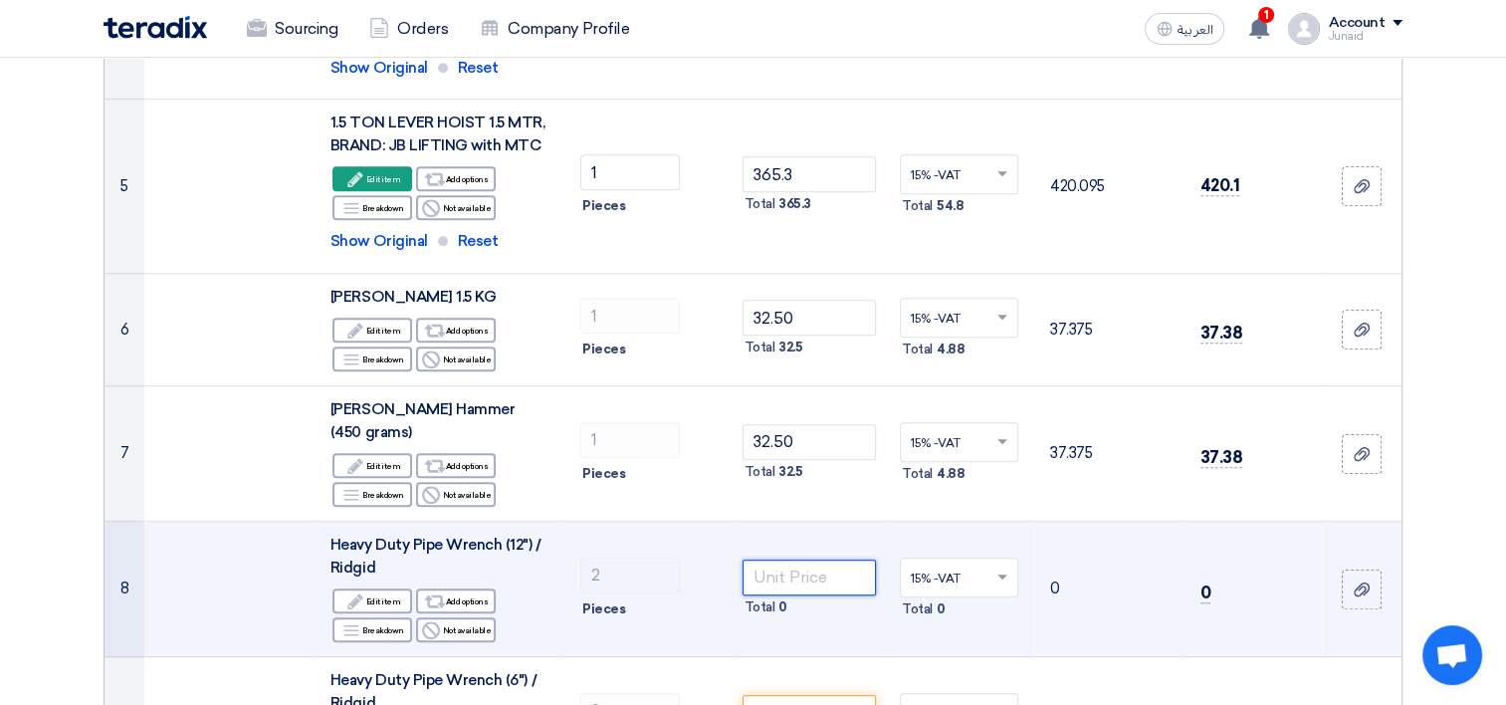
click at [824, 560] on input "number" at bounding box center [810, 578] width 134 height 36
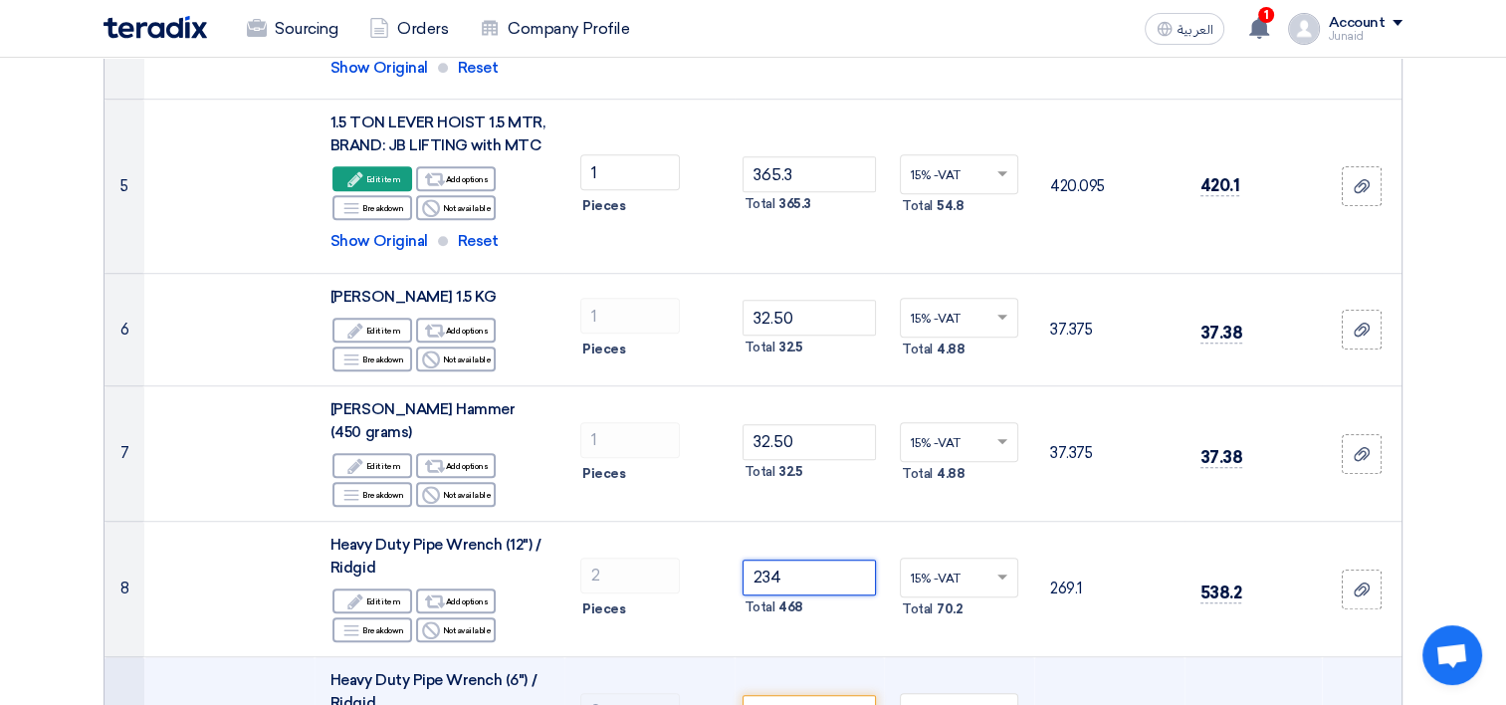
type input "234"
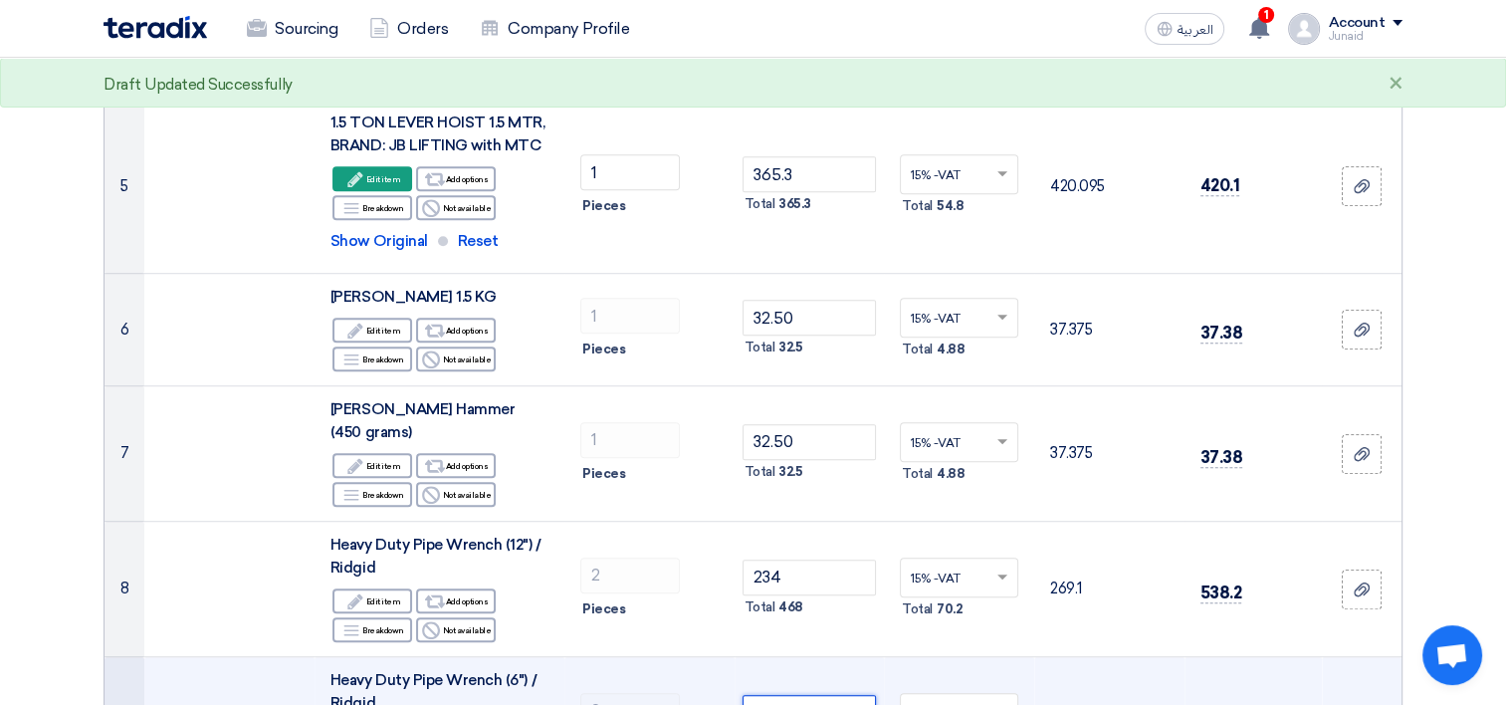
click at [820, 695] on input "number" at bounding box center [810, 713] width 134 height 36
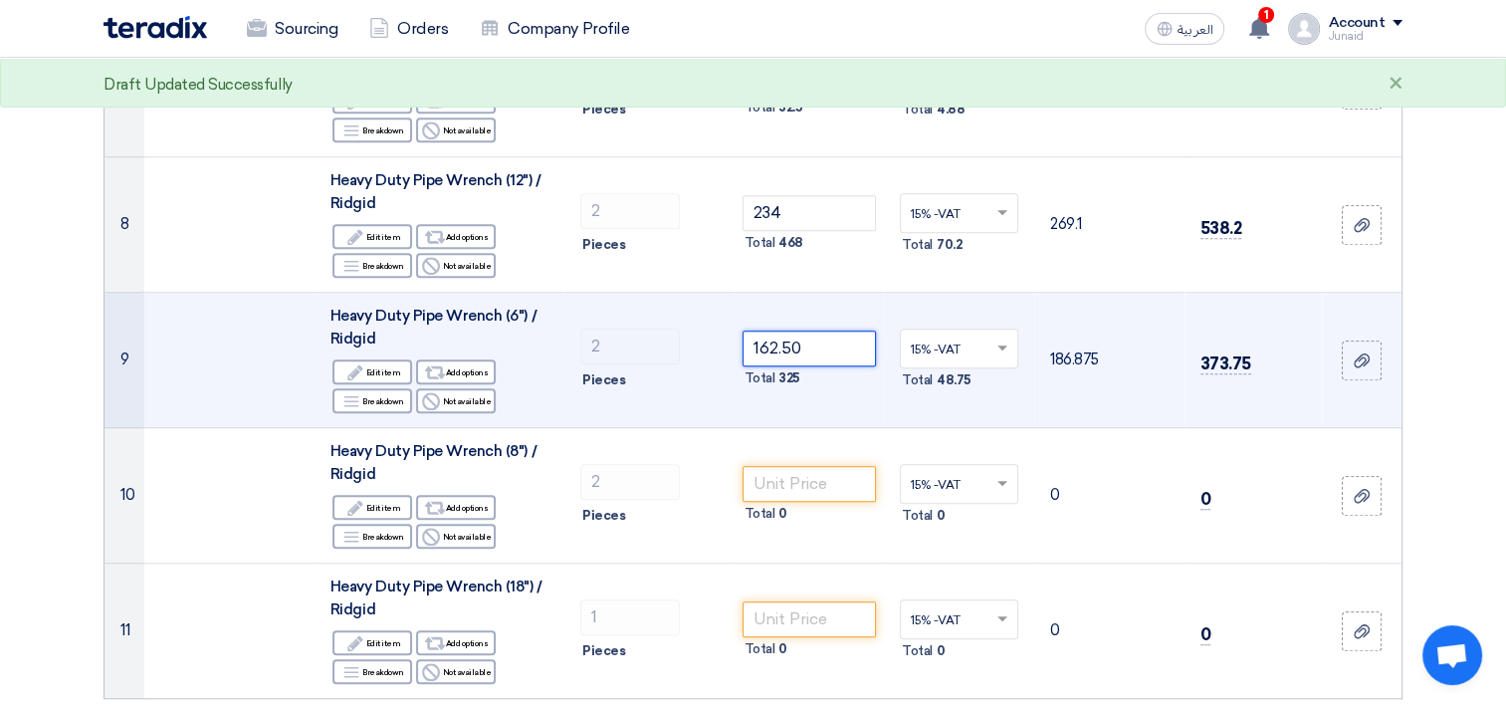
scroll to position [1619, 0]
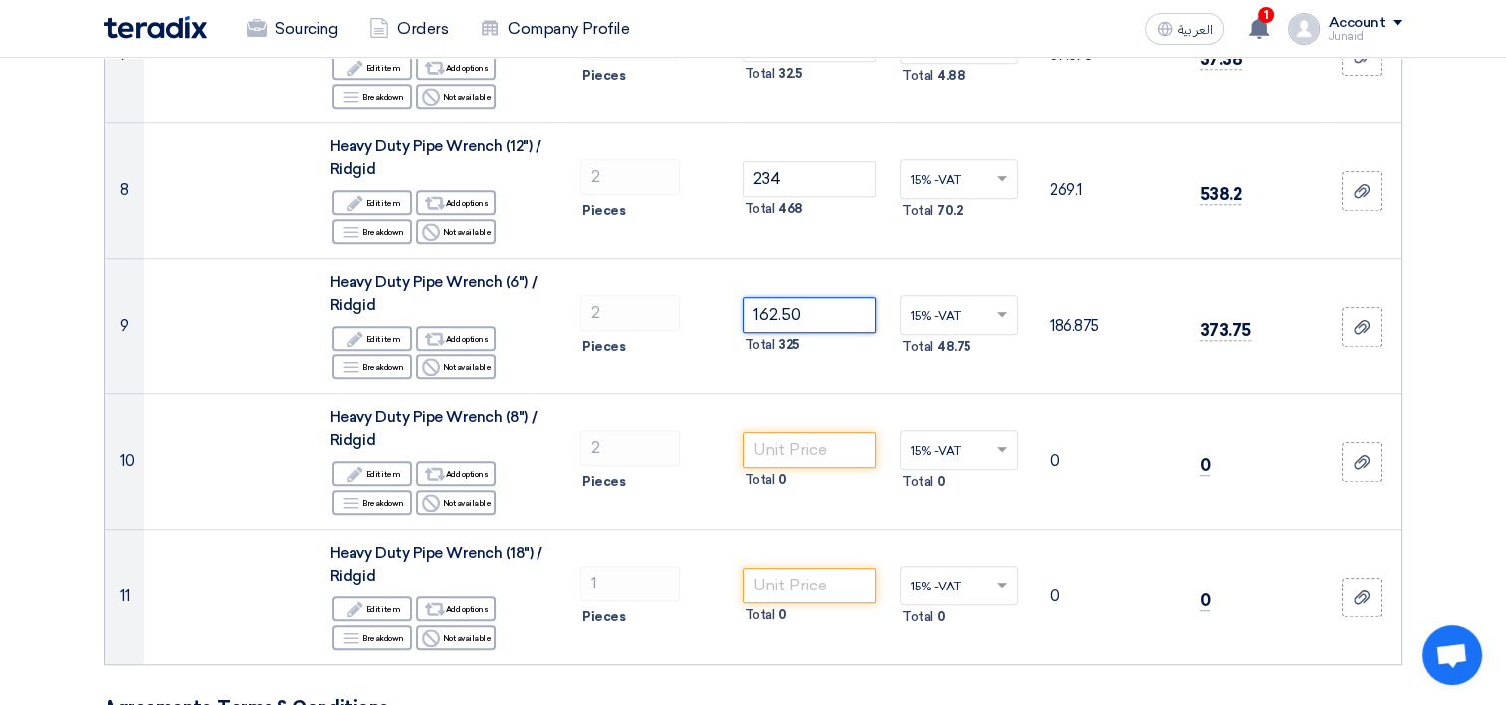
type input "162.50"
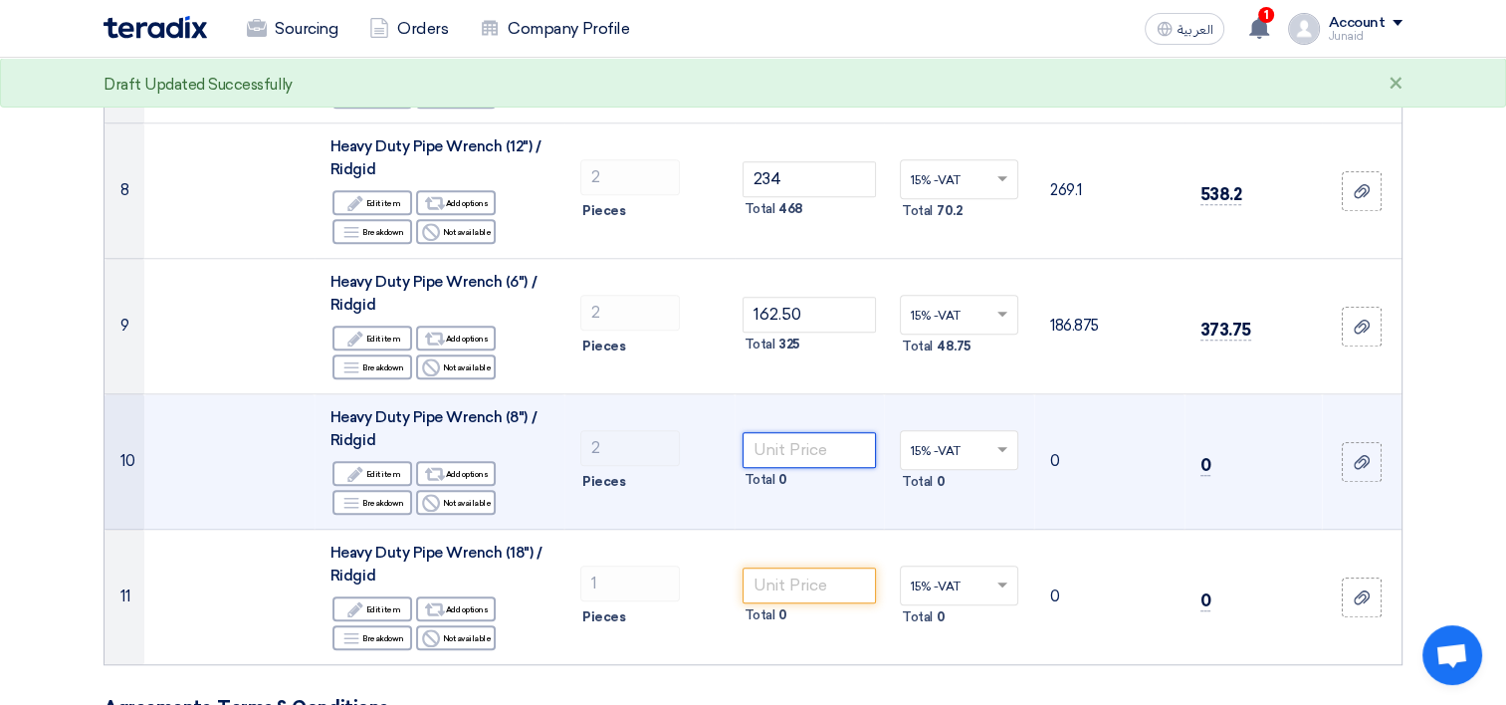
click at [834, 432] on input "number" at bounding box center [810, 450] width 134 height 36
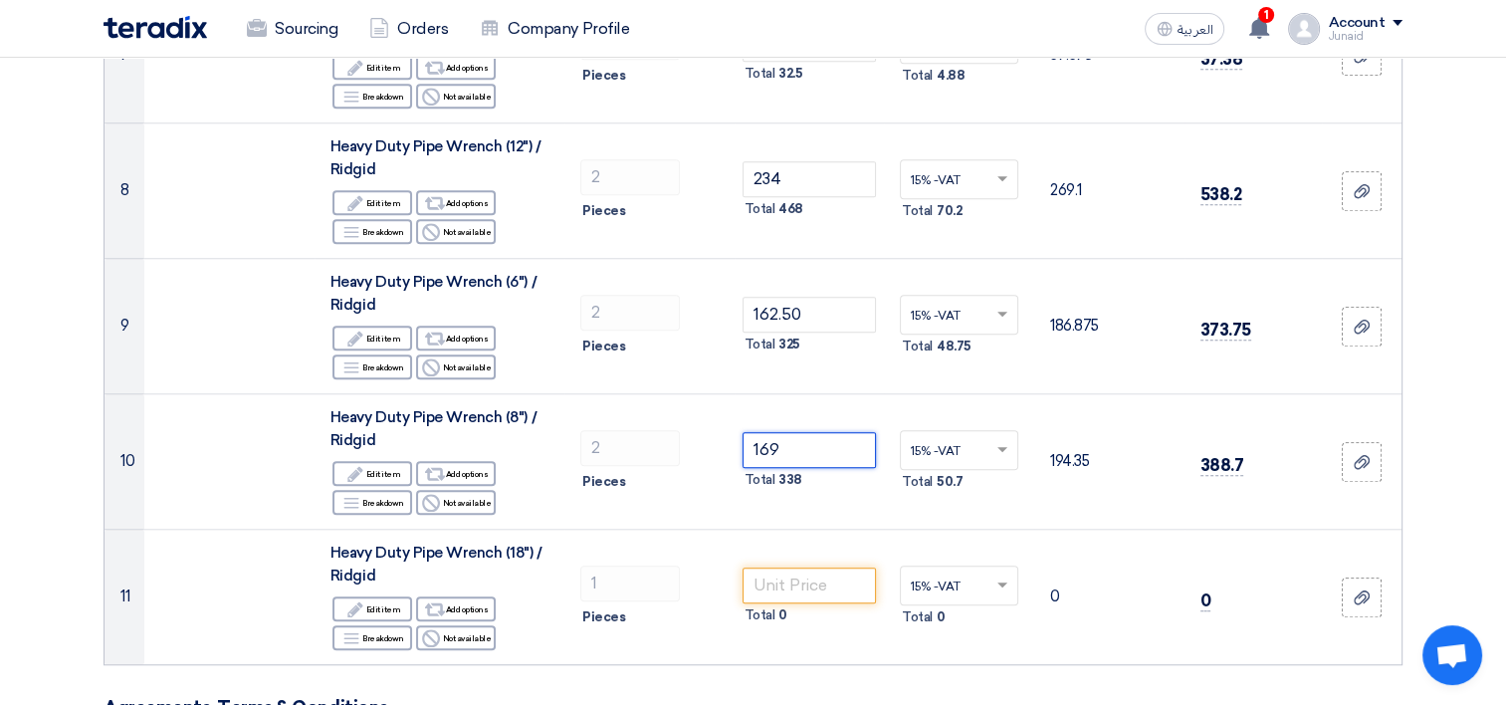
type input "169"
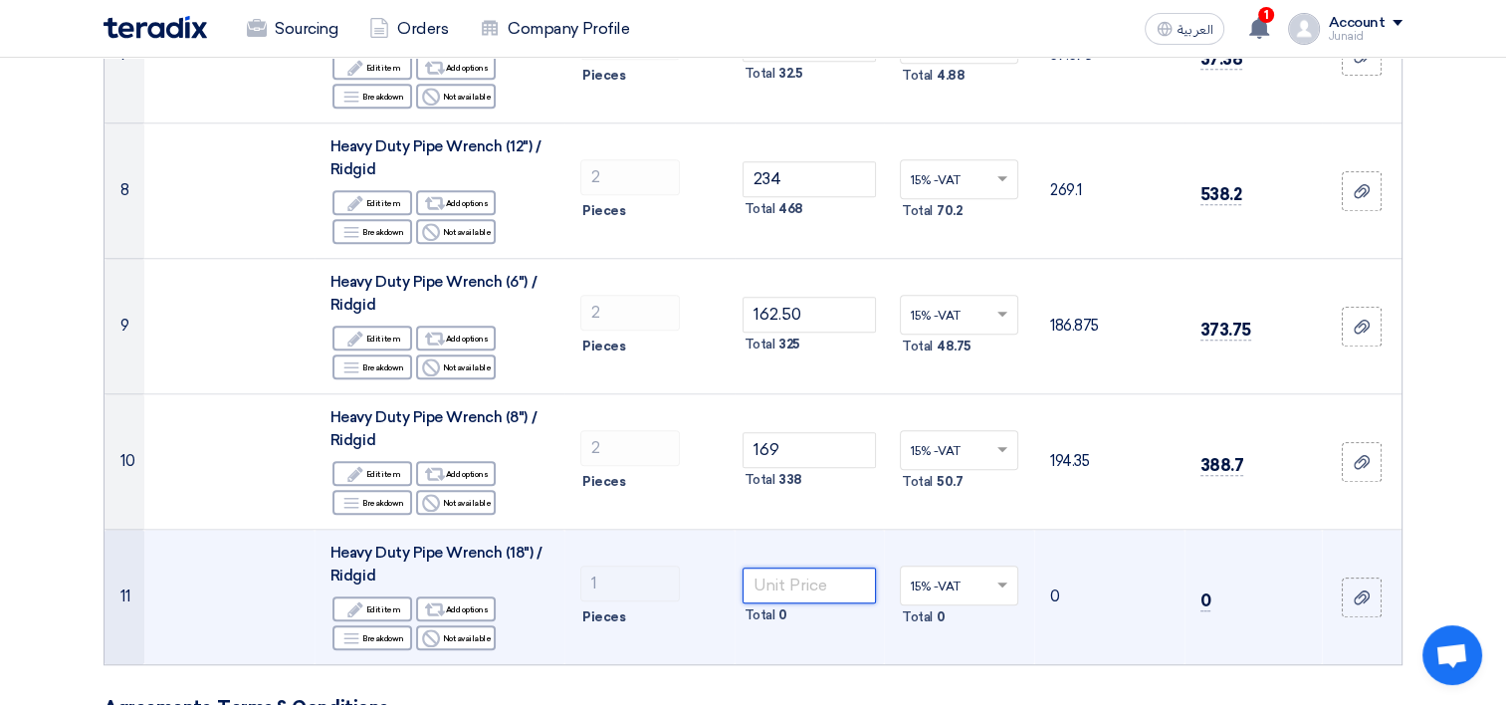
click at [859, 568] on input "number" at bounding box center [810, 586] width 134 height 36
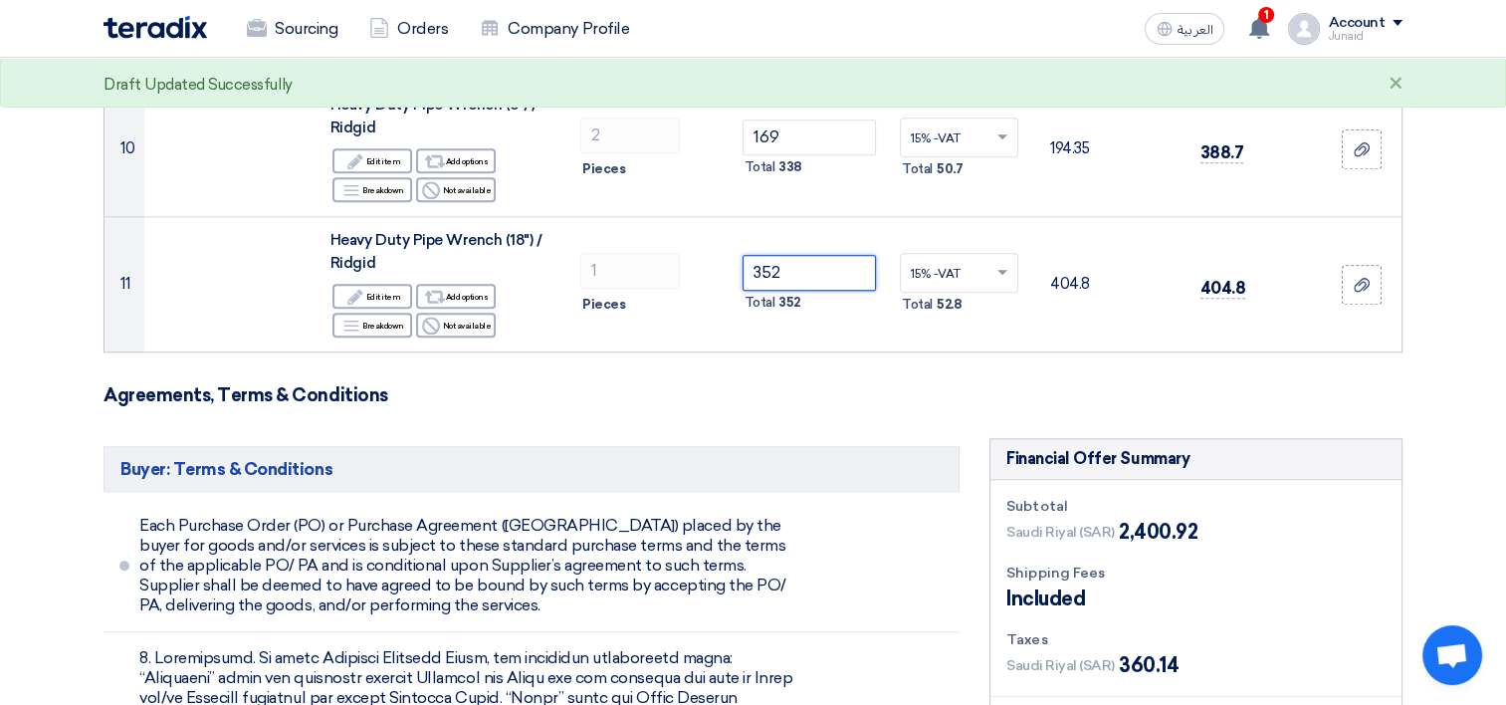
scroll to position [2017, 0]
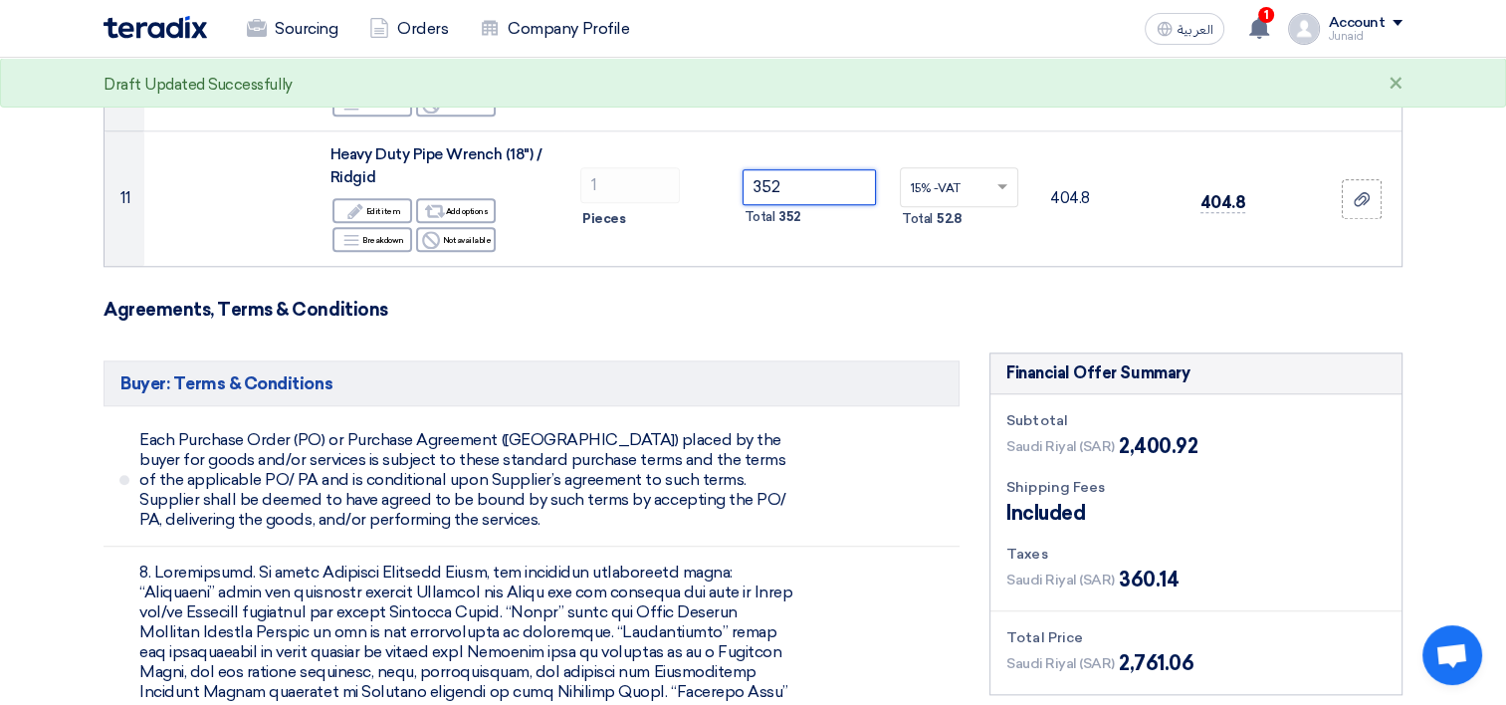
type input "352"
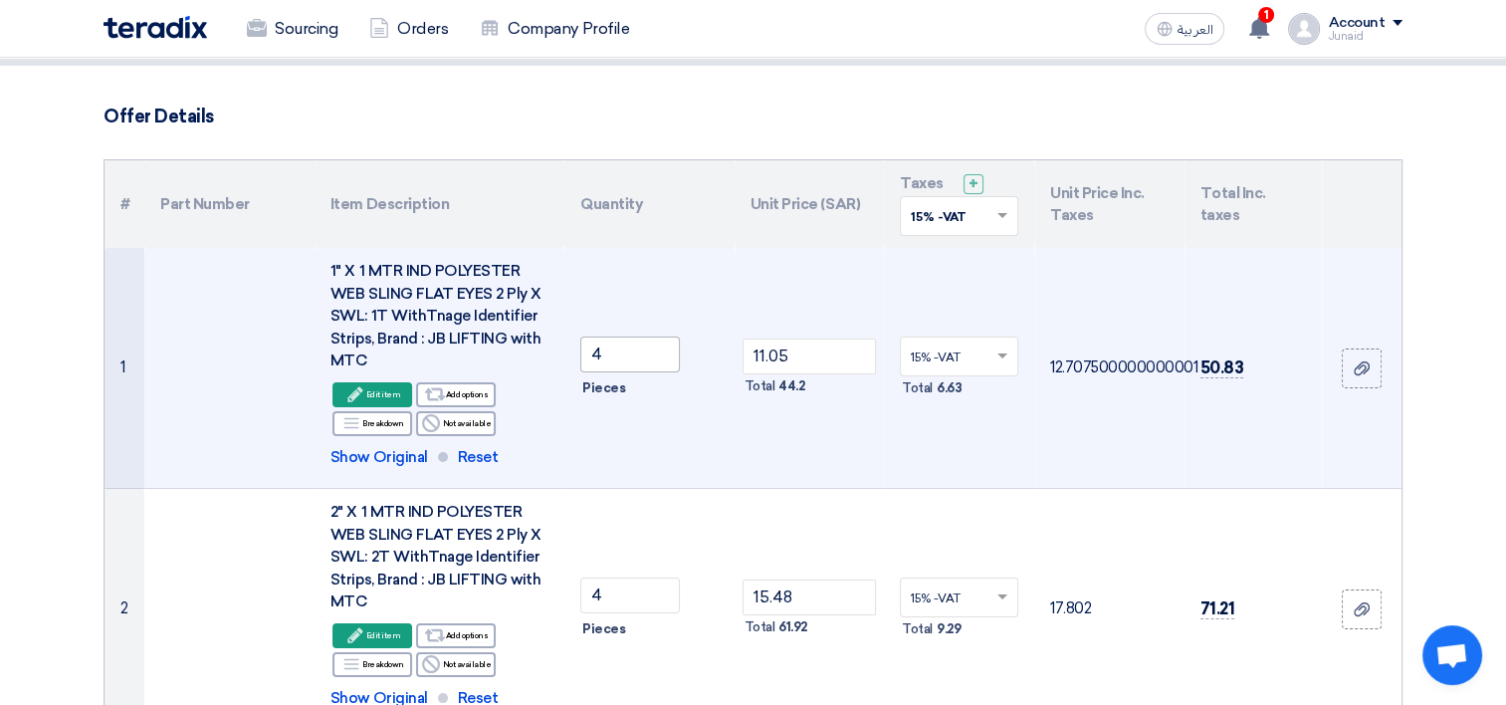
scroll to position [0, 0]
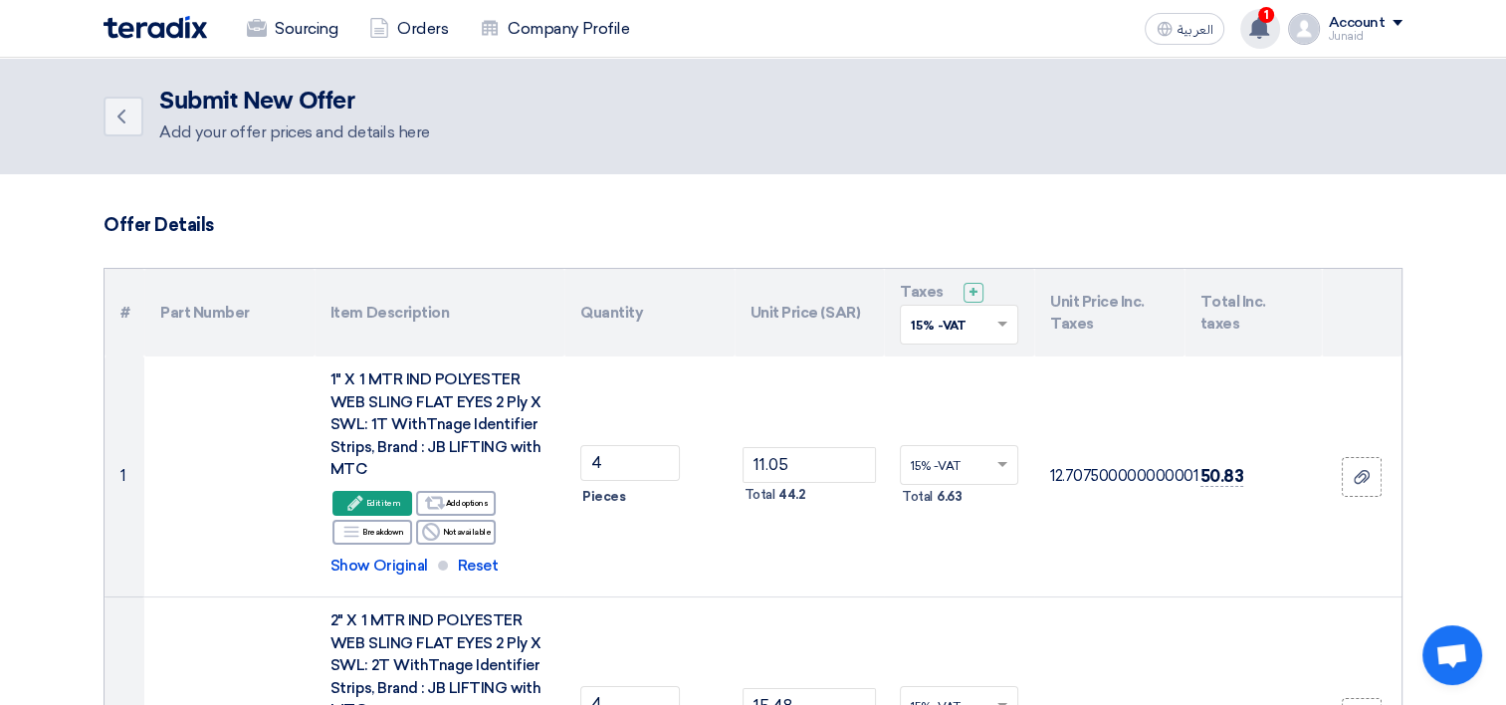
click at [1263, 36] on icon at bounding box center [1260, 28] width 22 height 22
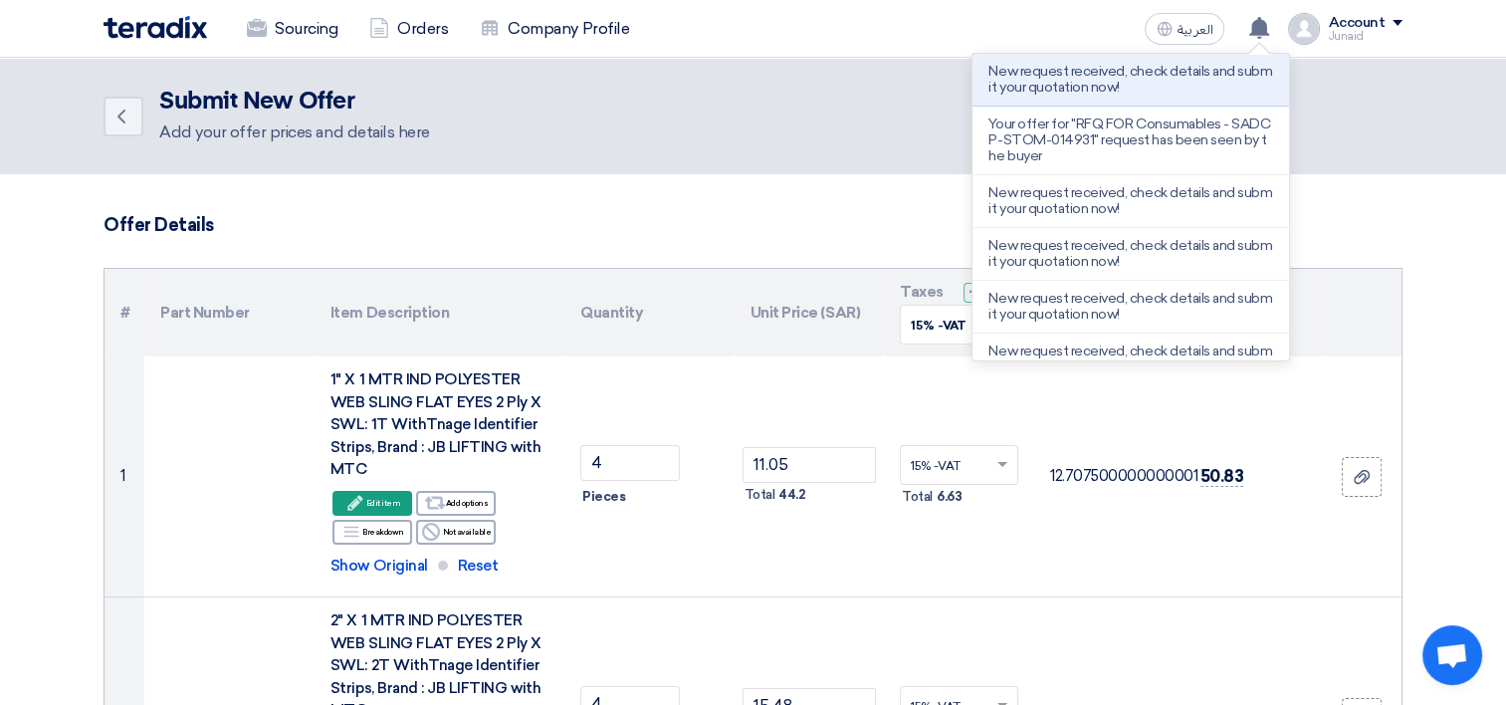
click at [953, 43] on div "Sourcing Orders Company Profile العربية ع New request received, check details a…" at bounding box center [753, 28] width 1329 height 57
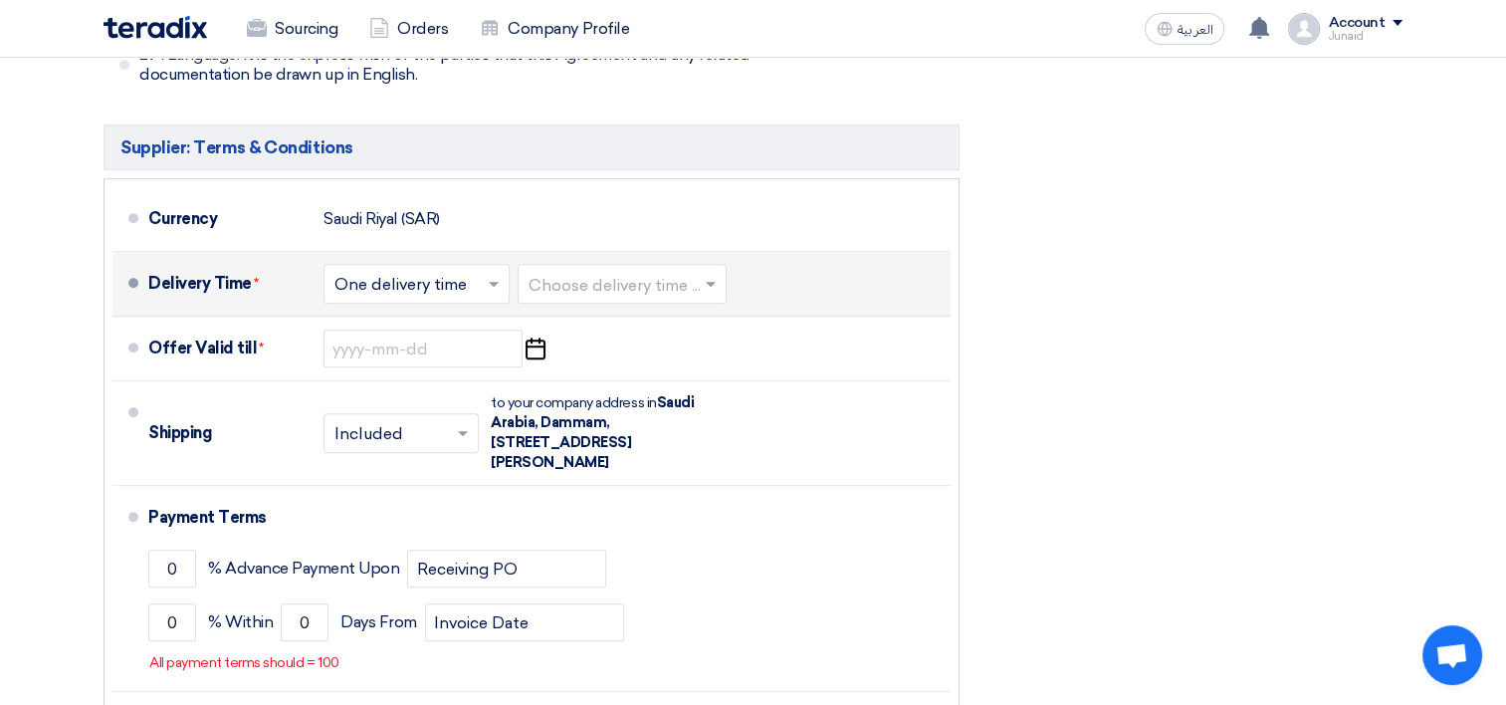
scroll to position [8662, 0]
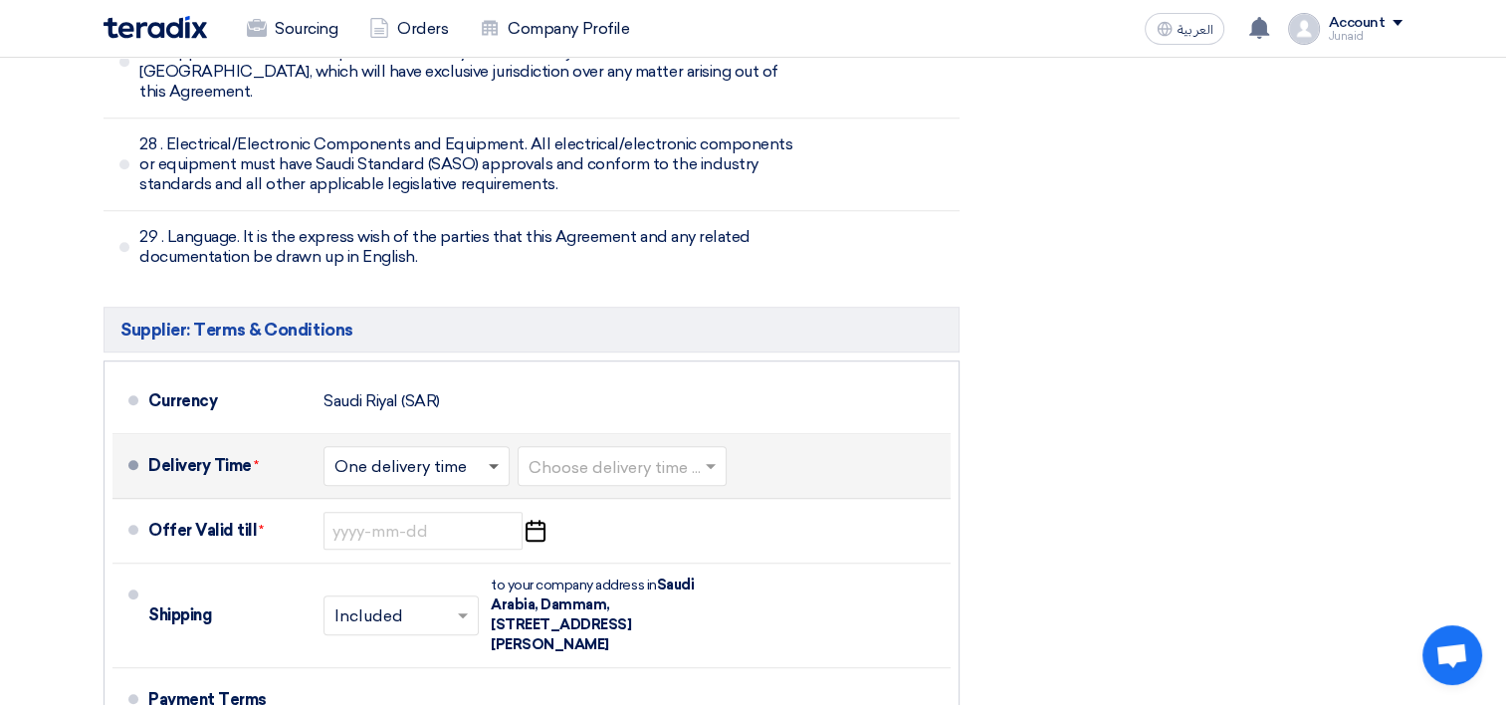
click at [490, 464] on span at bounding box center [494, 467] width 10 height 7
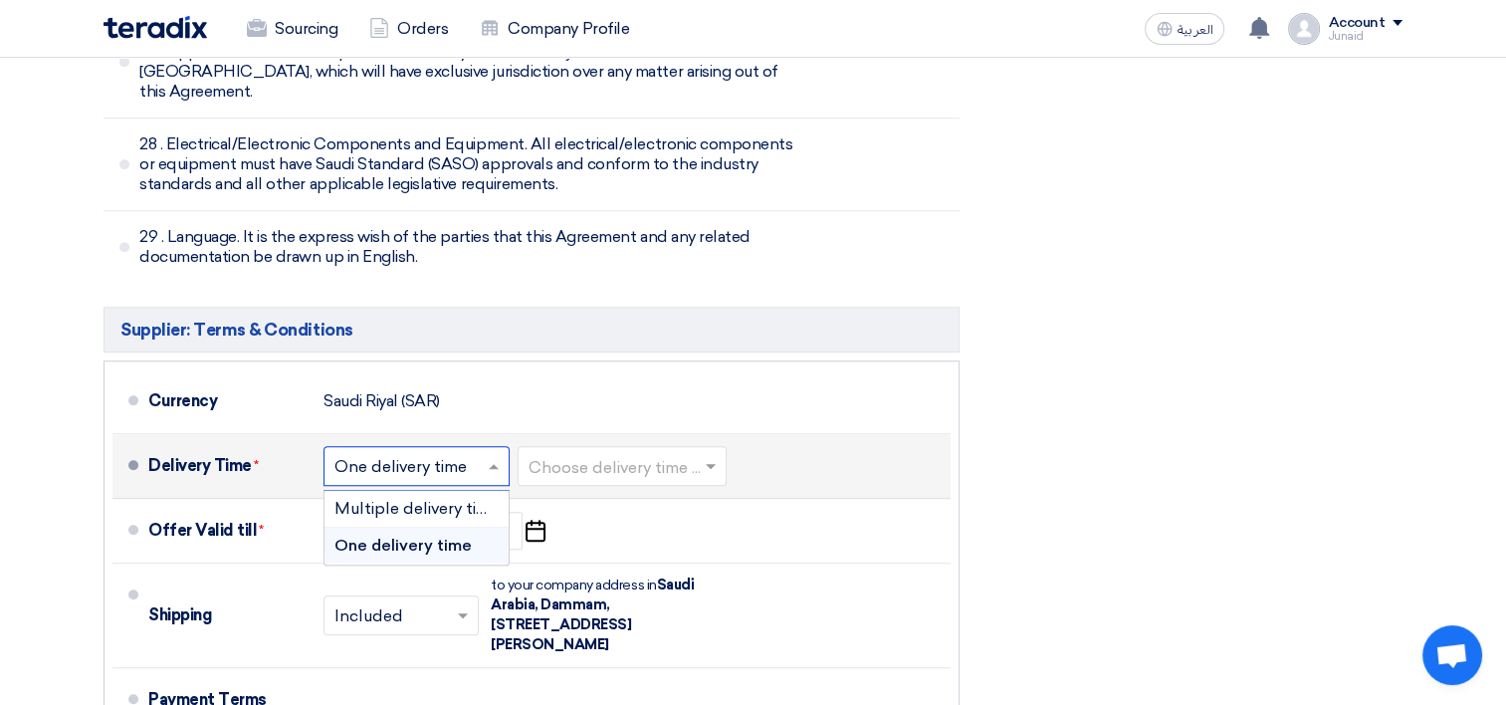
click at [469, 536] on span "One delivery time" at bounding box center [403, 545] width 137 height 19
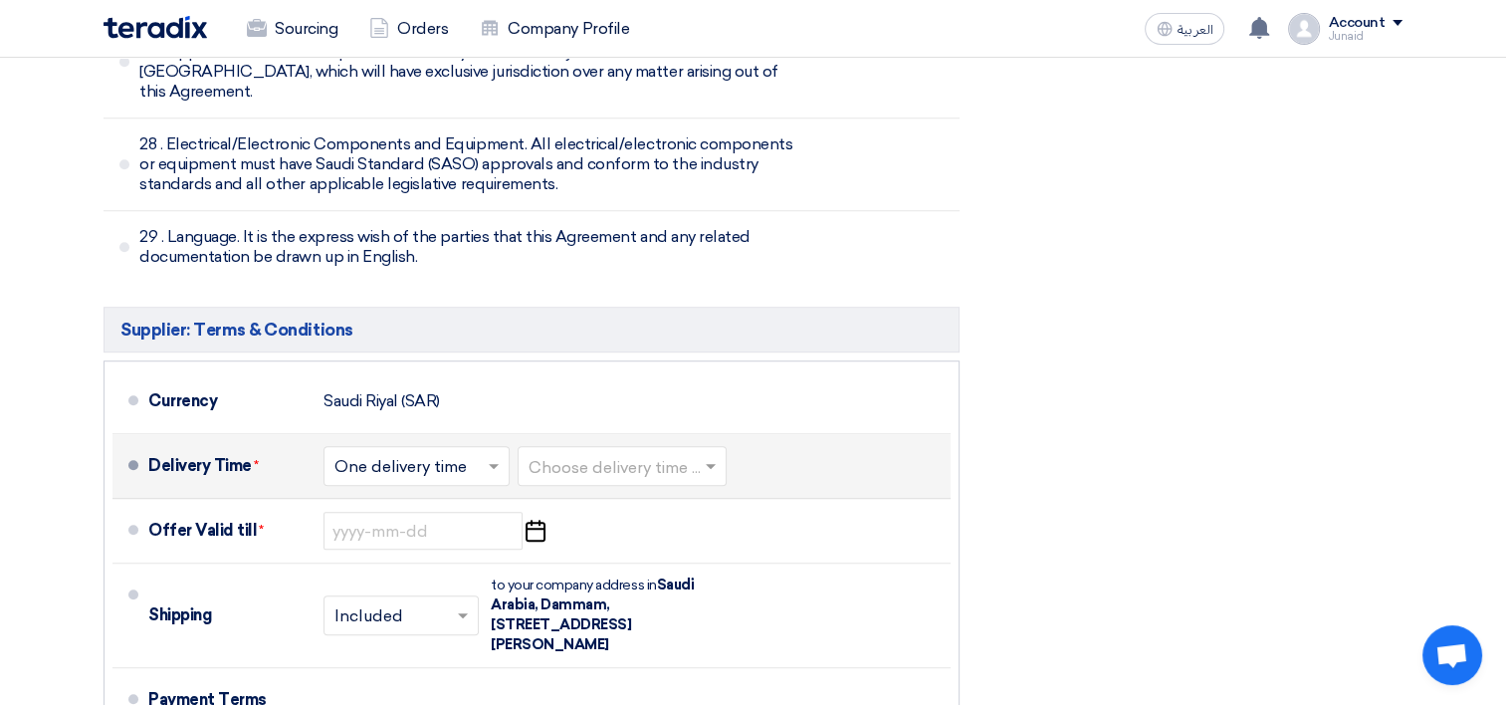
click at [645, 454] on input "text" at bounding box center [623, 468] width 189 height 29
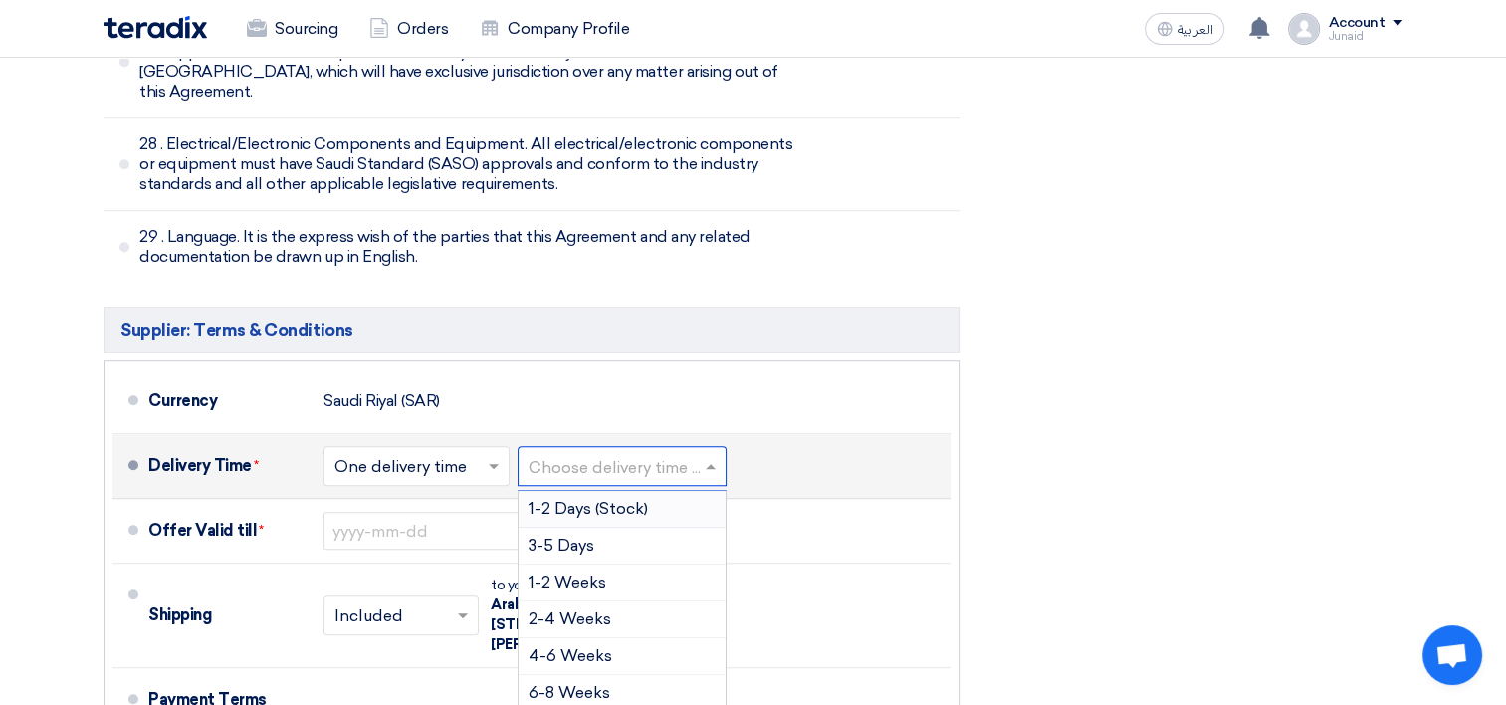
click at [646, 499] on span "1-2 Days (Stock)" at bounding box center [588, 508] width 119 height 19
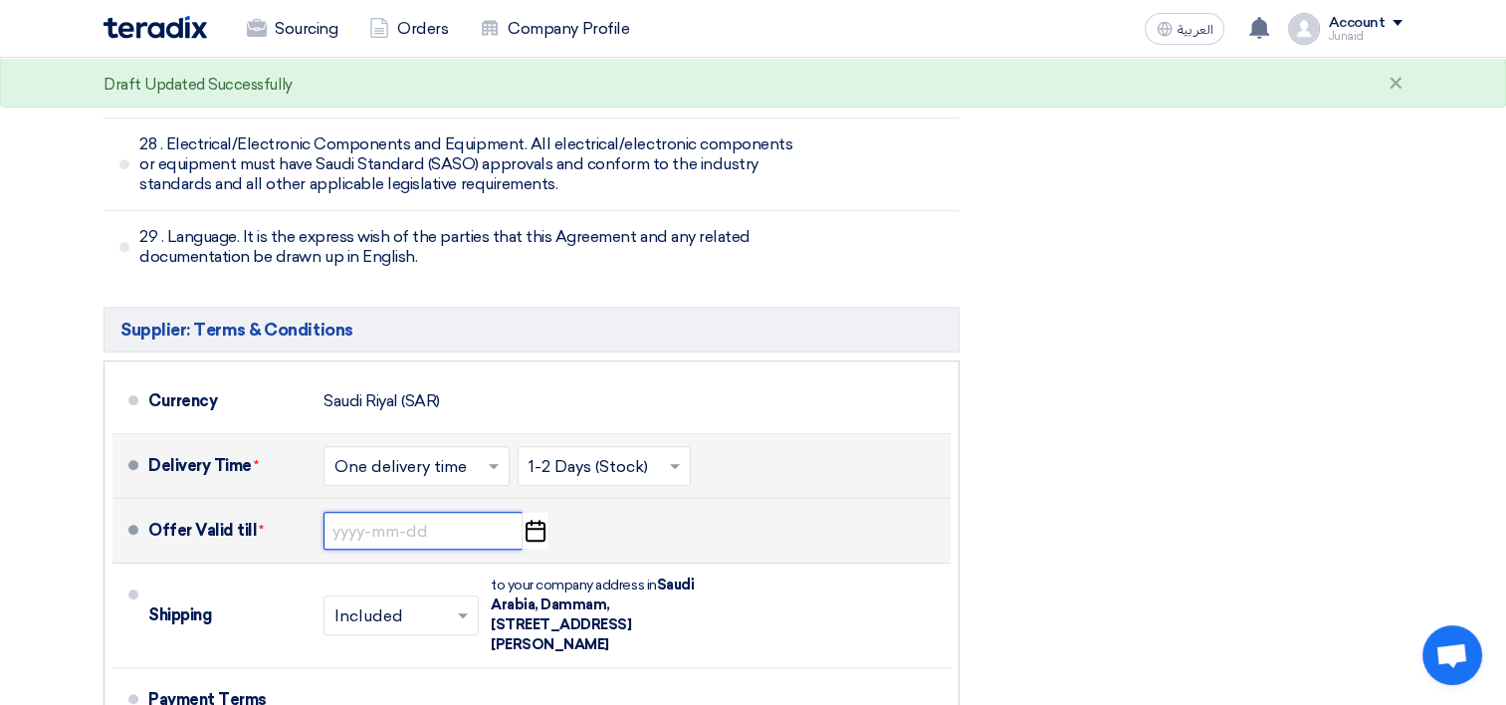
click at [430, 512] on input at bounding box center [423, 531] width 199 height 38
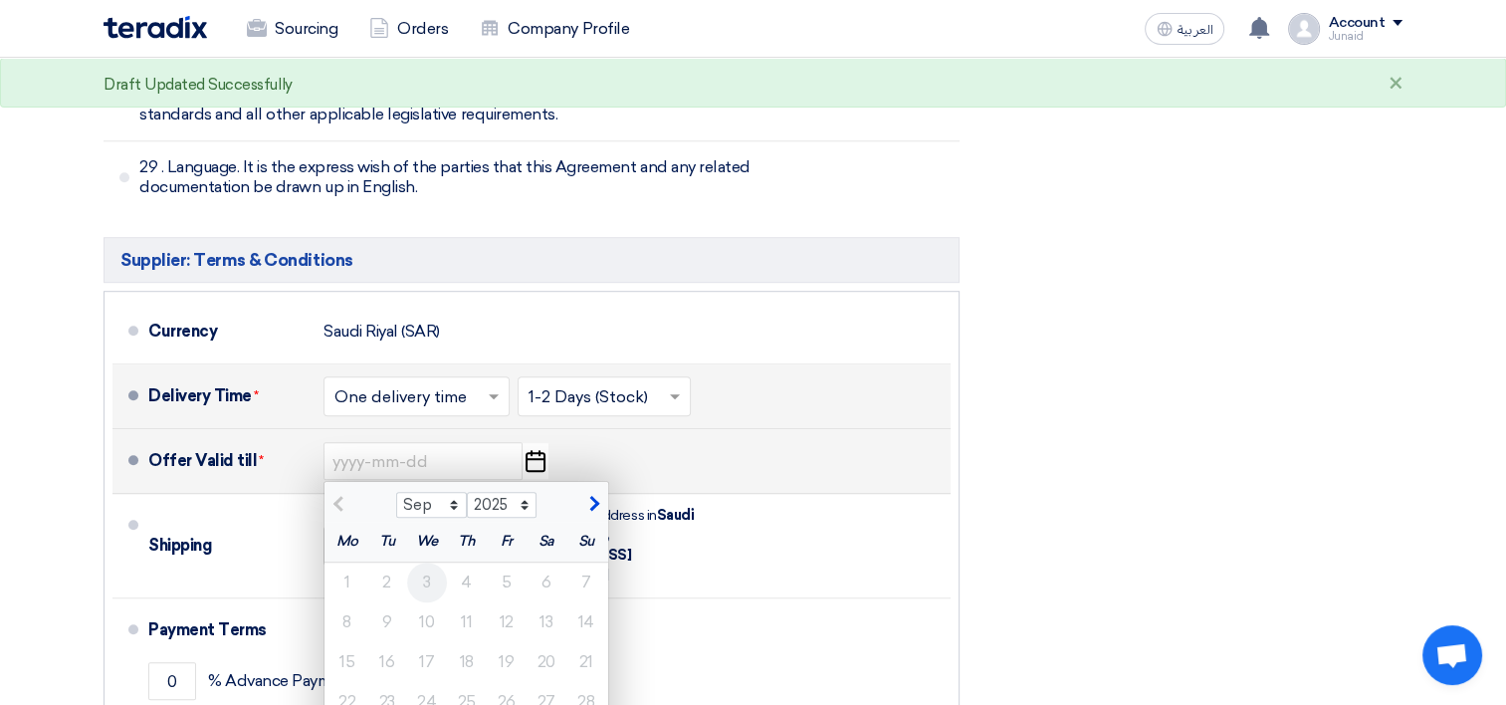
scroll to position [8762, 0]
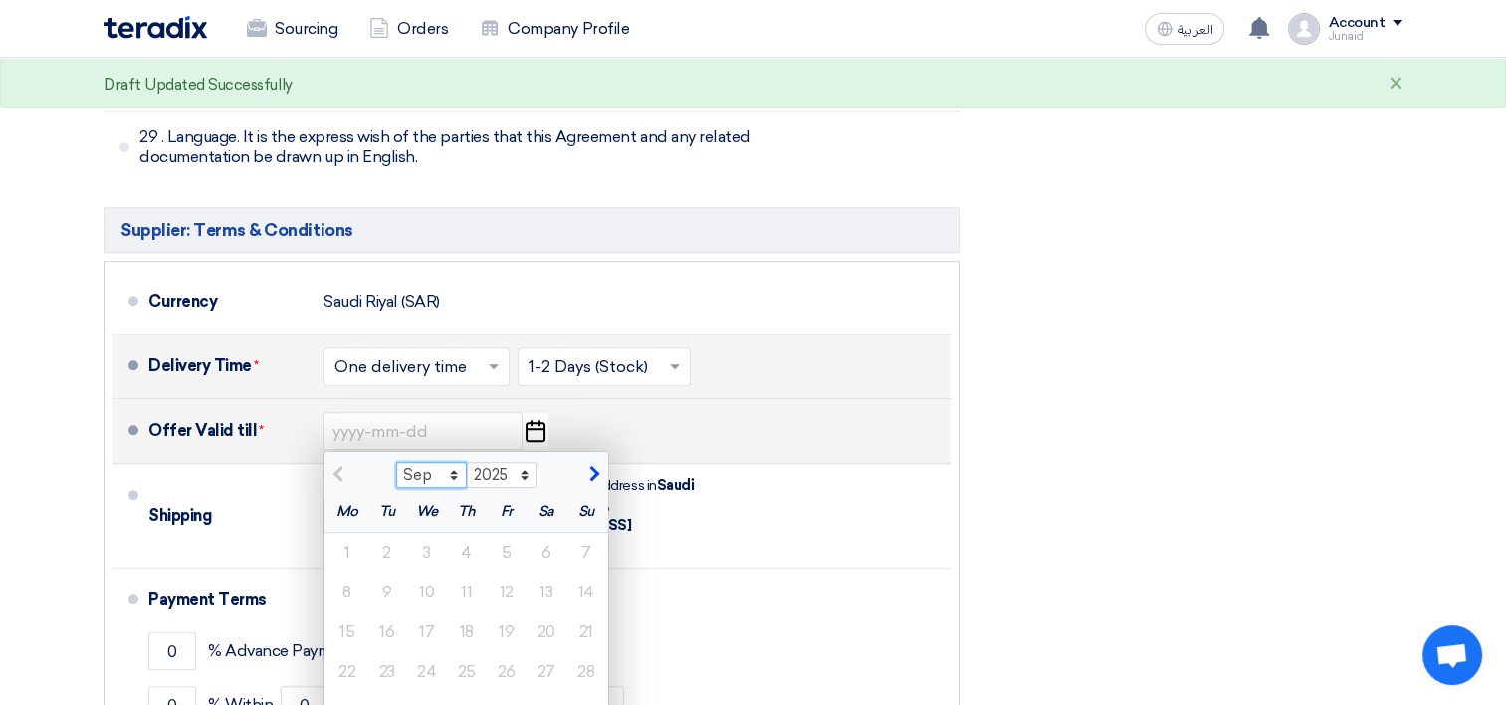
click at [452, 462] on select "Sep Oct Nov Dec" at bounding box center [431, 475] width 71 height 26
select select "10"
click at [396, 462] on select "Sep Oct Nov Dec" at bounding box center [431, 475] width 71 height 26
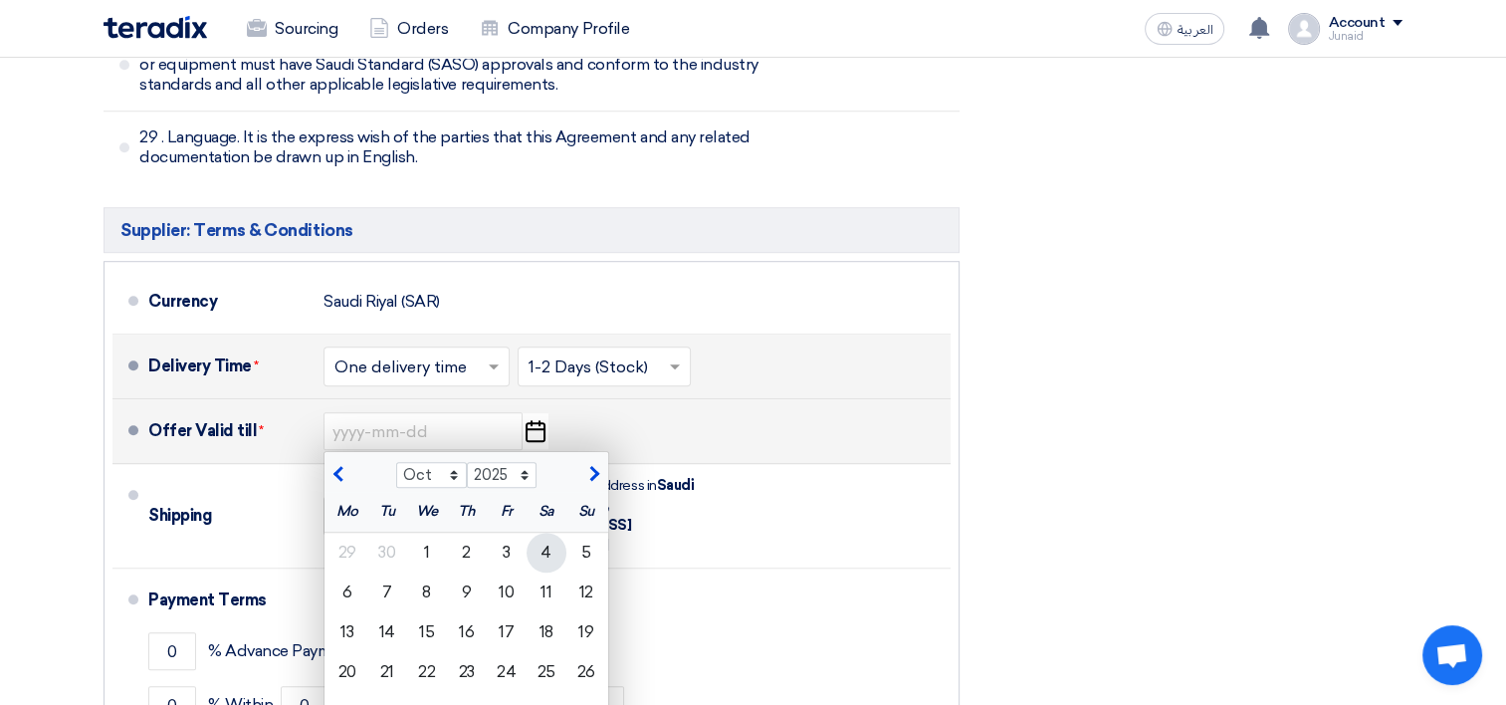
click at [550, 533] on div "4" at bounding box center [547, 553] width 40 height 40
type input "10/4/2025"
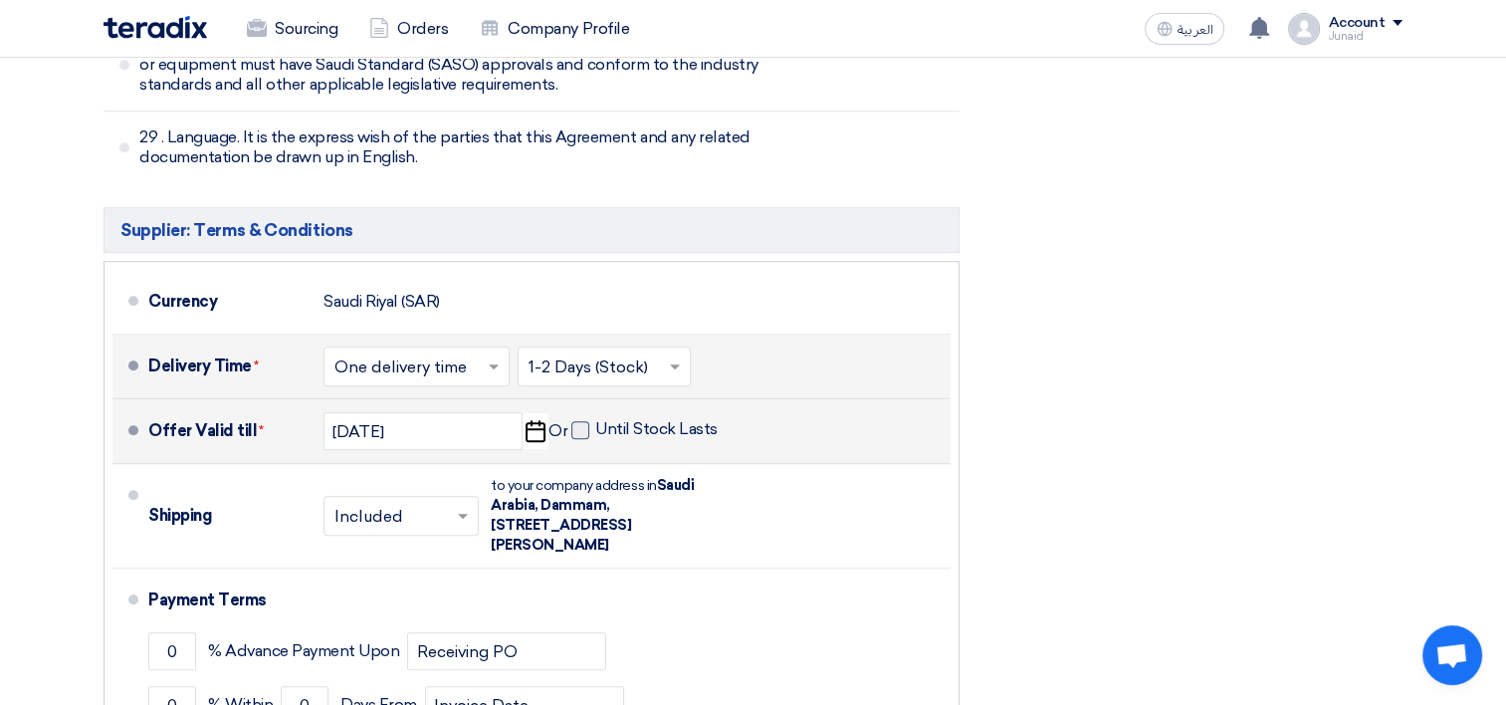
click at [579, 421] on span at bounding box center [581, 430] width 18 height 18
click at [595, 419] on input "Until Stock Lasts" at bounding box center [658, 438] width 126 height 38
checkbox input "true"
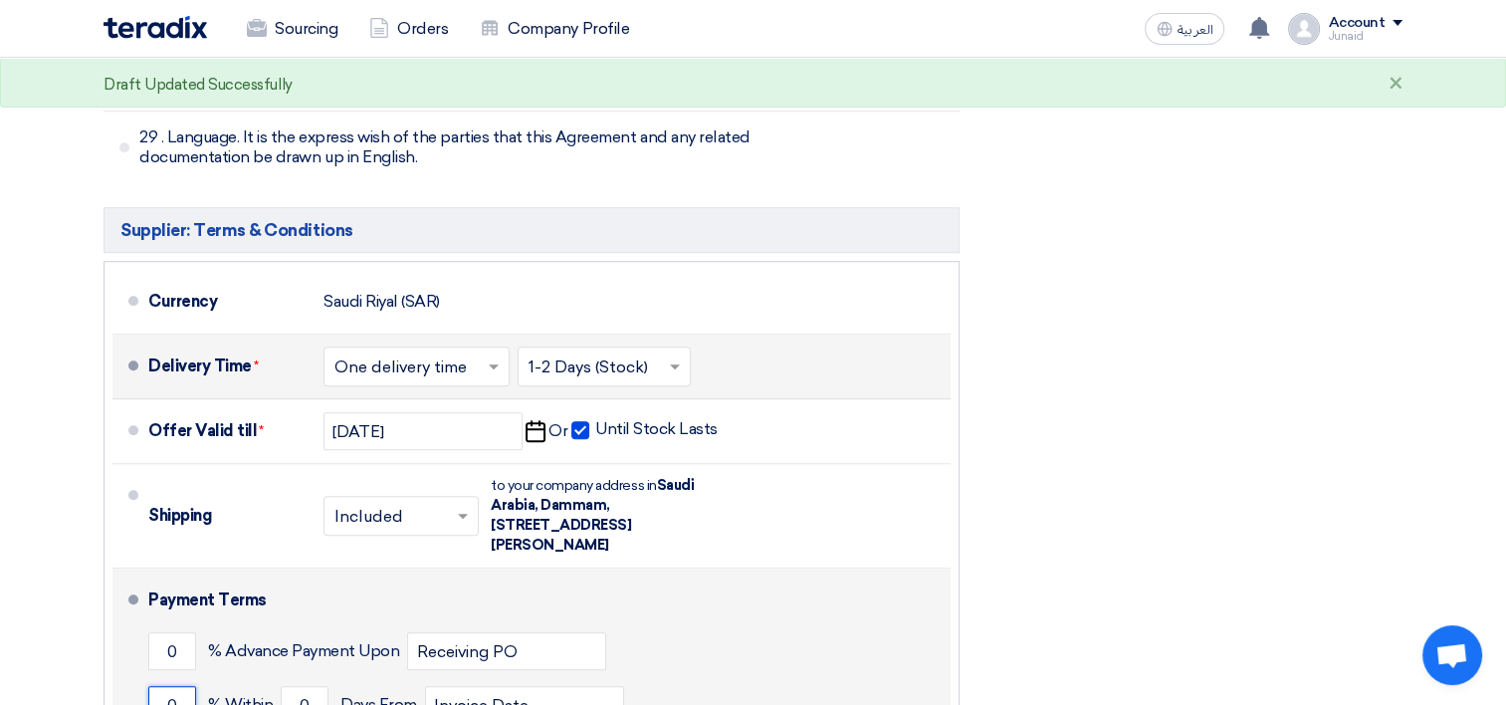
drag, startPoint x: 178, startPoint y: 551, endPoint x: 146, endPoint y: 553, distance: 31.9
click at [146, 569] on li "Payment Terms 0 % Advance Payment Upon Receiving PO 0 % Within 0" at bounding box center [532, 672] width 838 height 206
type input "100"
click at [302, 686] on input "0" at bounding box center [305, 705] width 48 height 38
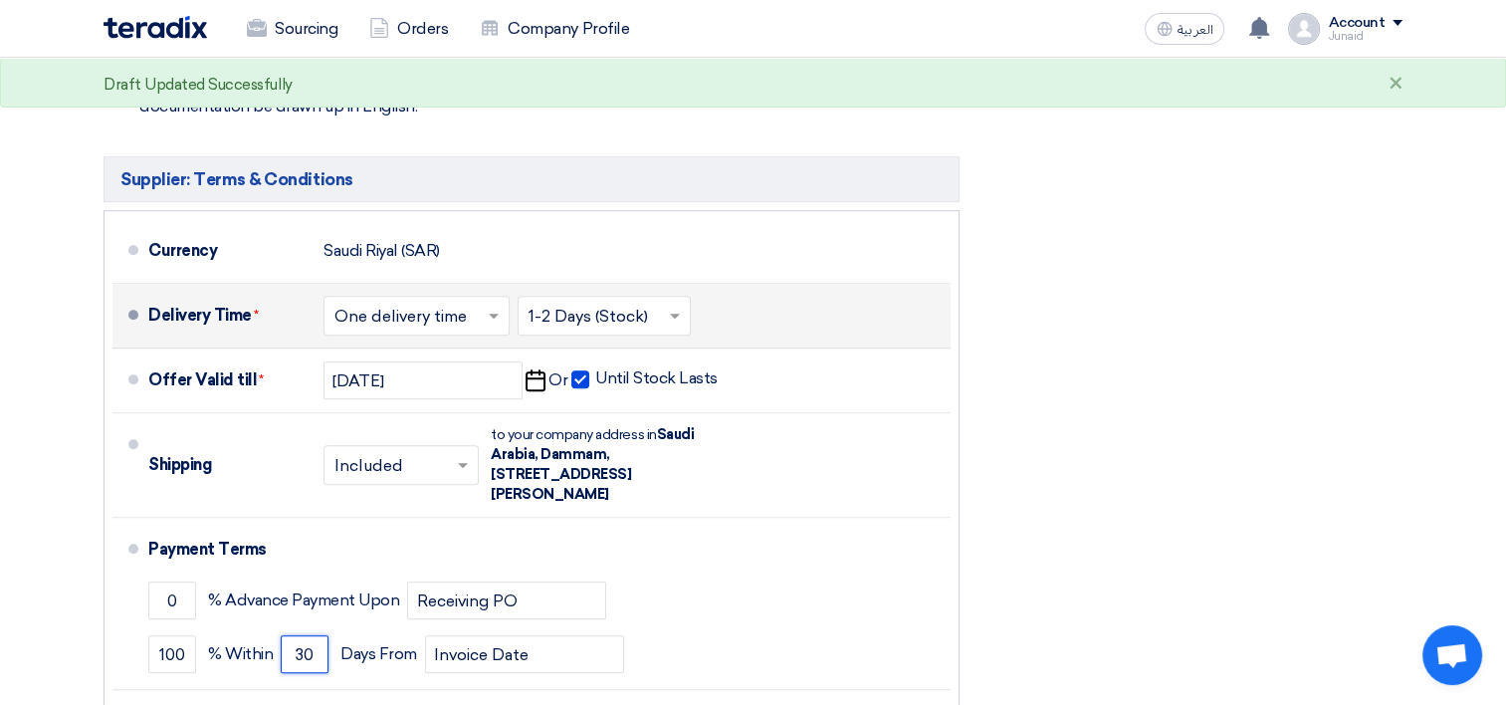
scroll to position [8861, 0]
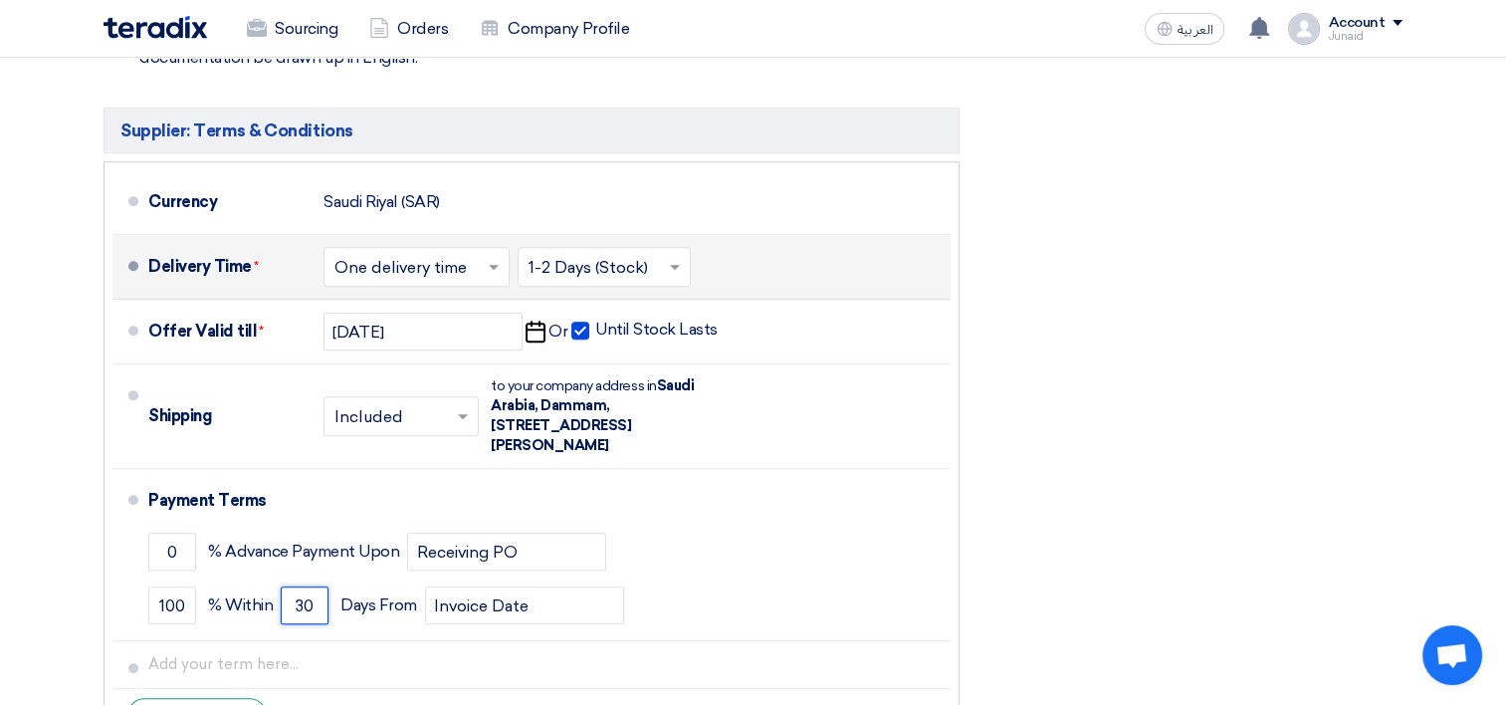
type input "30"
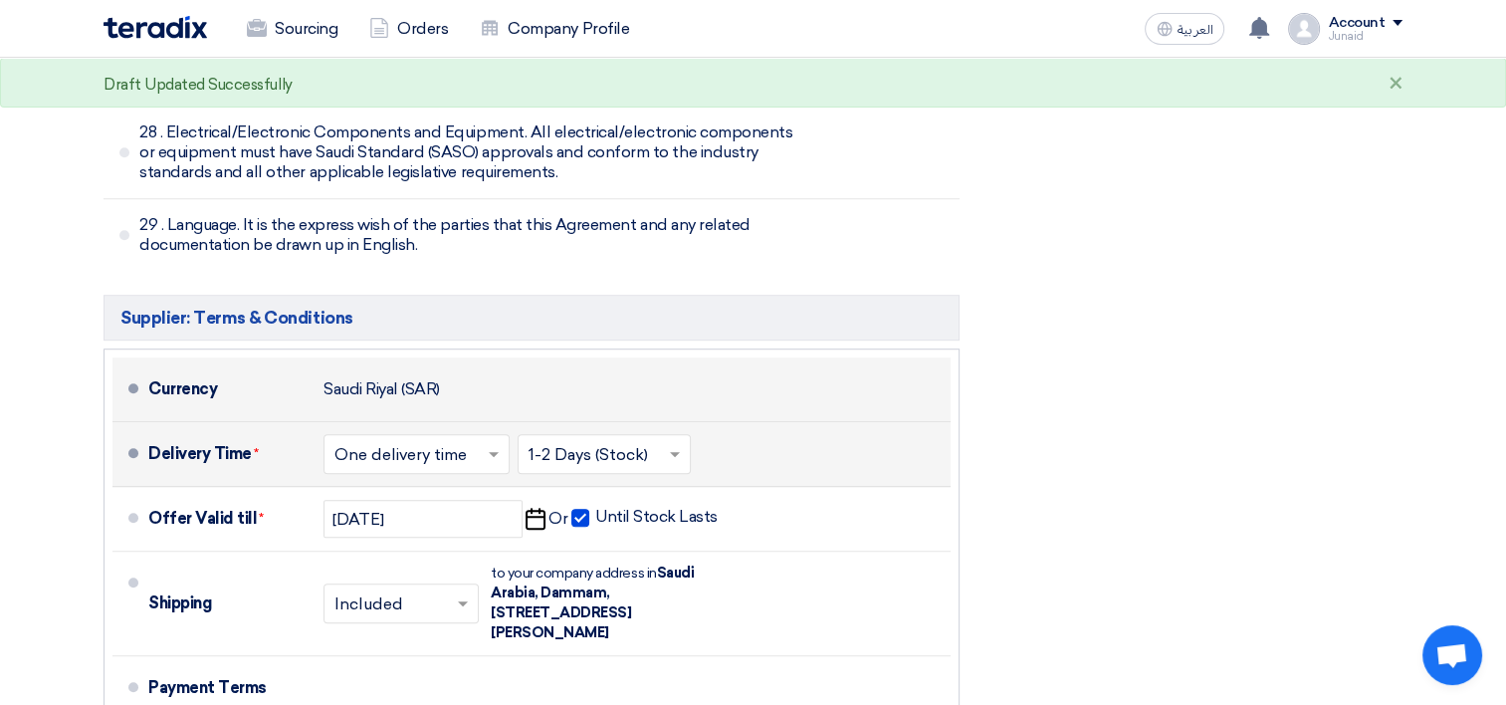
scroll to position [8662, 0]
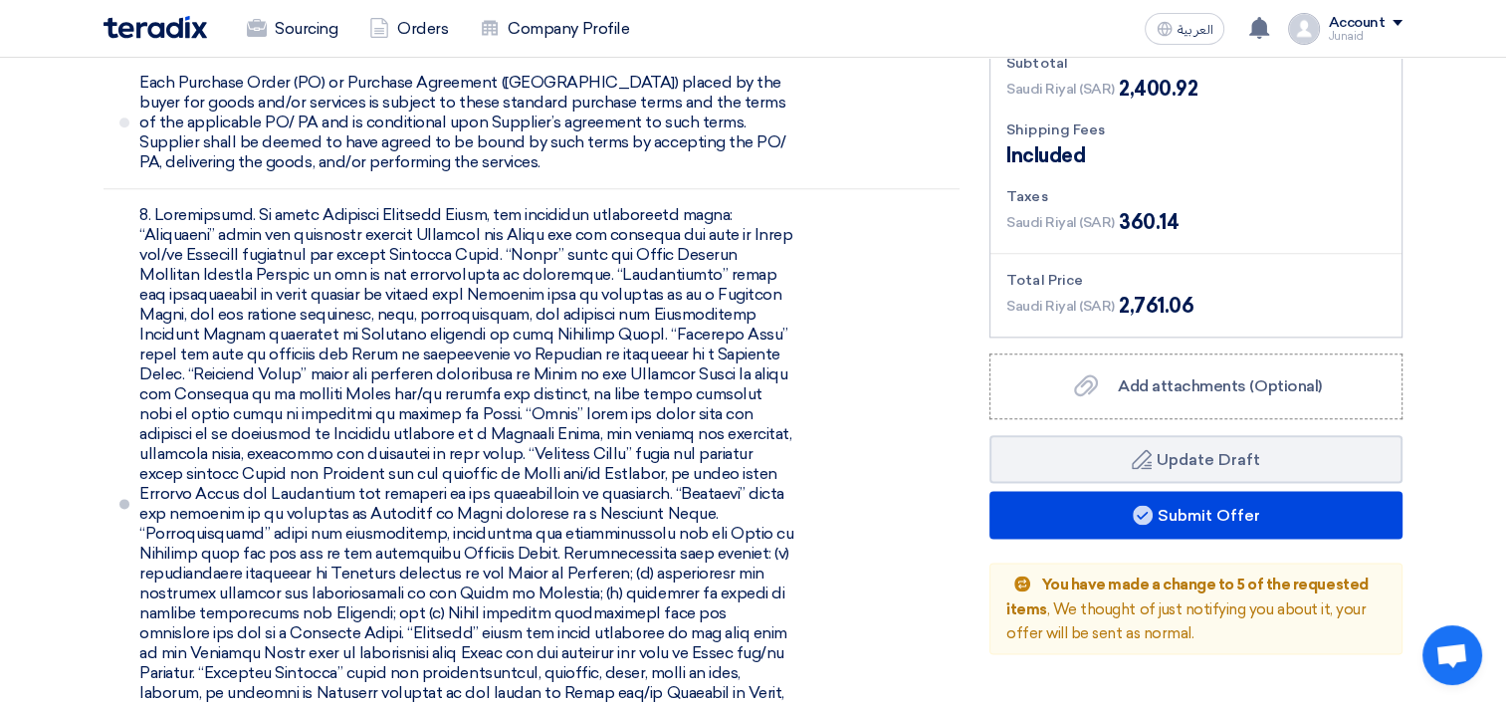
scroll to position [2503, 0]
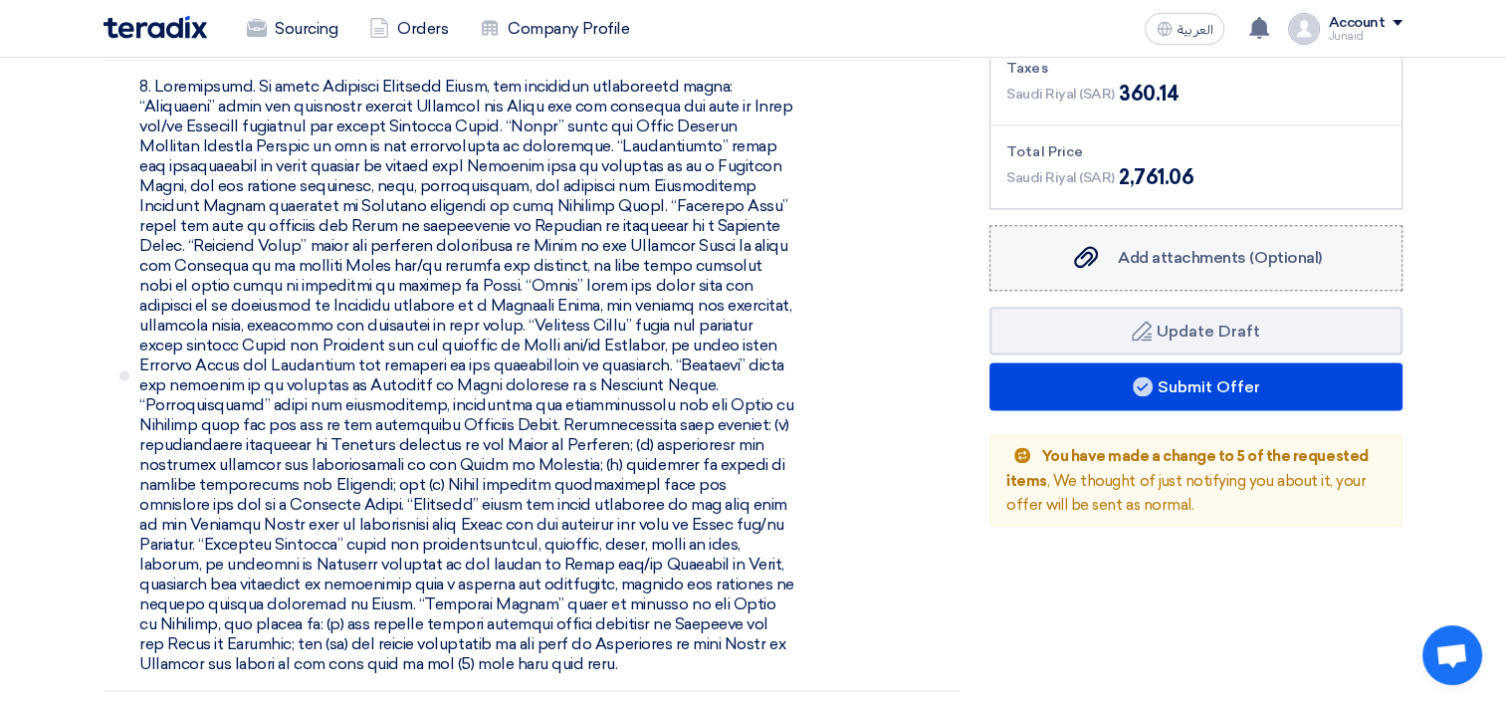
click at [1141, 248] on span "Add attachments (Optional)" at bounding box center [1220, 257] width 204 height 19
click at [0, 0] on input "Add attachments (Optional) Add attachments (Optional)" at bounding box center [0, 0] width 0 height 0
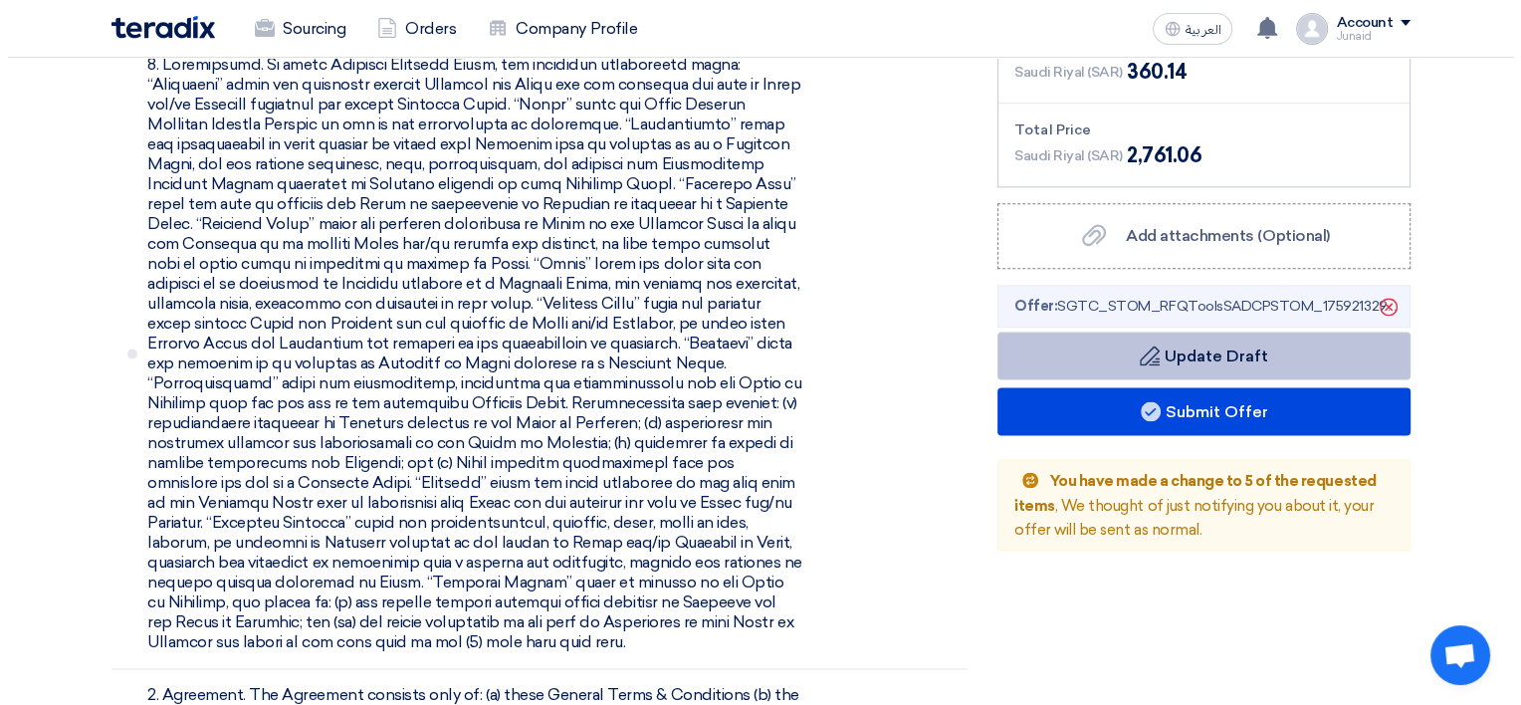
scroll to position [2489, 0]
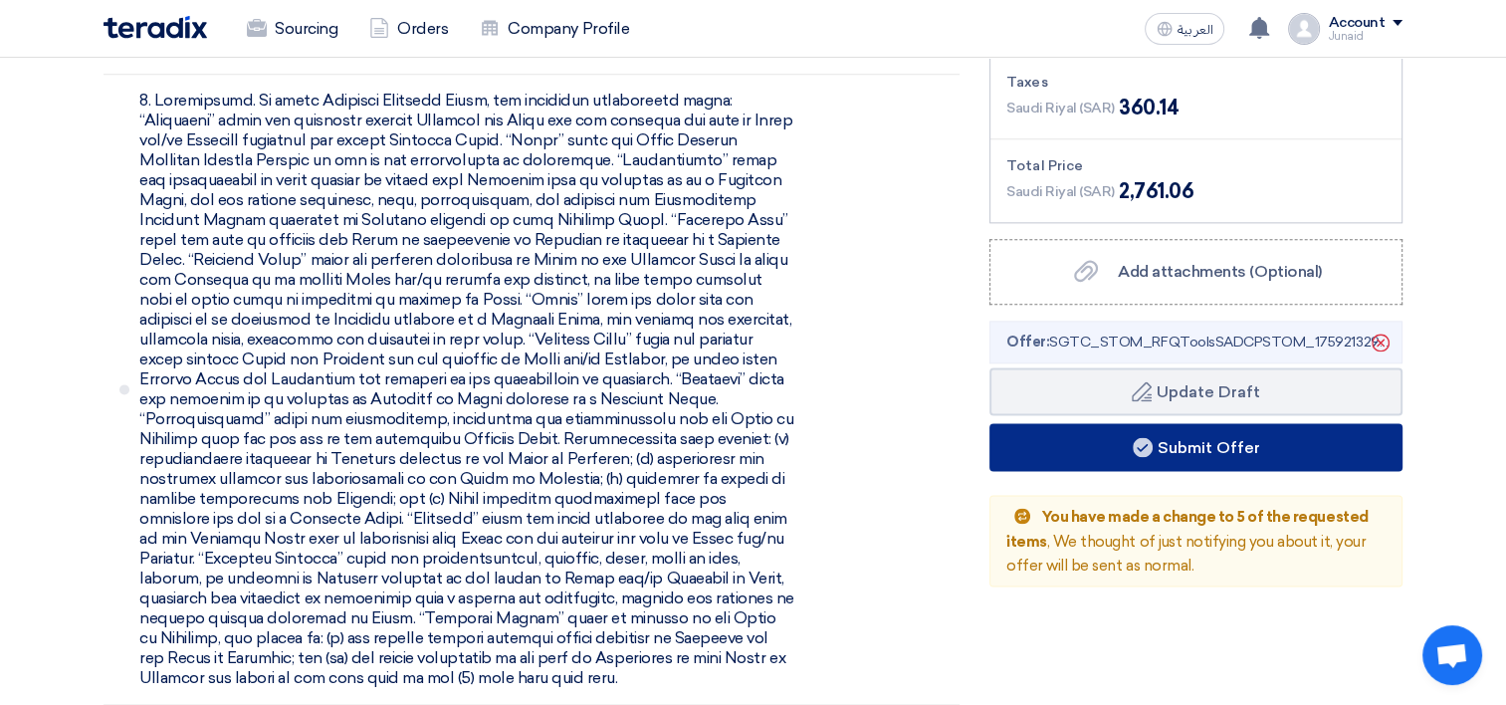
click at [1166, 423] on button "Submit Offer" at bounding box center [1196, 447] width 413 height 48
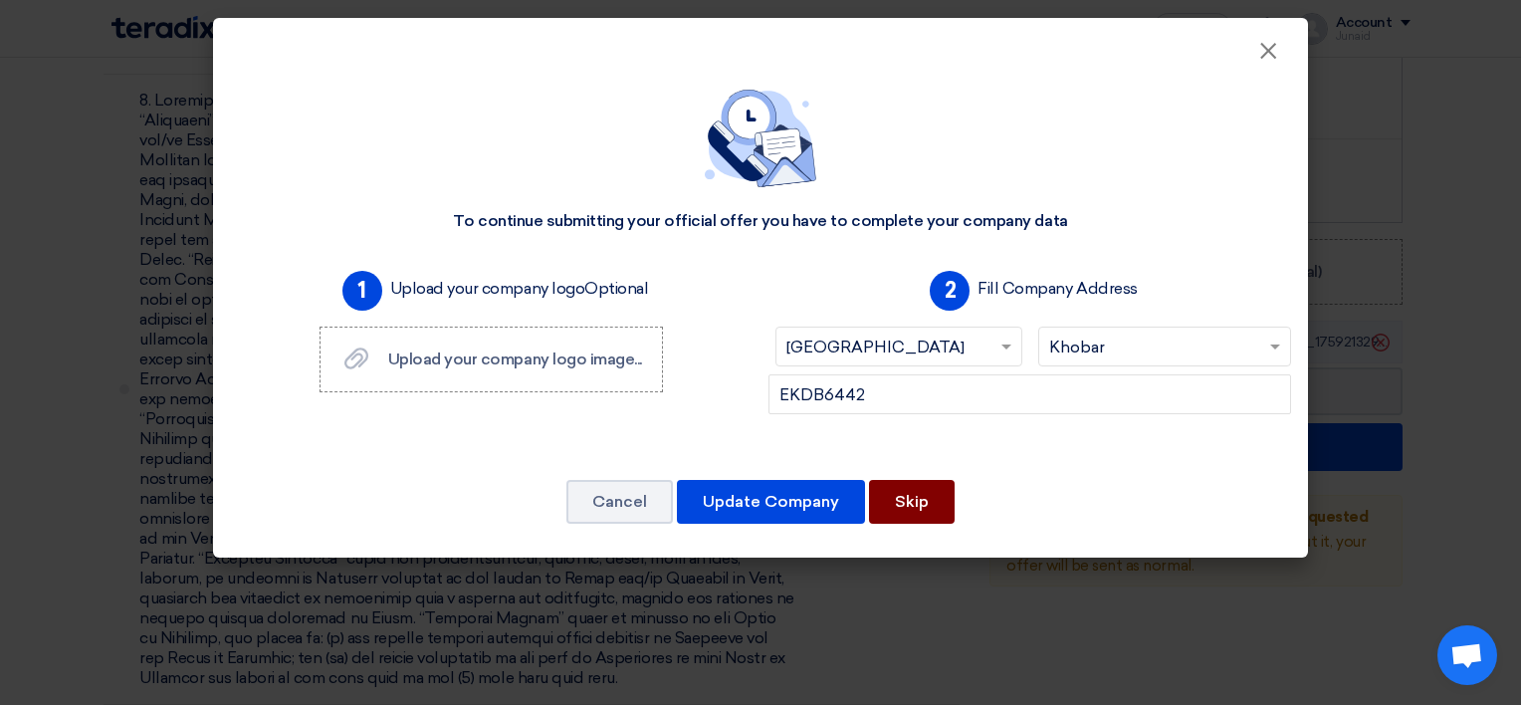
click at [927, 494] on button "Skip" at bounding box center [912, 502] width 86 height 44
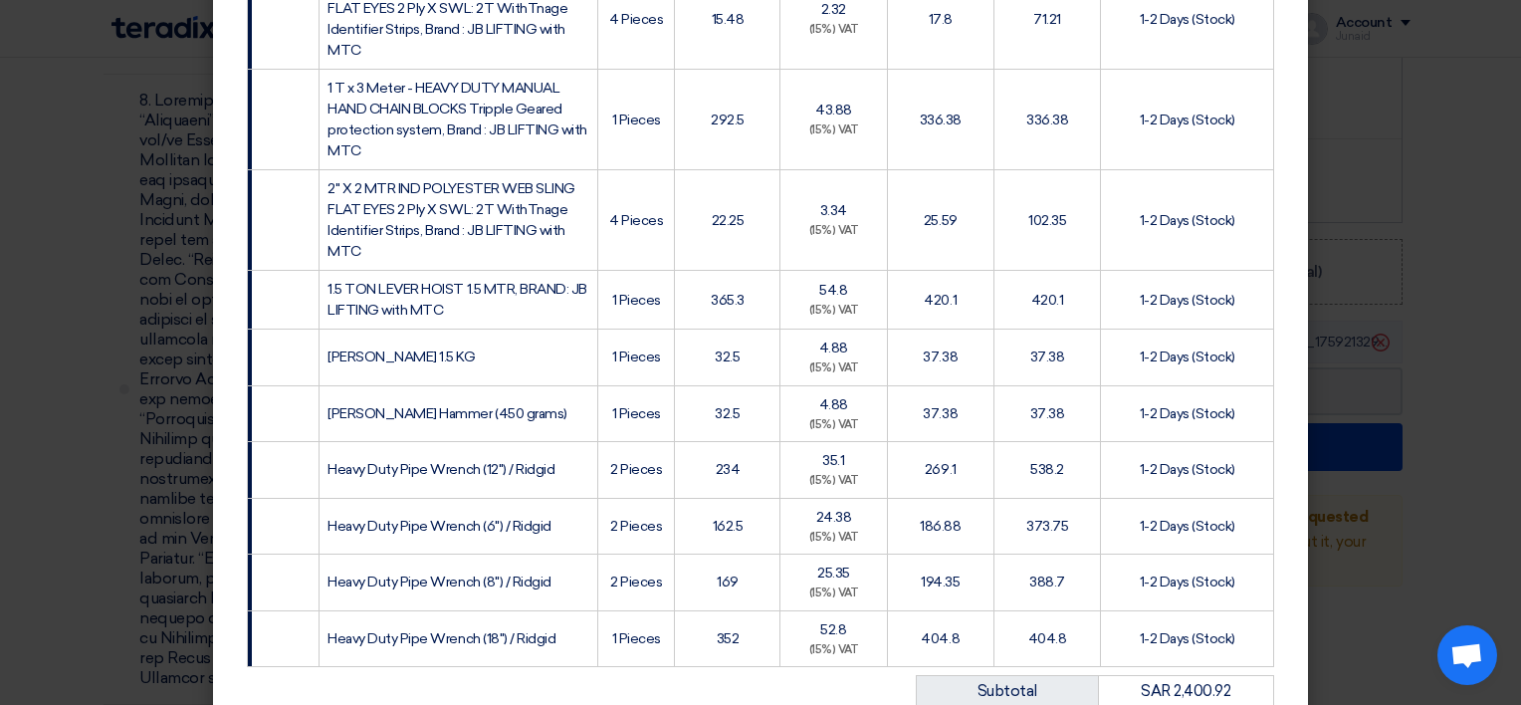
scroll to position [969, 0]
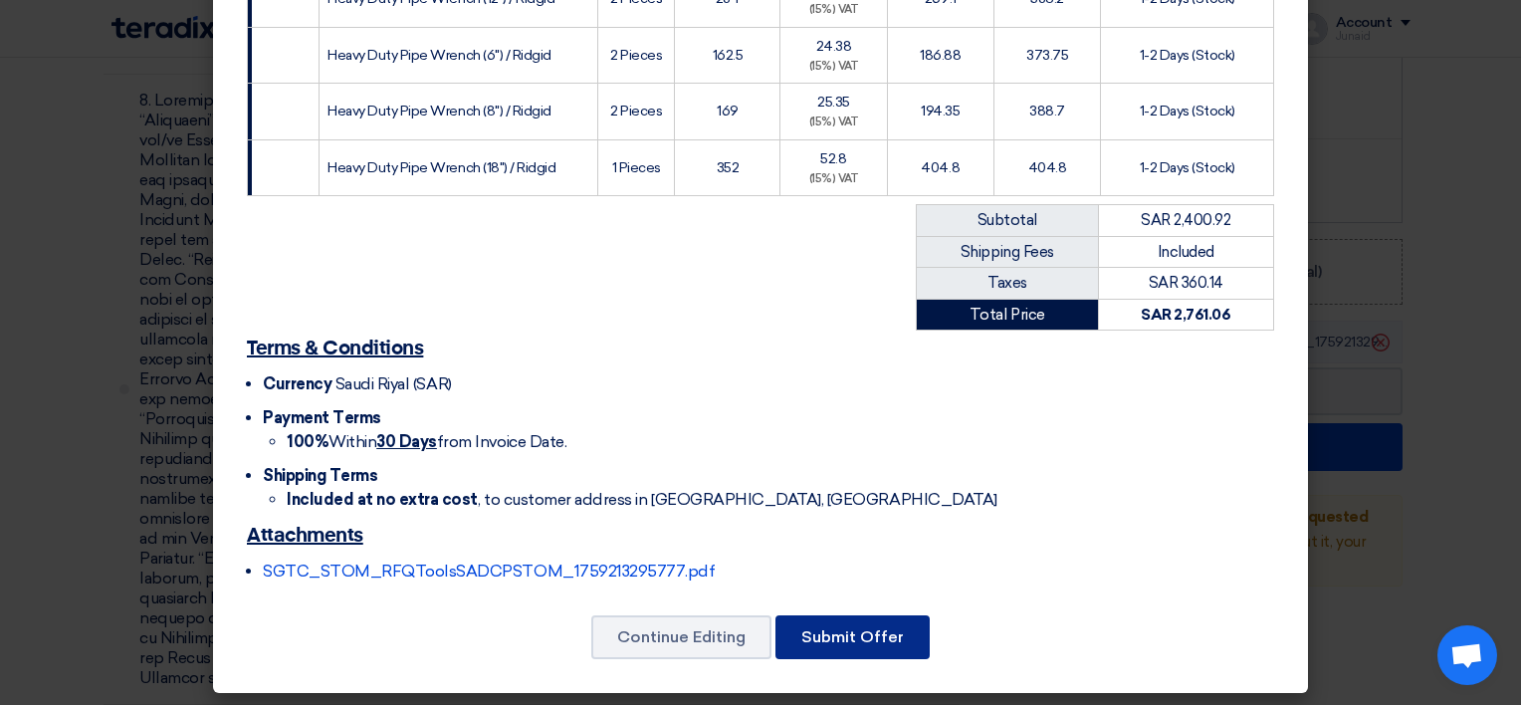
click at [855, 635] on button "Submit Offer" at bounding box center [853, 637] width 154 height 44
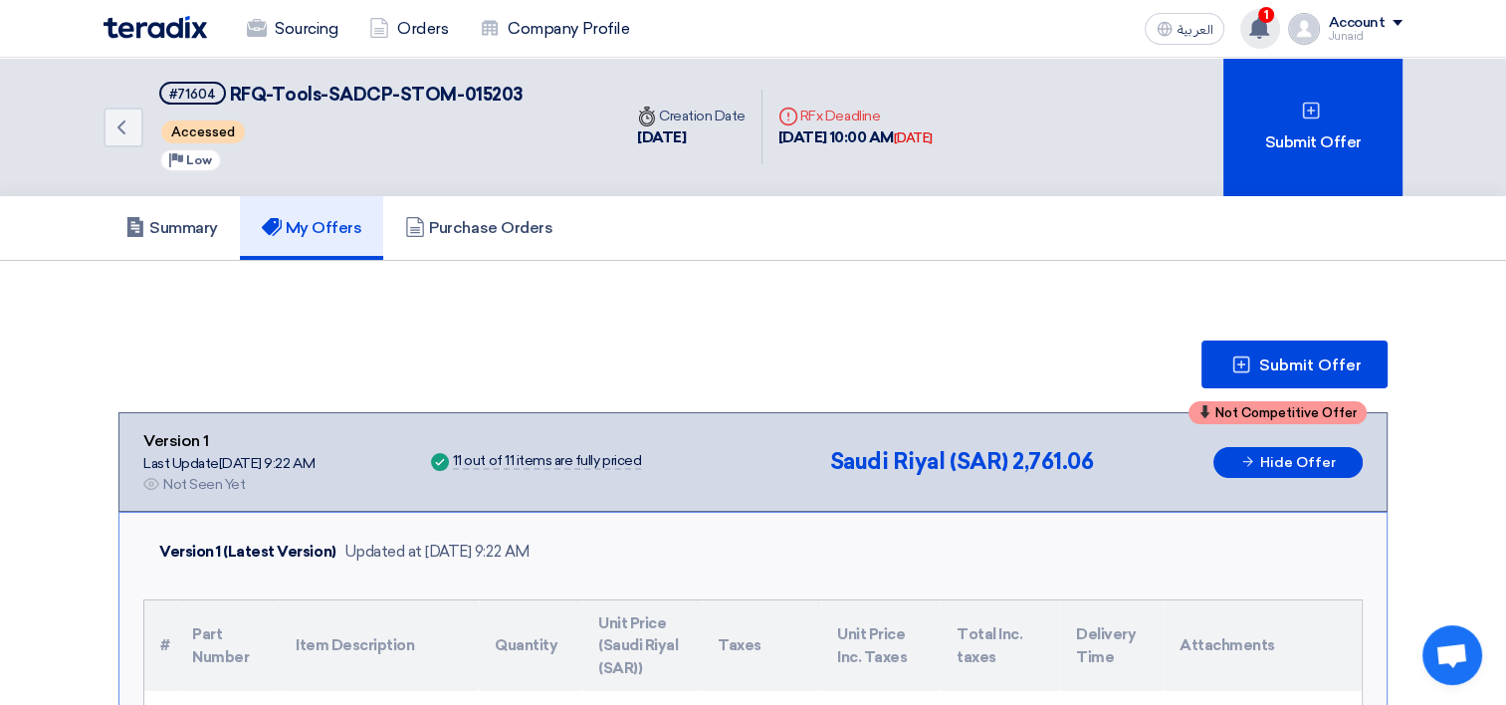
click at [1258, 25] on use at bounding box center [1260, 28] width 20 height 22
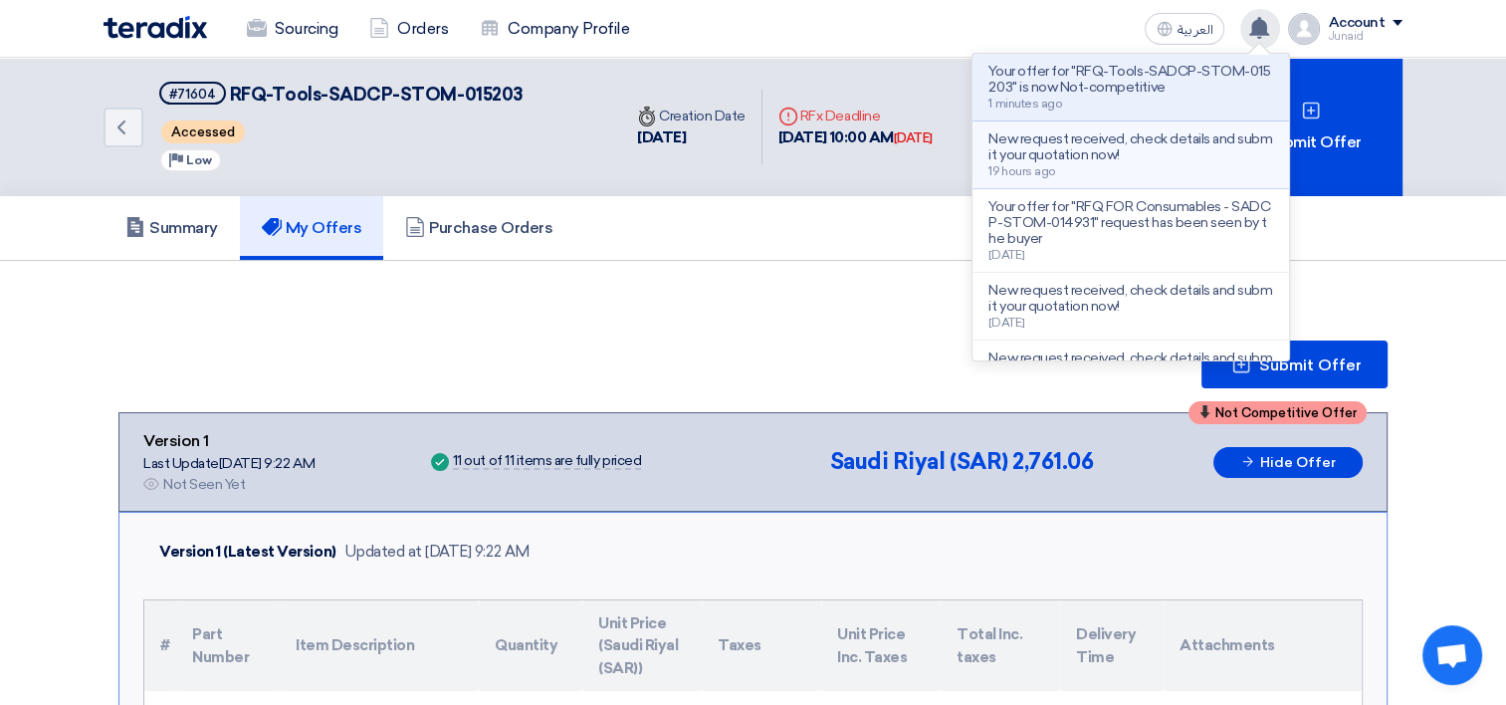
click at [1052, 129] on li "New request received, check details and submit your quotation now! 19 hours ago" at bounding box center [1131, 155] width 317 height 68
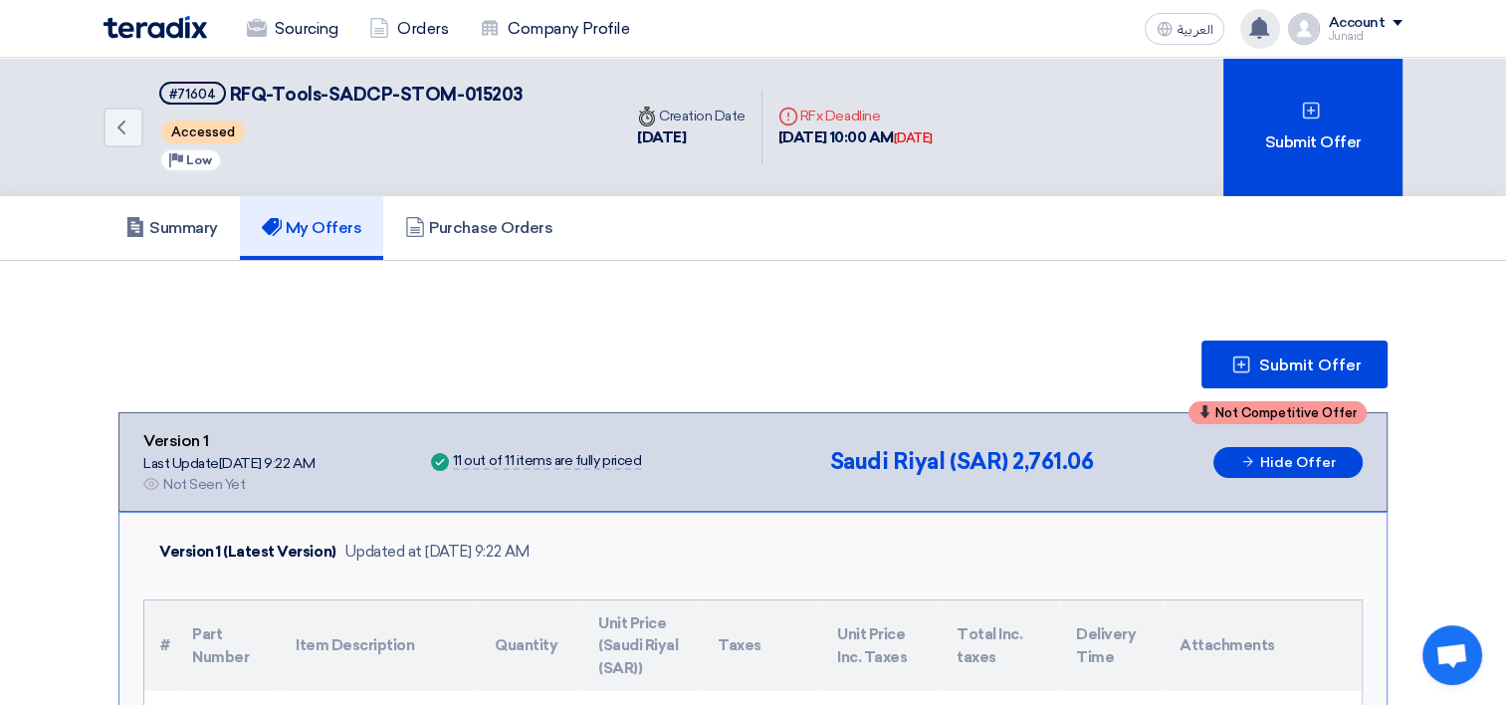
click at [1259, 29] on use at bounding box center [1260, 28] width 20 height 22
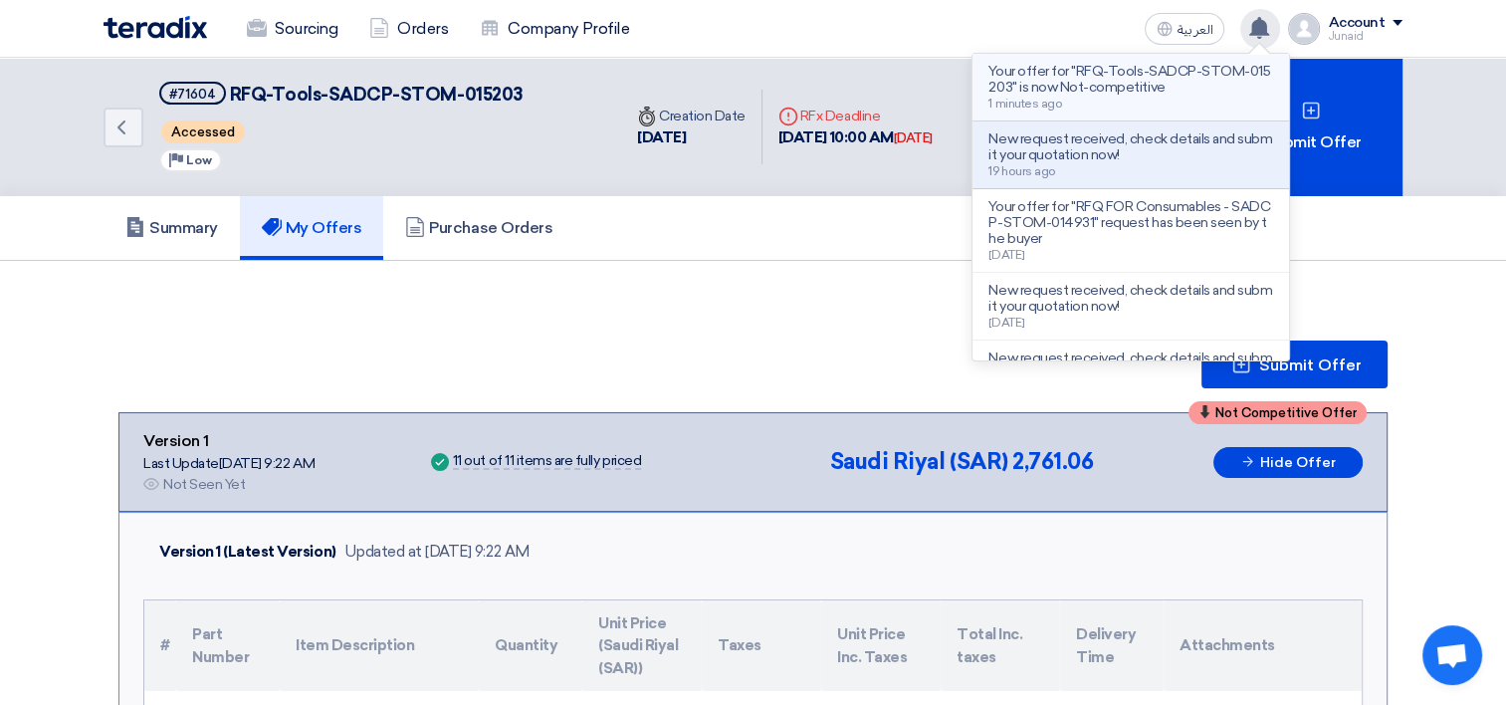
click at [1186, 77] on p "Your offer for "RFQ-Tools-SADCP-STOM-015203" is now Not-competitive" at bounding box center [1131, 80] width 285 height 32
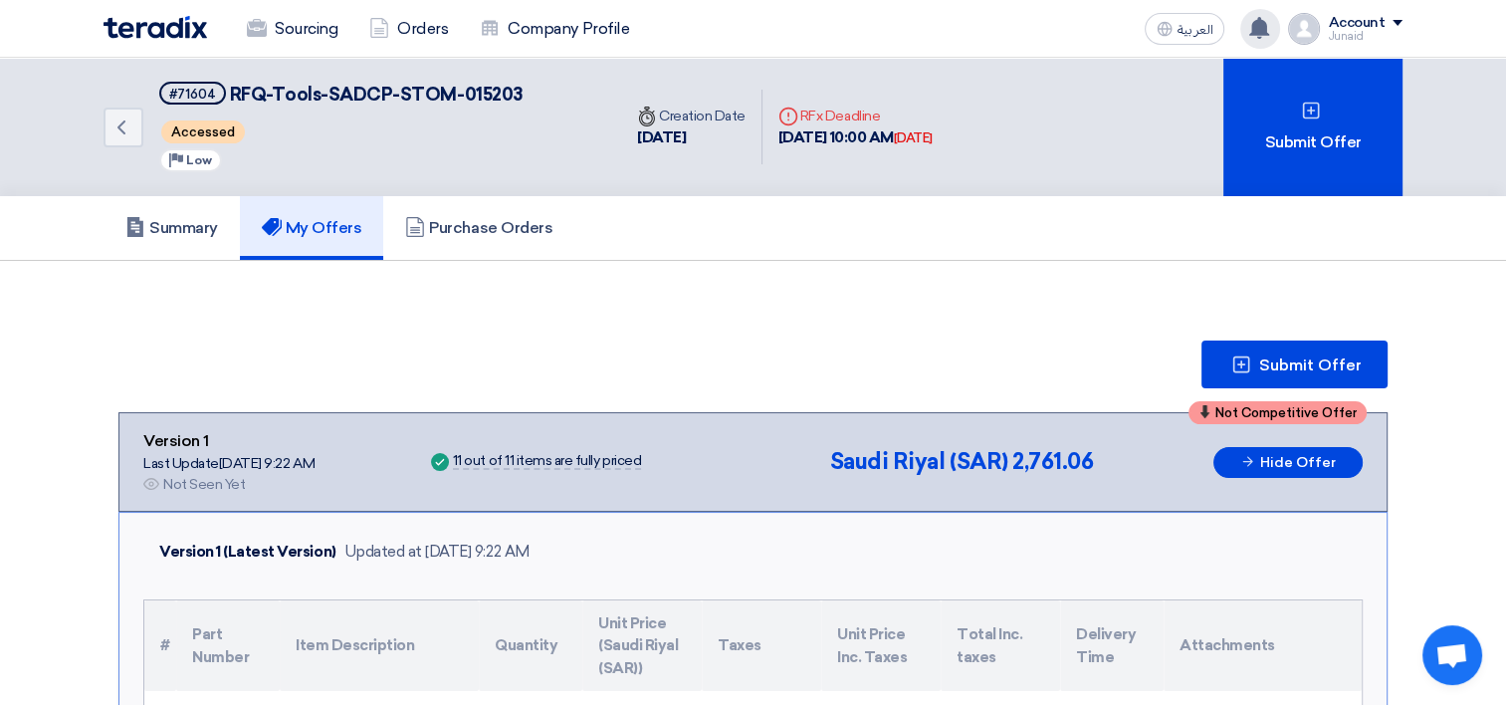
click at [1339, 28] on div "Account" at bounding box center [1356, 23] width 57 height 17
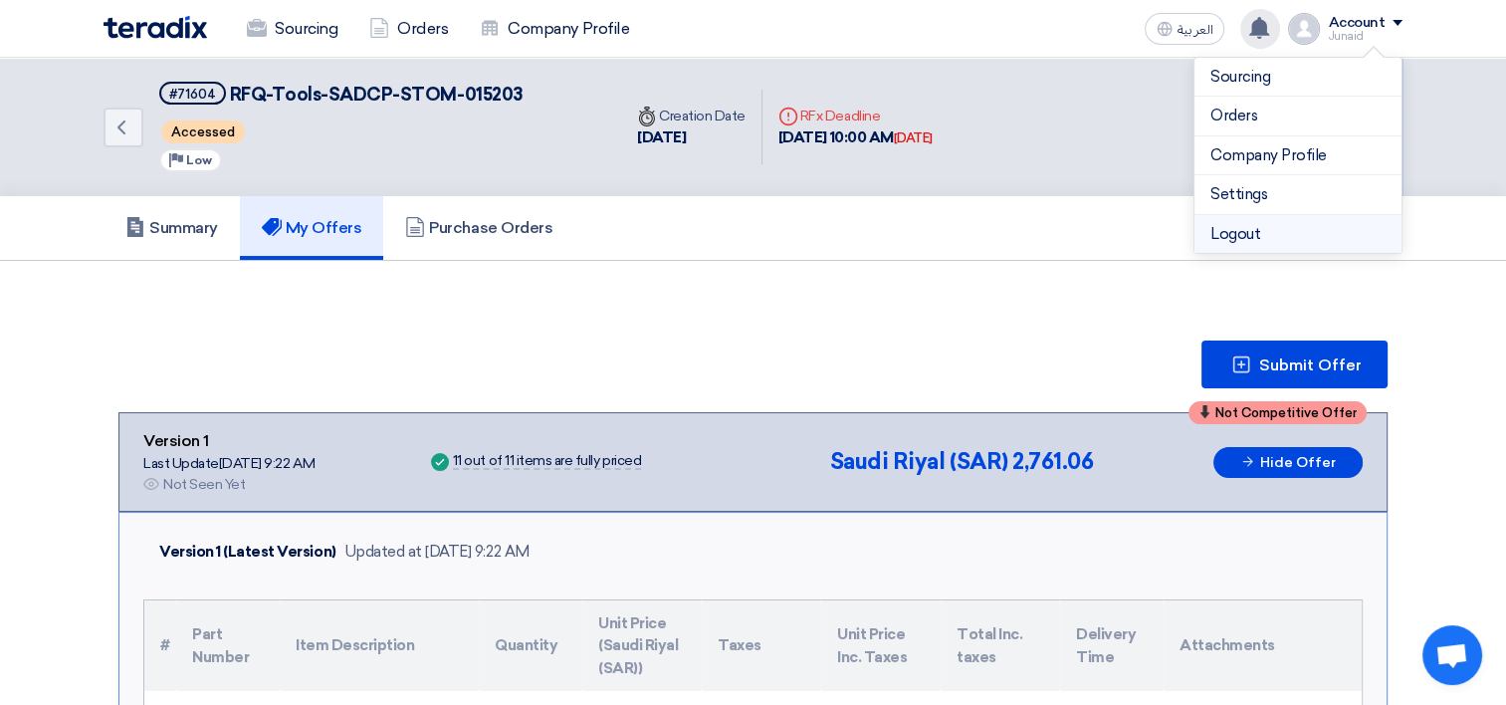
click at [1261, 237] on li "Logout" at bounding box center [1298, 234] width 207 height 39
